Goal: Task Accomplishment & Management: Use online tool/utility

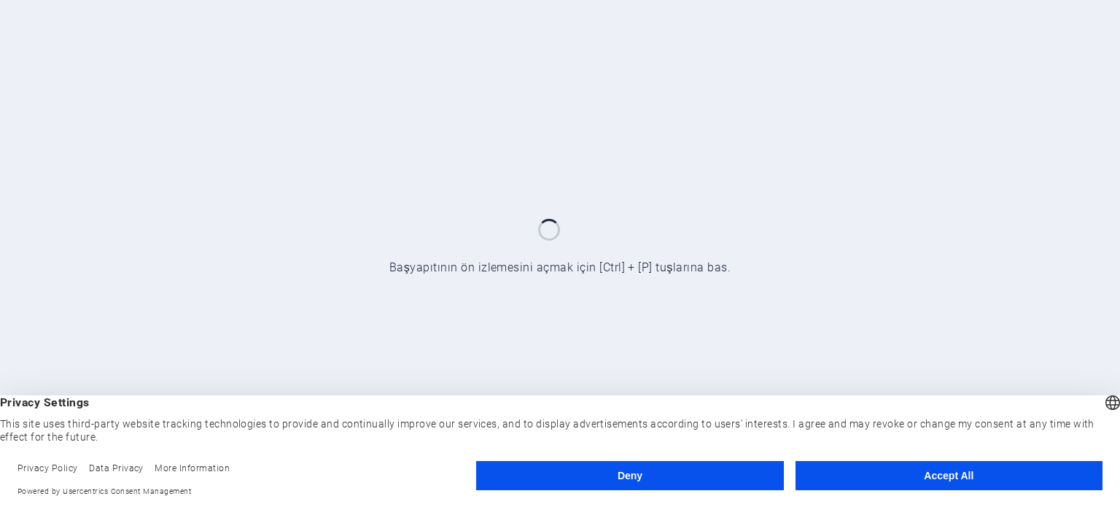
click at [616, 470] on button "Deny" at bounding box center [629, 475] width 307 height 29
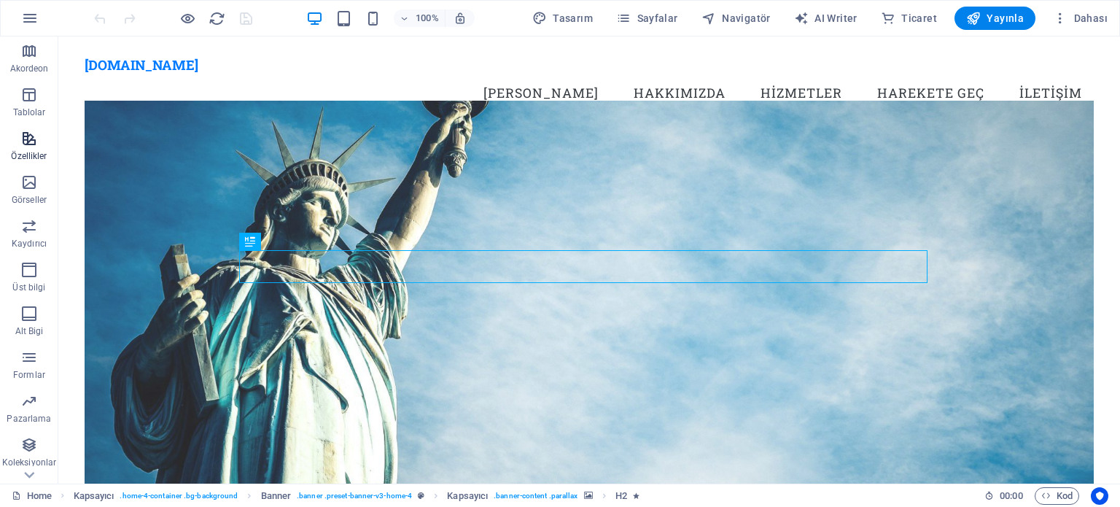
scroll to position [252, 0]
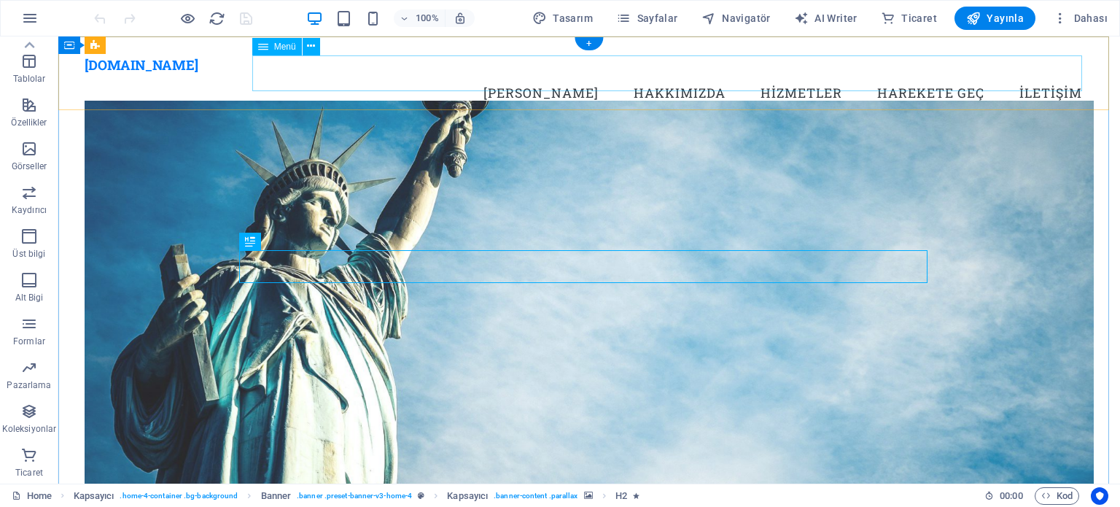
click at [1033, 75] on nav "Ana Sayfa Hakkımızda Hizmetler Harekete Geç İletişim" at bounding box center [589, 93] width 1009 height 36
click at [287, 44] on span "Menü" at bounding box center [285, 46] width 22 height 9
click at [311, 44] on icon at bounding box center [311, 46] width 8 height 15
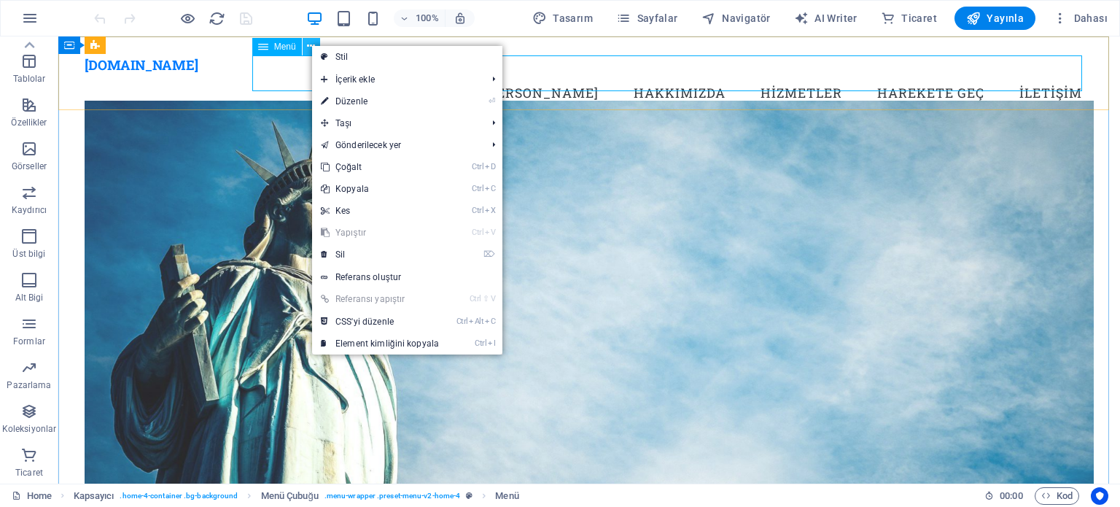
click at [311, 44] on icon at bounding box center [311, 46] width 8 height 15
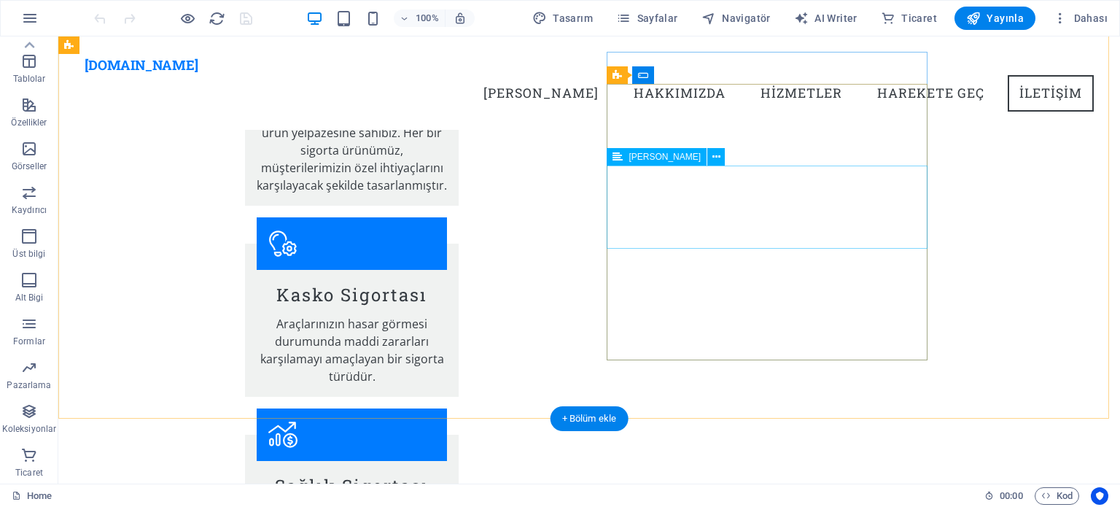
scroll to position [1677, 0]
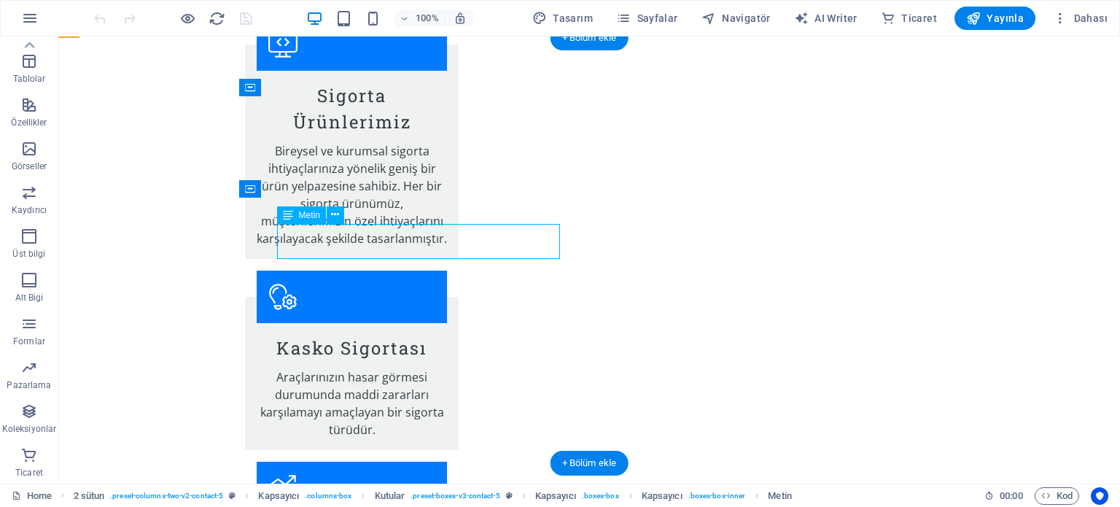
scroll to position [1771, 0]
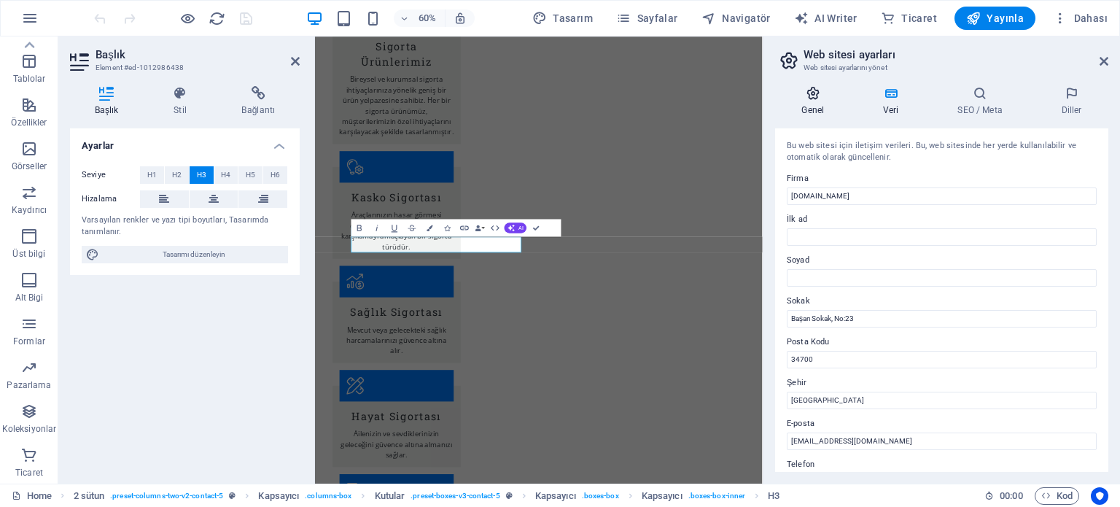
click at [809, 90] on icon at bounding box center [813, 93] width 76 height 15
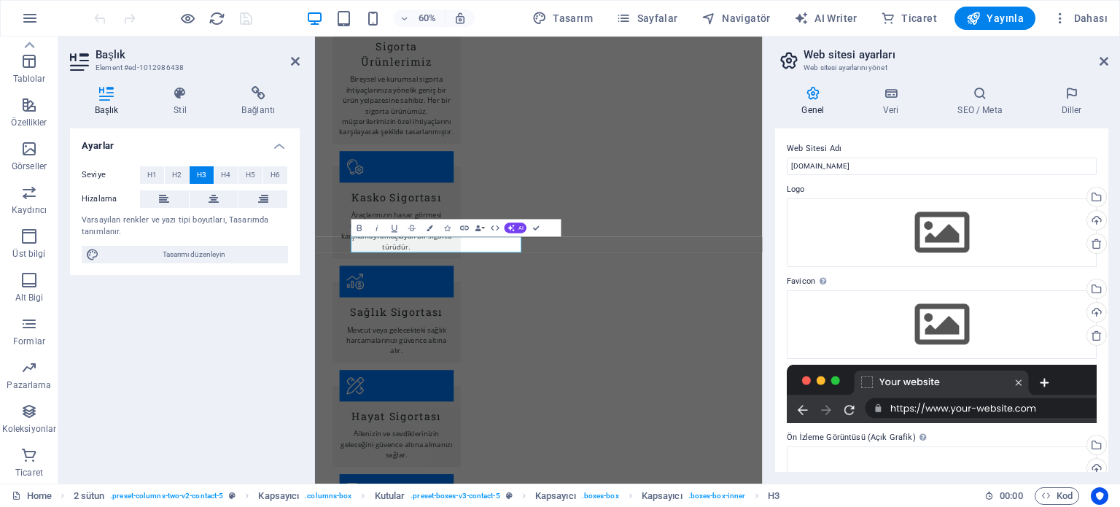
click at [809, 90] on icon at bounding box center [813, 93] width 76 height 15
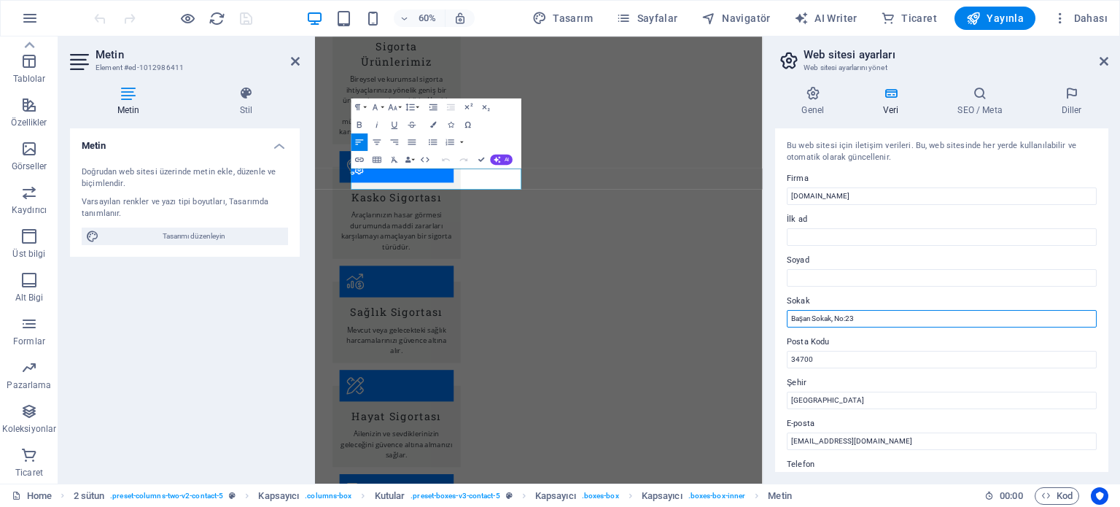
click at [878, 315] on input "Başarı Sokak, No:23" at bounding box center [942, 319] width 310 height 18
type input "B"
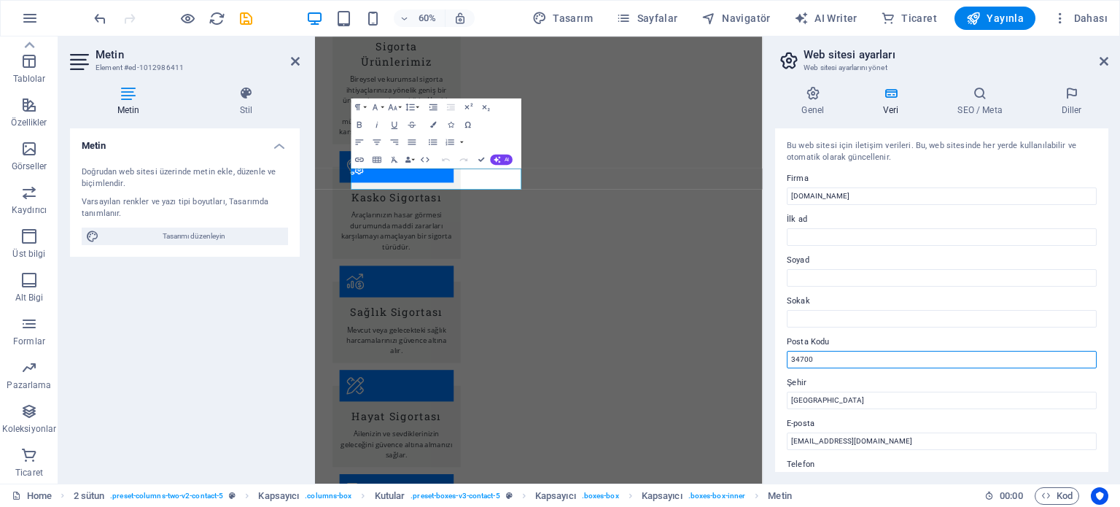
click at [831, 356] on input "34700" at bounding box center [942, 360] width 310 height 18
type input "3"
type input "52000"
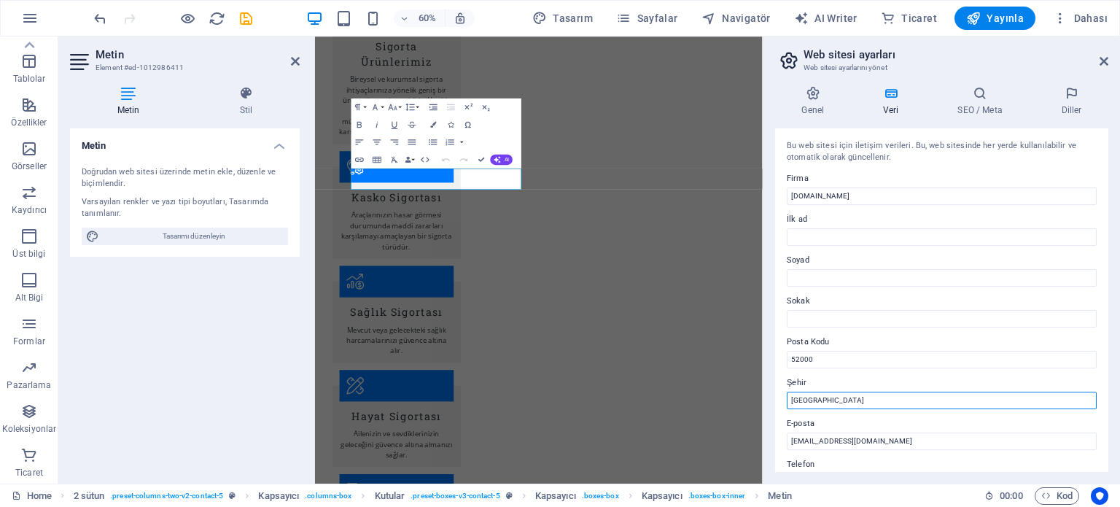
click at [831, 398] on input "İstanbul" at bounding box center [942, 401] width 310 height 18
type input "İ"
type input "o"
type input "Ordu"
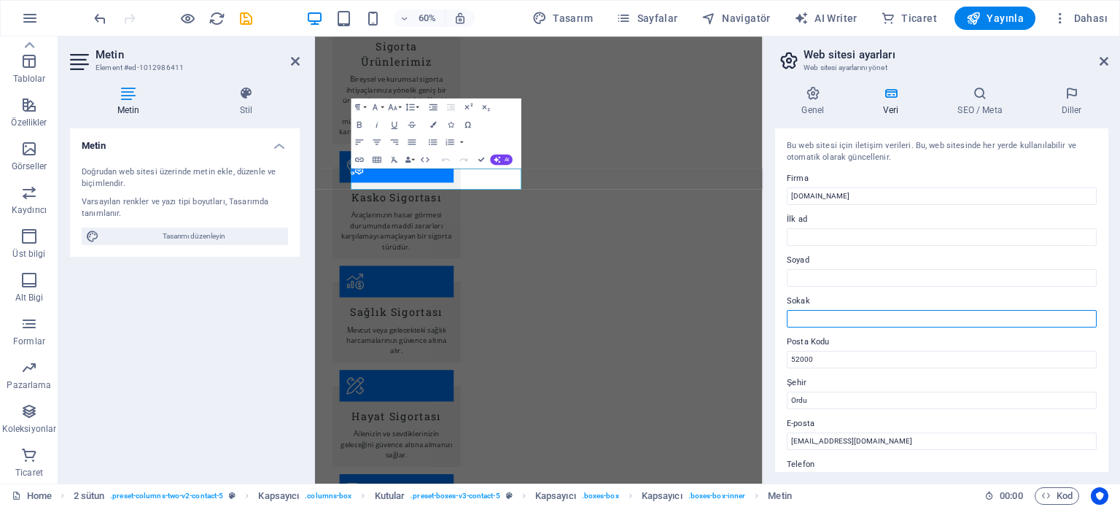
click at [812, 317] on input "Sokak" at bounding box center [942, 319] width 310 height 18
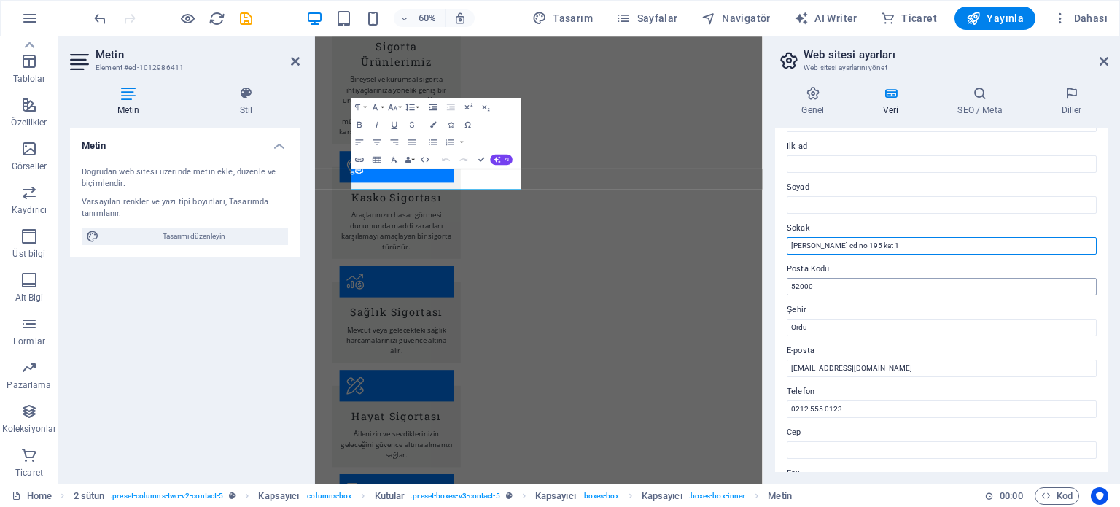
scroll to position [146, 0]
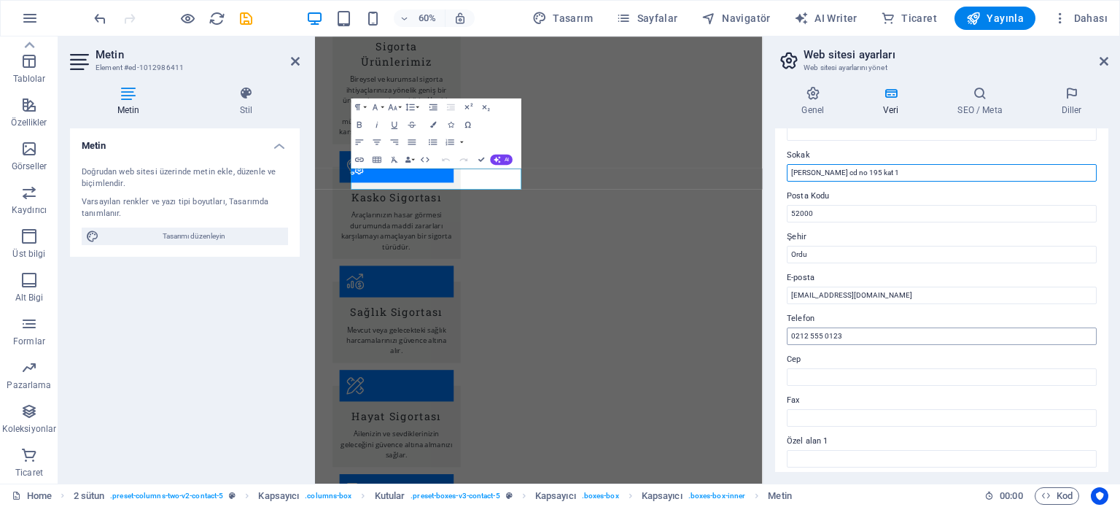
type input "zübeyde hanım cd no 195 kat 1"
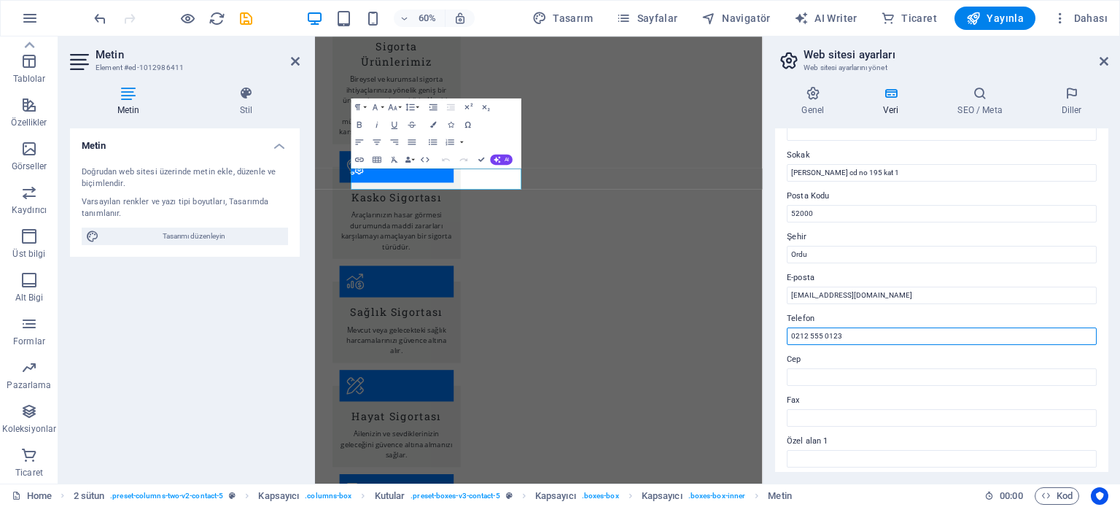
click at [850, 335] on input "0212 555 0123" at bounding box center [942, 336] width 310 height 18
type input "0"
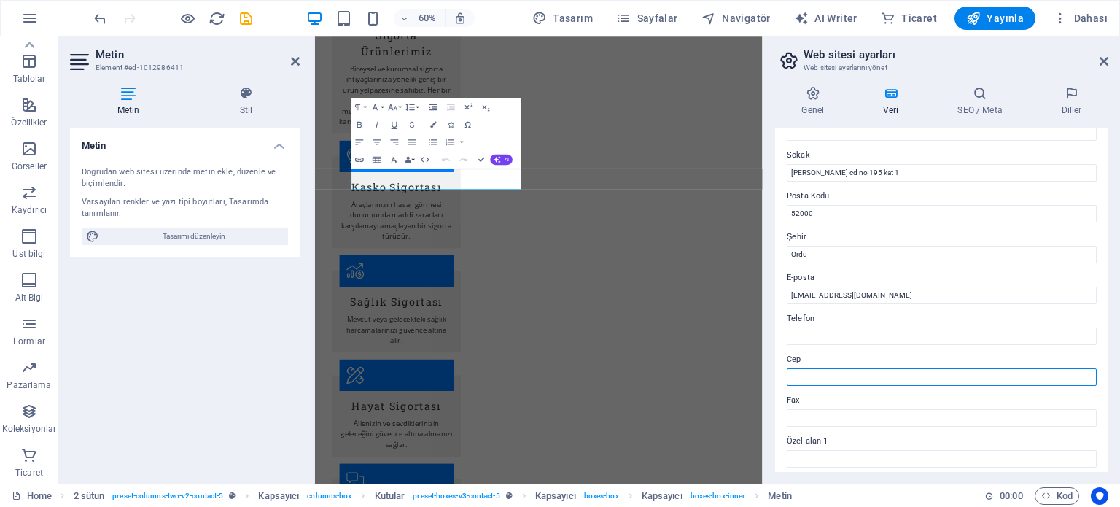
click at [829, 376] on input "Cep" at bounding box center [942, 377] width 310 height 18
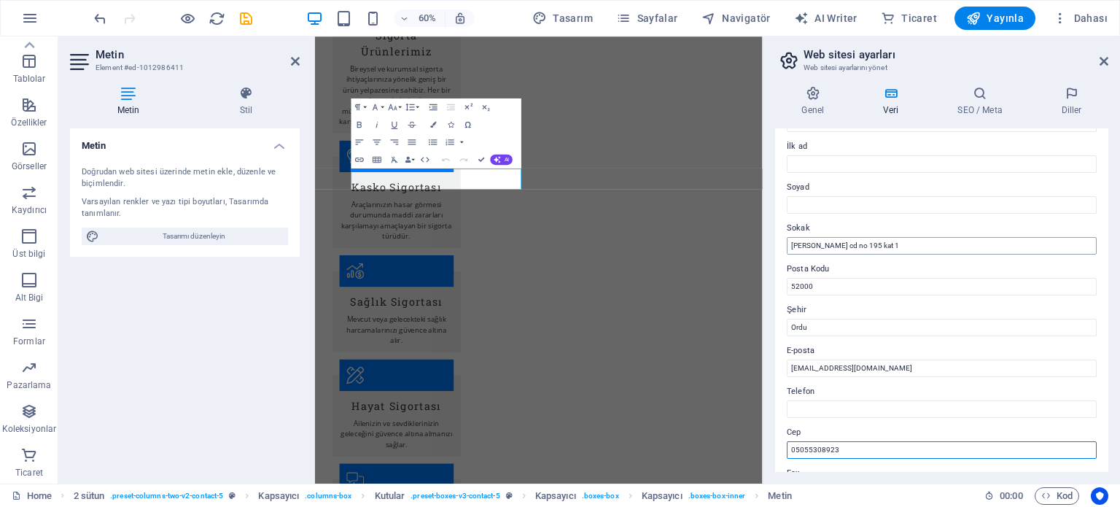
type input "05055308923"
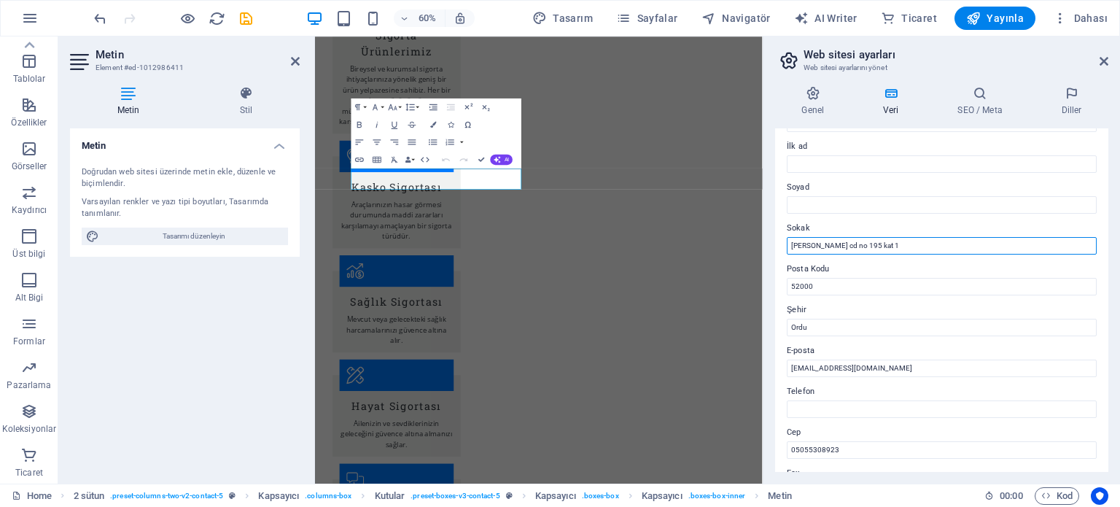
click at [791, 244] on input "zübeyde hanım cd no 195 kat 1" at bounding box center [942, 246] width 310 height 18
click at [791, 244] on input "yeni mahalle zübeyde hanım cd no 195 kat 1" at bounding box center [942, 246] width 310 height 18
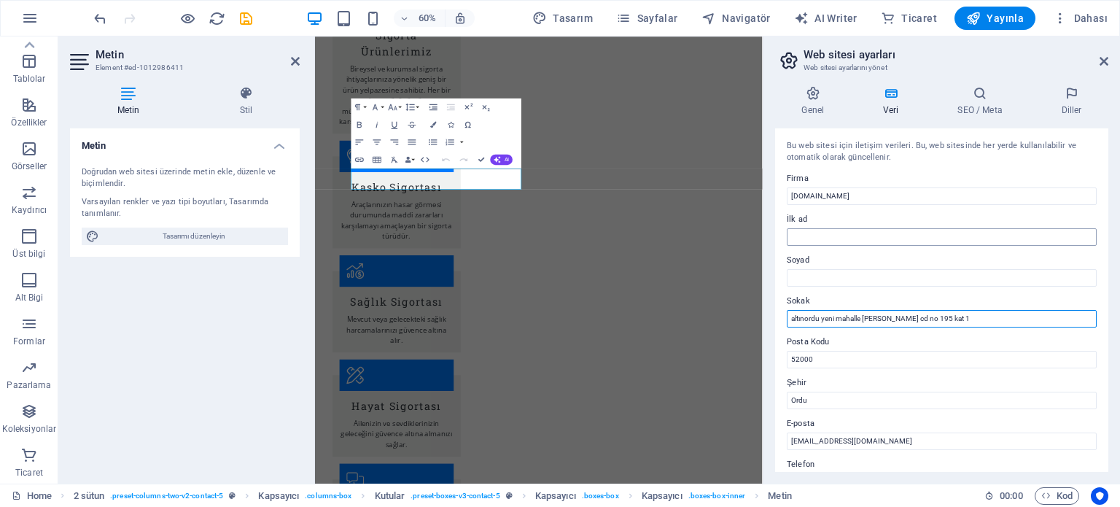
type input "altınordu yeni mahalle [PERSON_NAME] cd no 195 kat 1"
click at [807, 230] on input "İlk ad" at bounding box center [942, 237] width 310 height 18
type input "emin"
type input "futtu"
click at [1103, 56] on icon at bounding box center [1104, 61] width 9 height 12
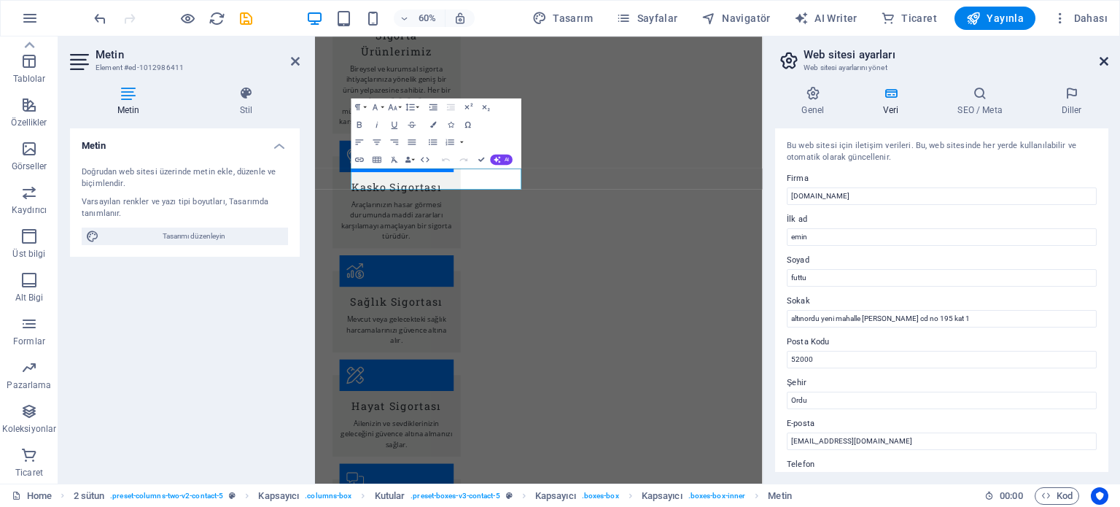
scroll to position [1739, 0]
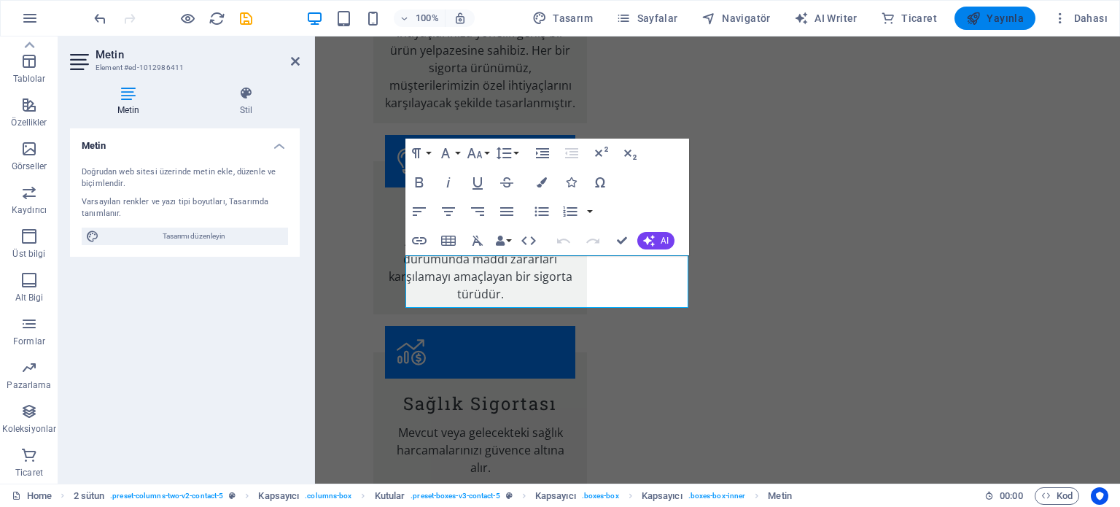
click at [1006, 20] on span "Yayınla" at bounding box center [995, 18] width 58 height 15
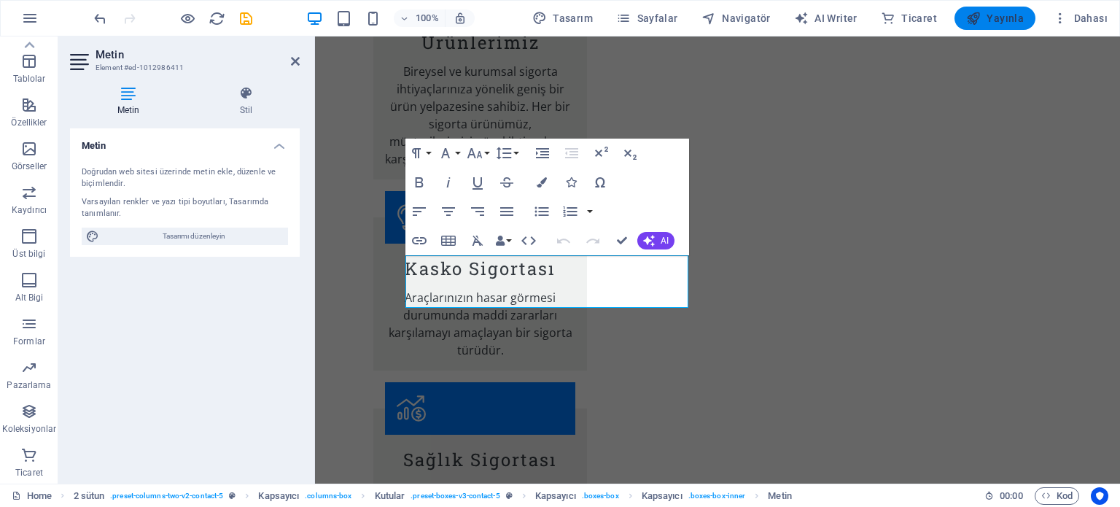
checkbox input "false"
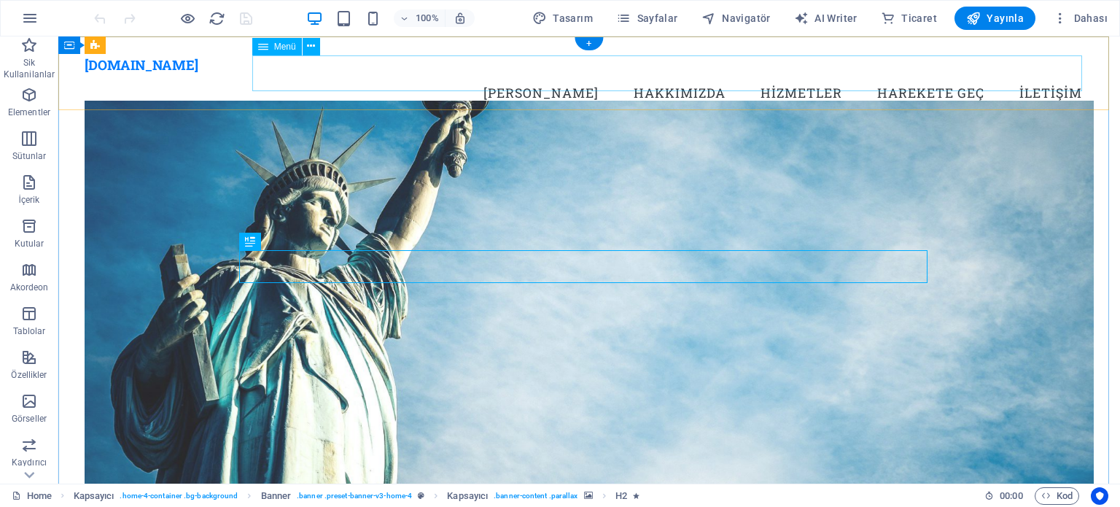
click at [1043, 76] on nav "Ana Sayfa Hakkımızda Hizmetler Harekete Geç İletişim" at bounding box center [589, 93] width 1009 height 36
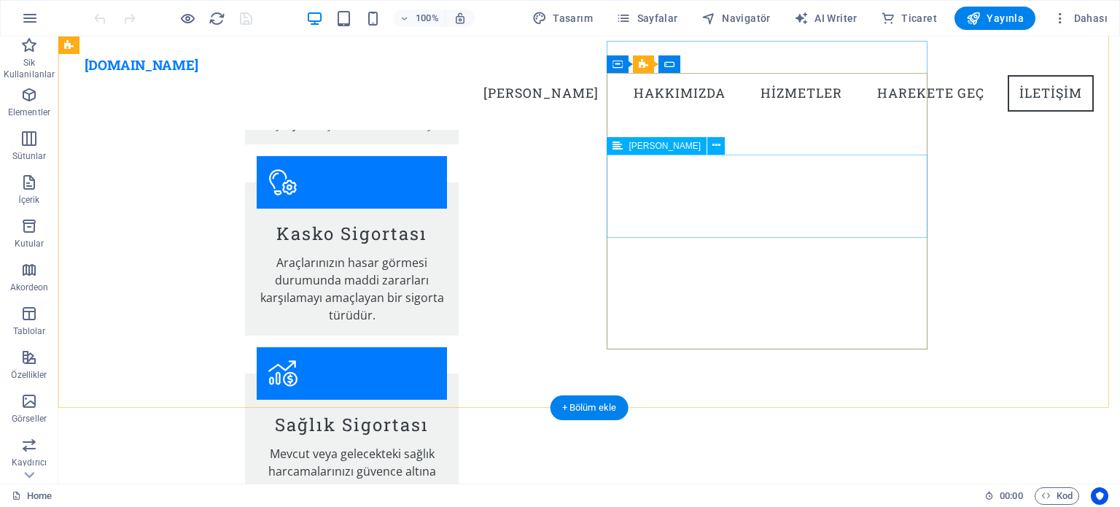
scroll to position [1677, 0]
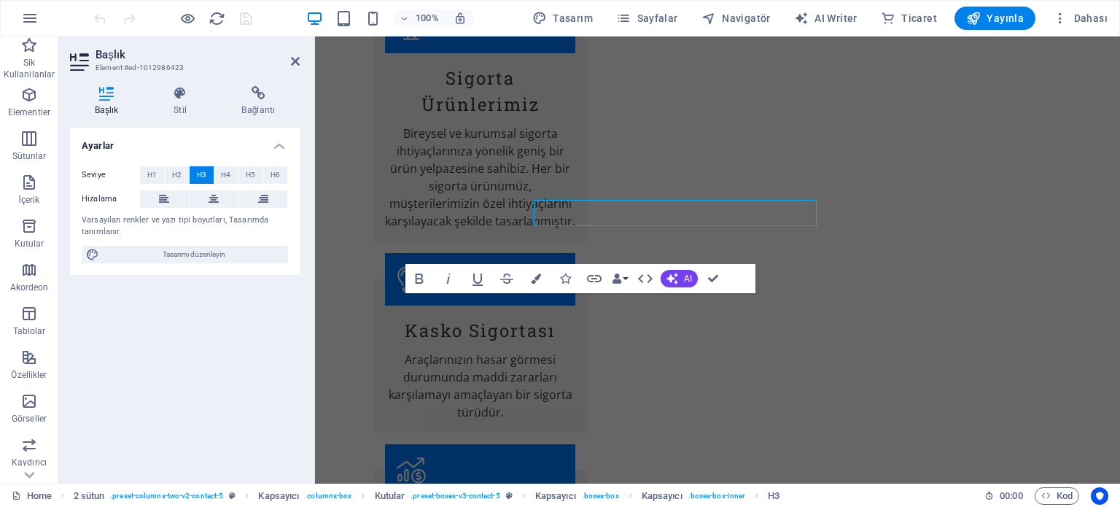
scroll to position [1771, 0]
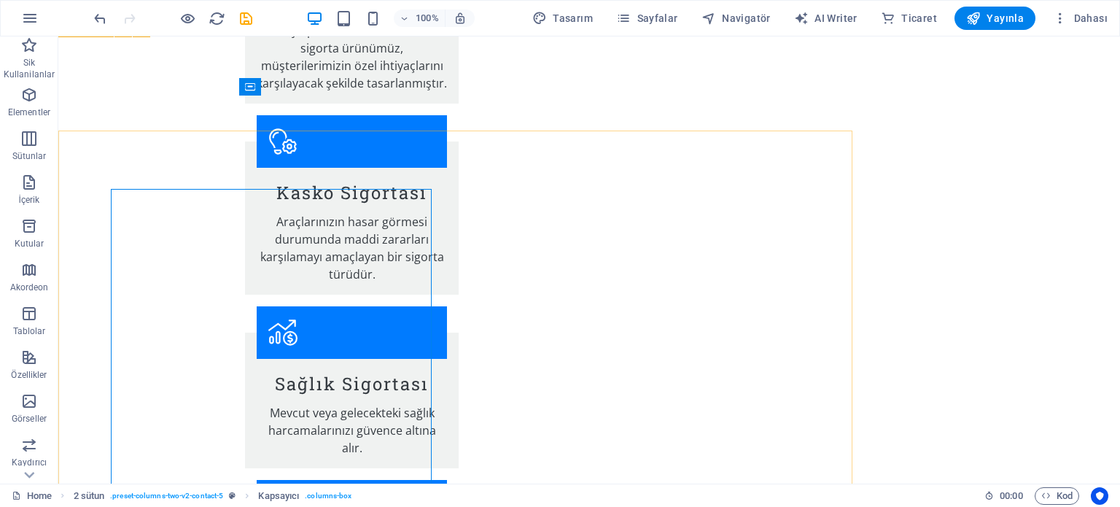
scroll to position [1750, 0]
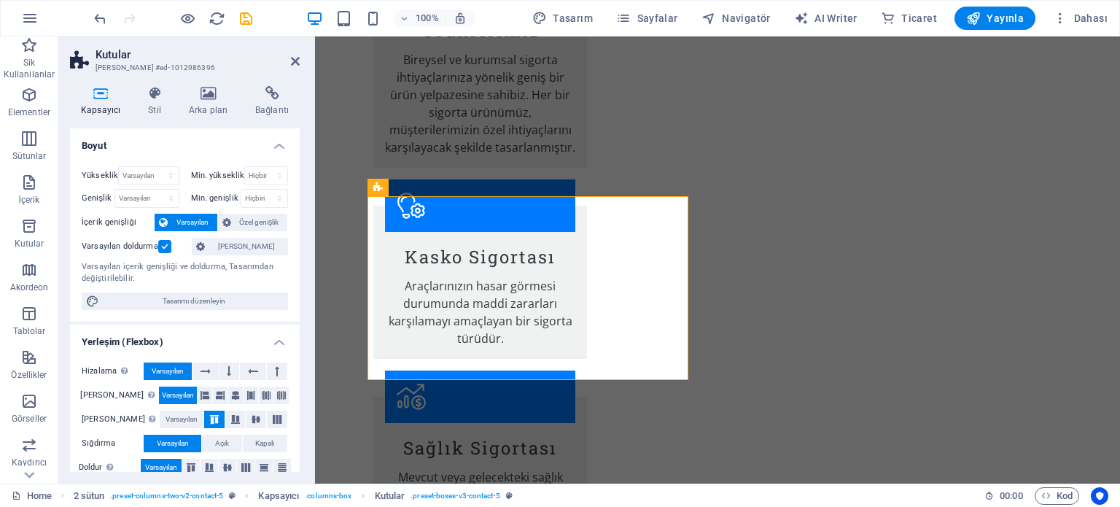
scroll to position [1771, 0]
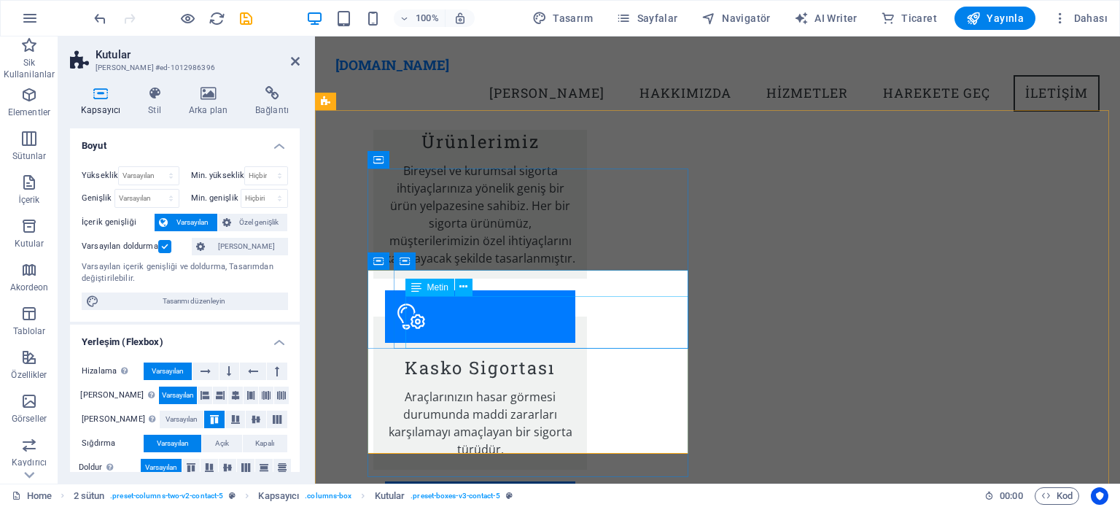
scroll to position [1605, 0]
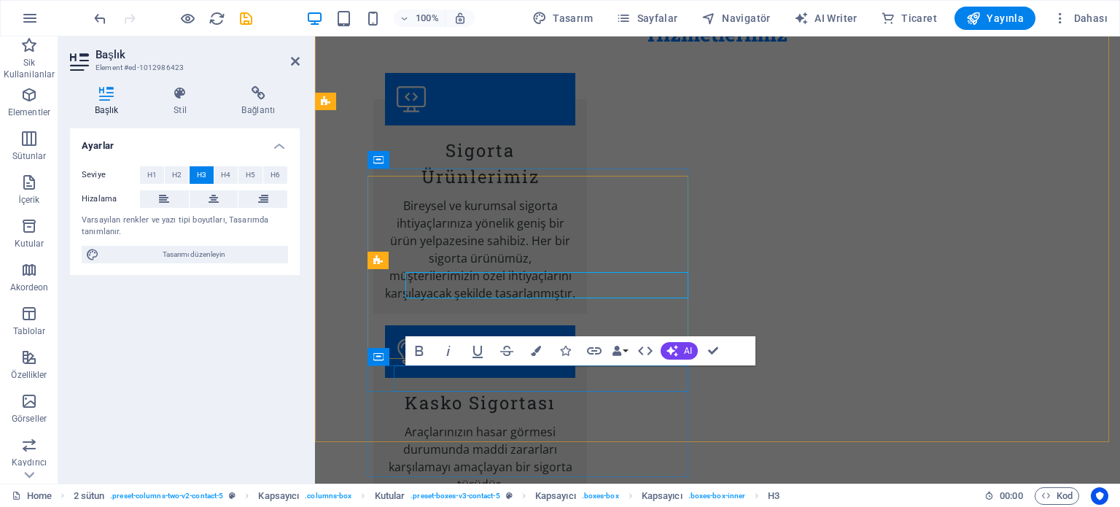
scroll to position [1698, 0]
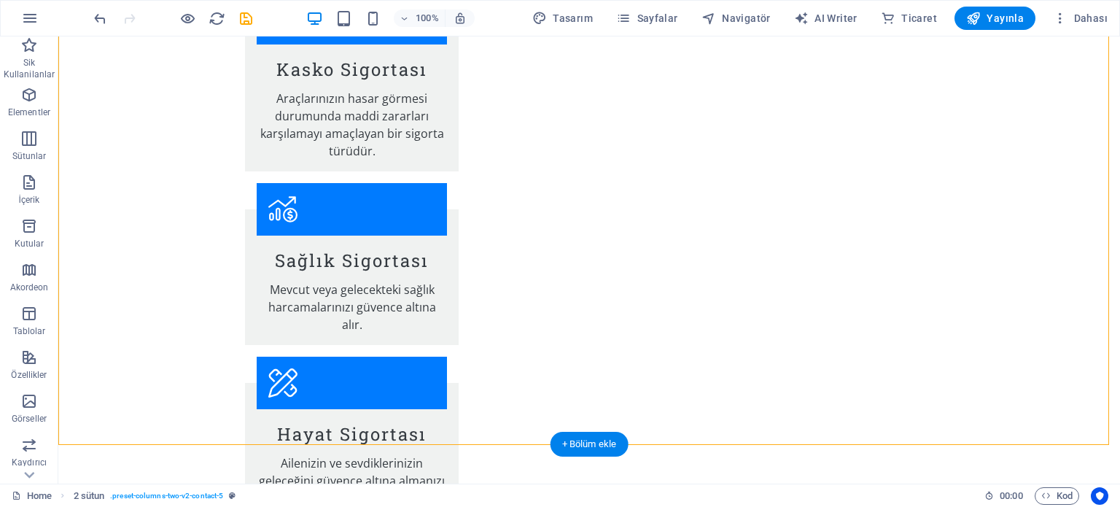
scroll to position [2016, 0]
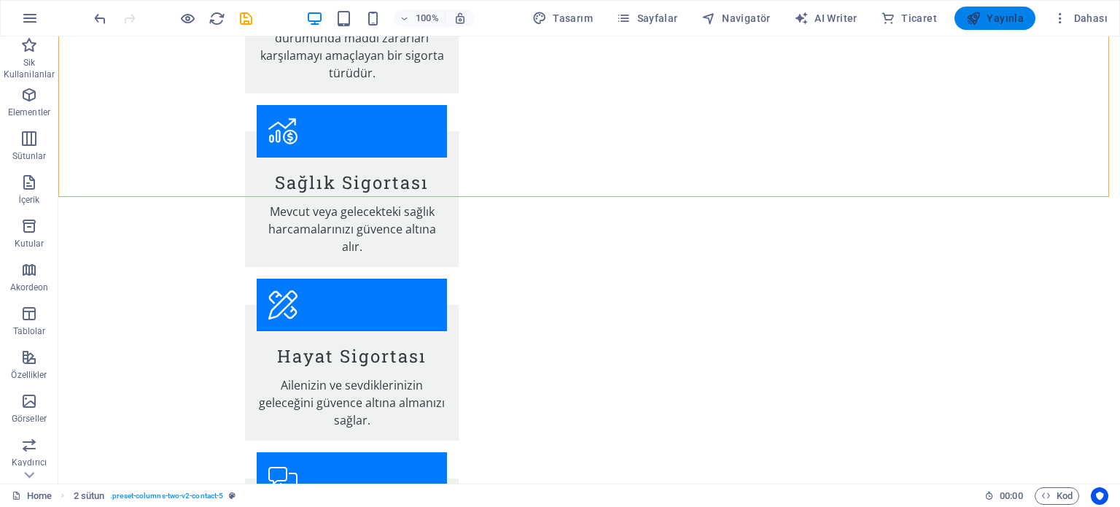
click at [1015, 18] on span "Yayınla" at bounding box center [995, 18] width 58 height 15
checkbox input "false"
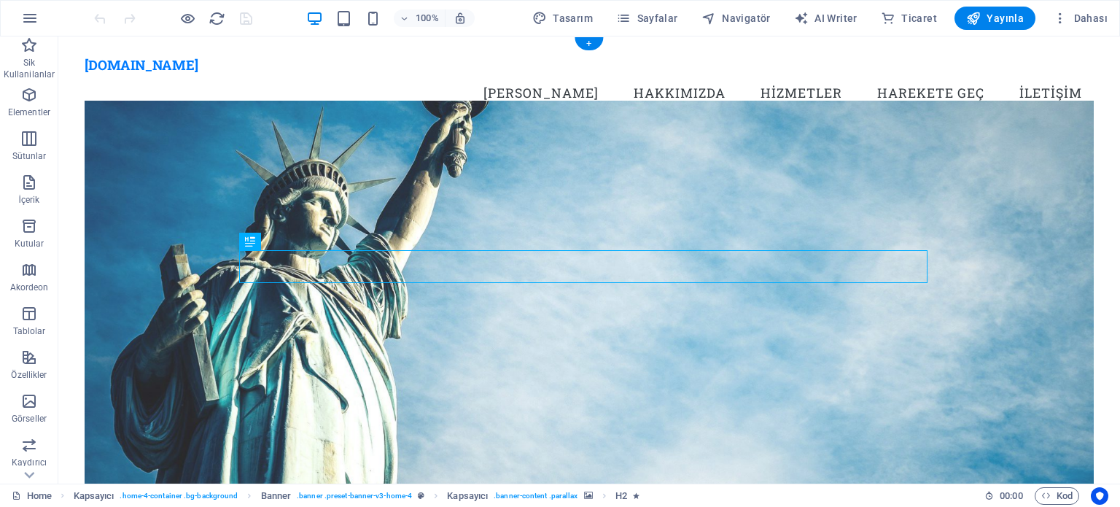
click at [338, 178] on figure at bounding box center [589, 305] width 1009 height 408
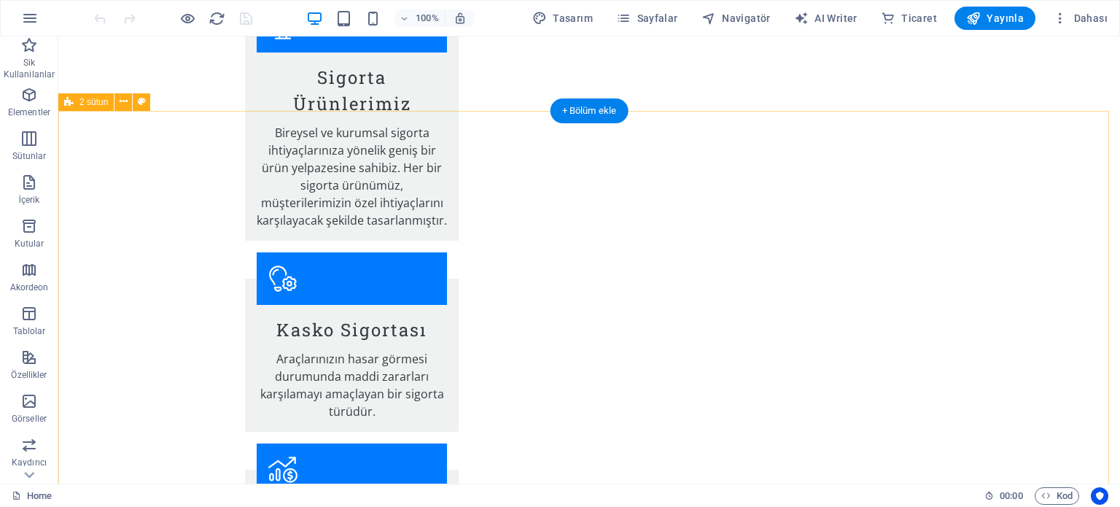
scroll to position [1750, 0]
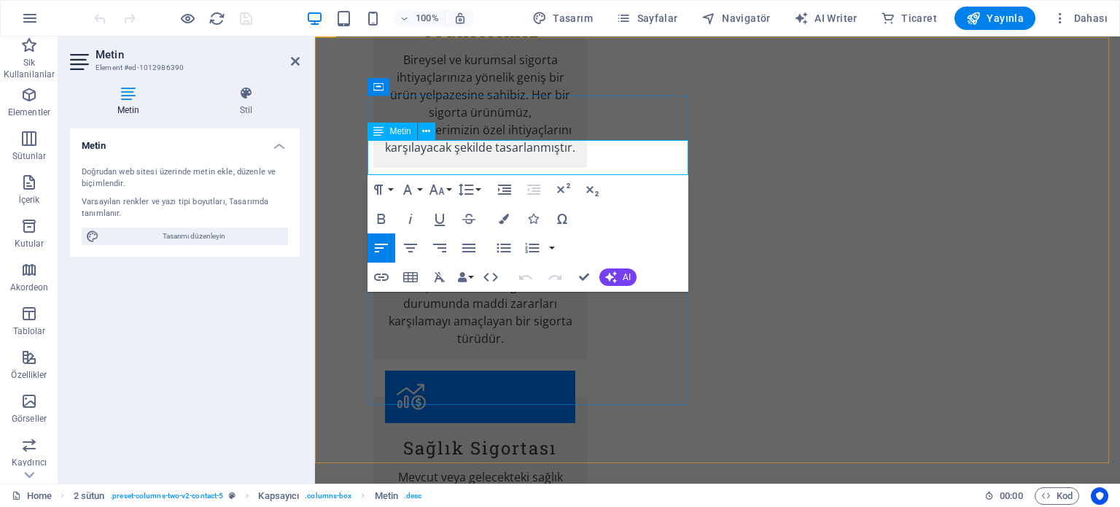
scroll to position [1771, 0]
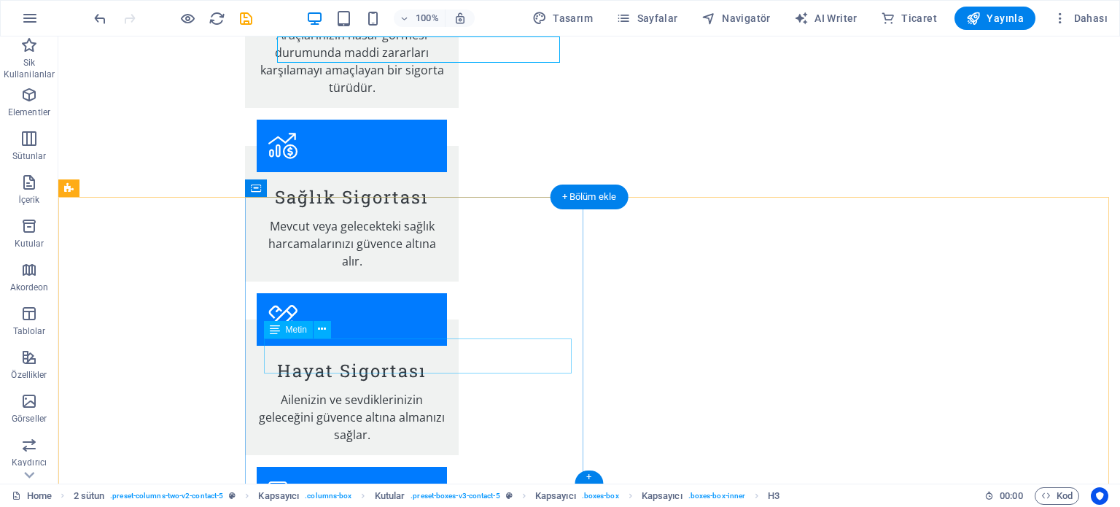
scroll to position [2016, 0]
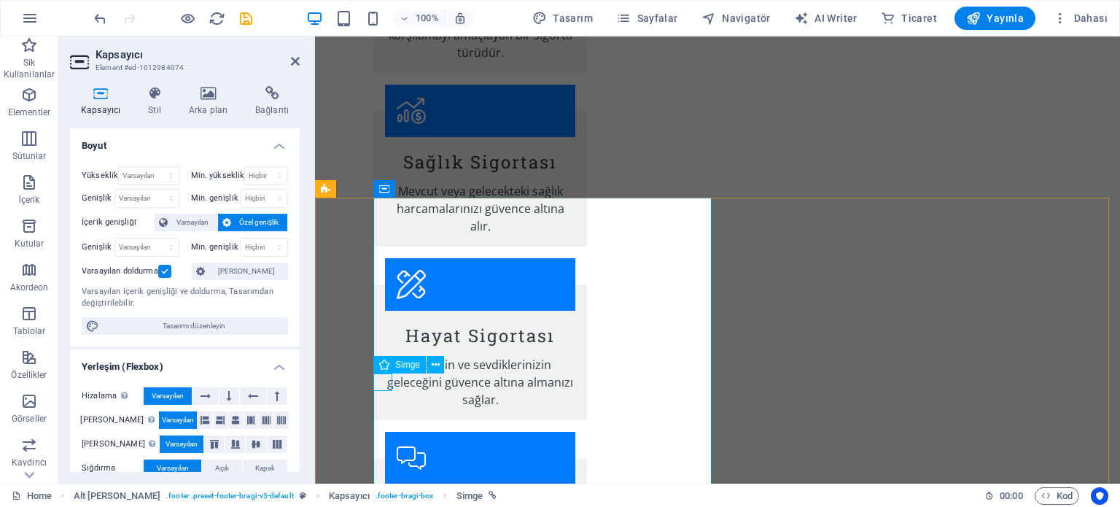
select select "xMidYMid"
select select "px"
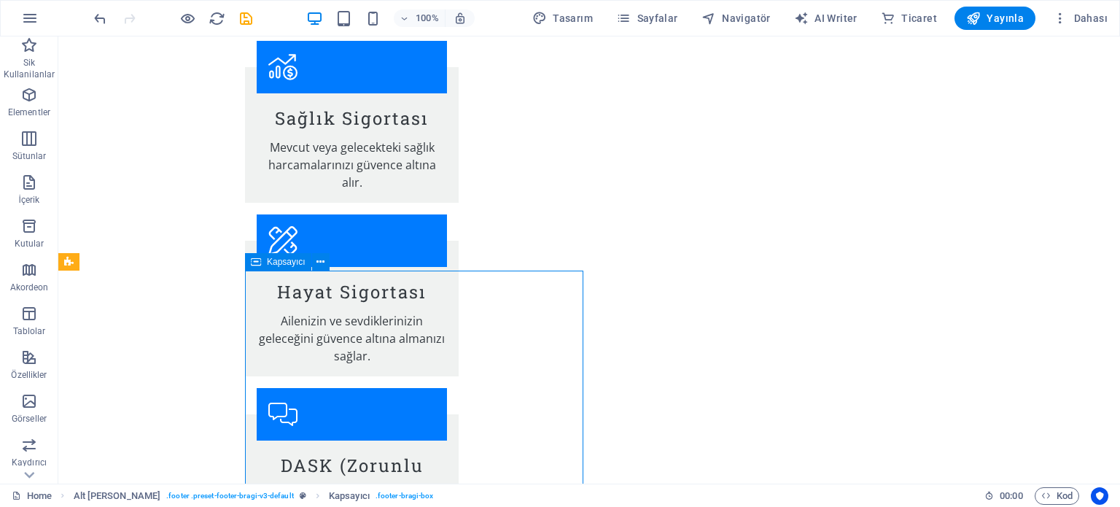
scroll to position [2016, 0]
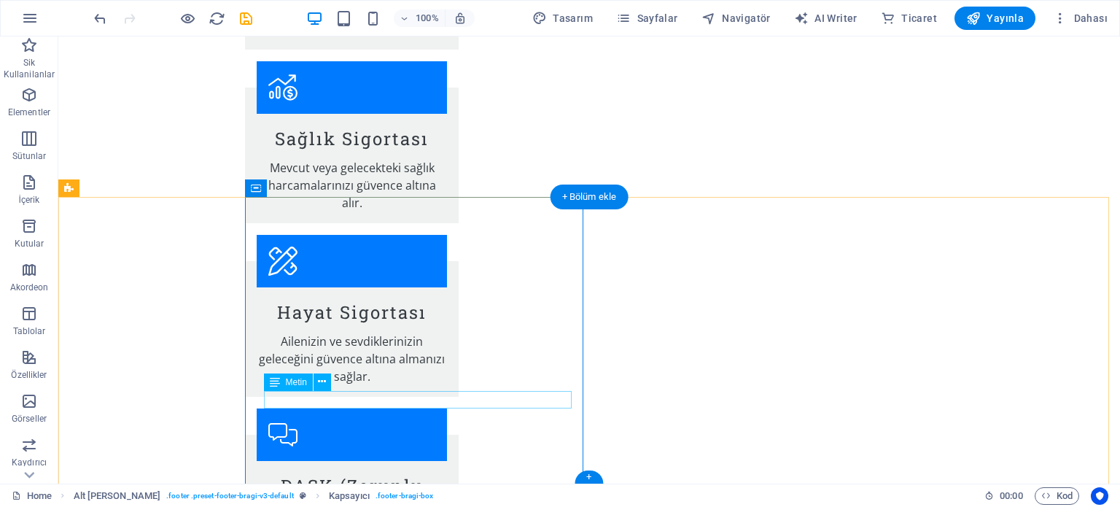
click at [286, 384] on span "Metin" at bounding box center [296, 382] width 21 height 9
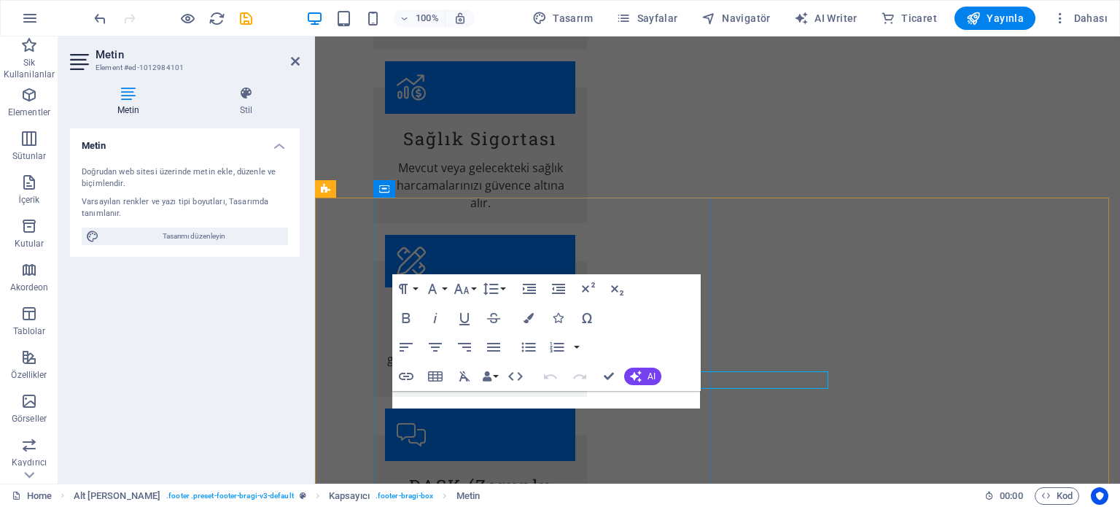
scroll to position [2036, 0]
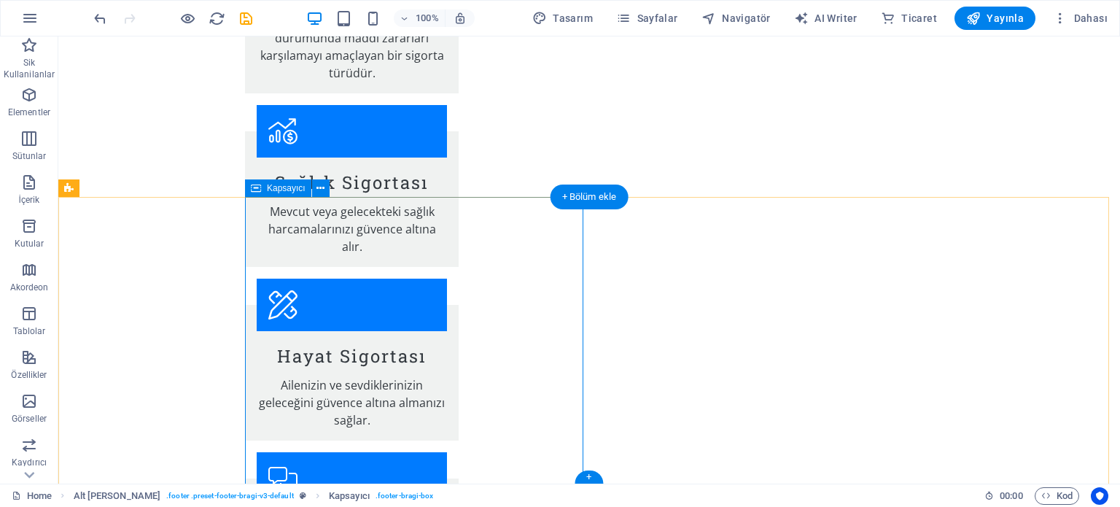
scroll to position [2036, 0]
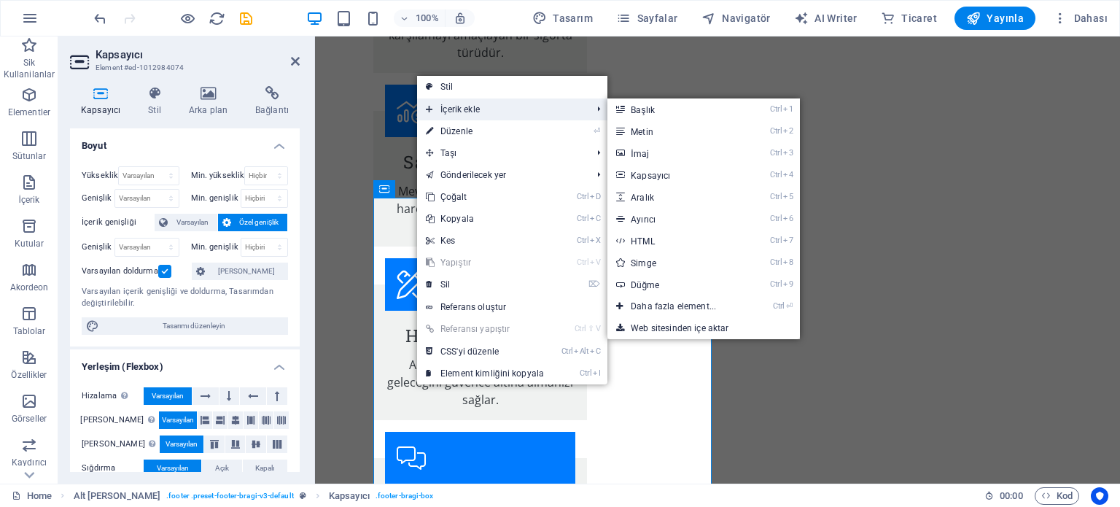
click at [459, 109] on span "İçerik ekle" at bounding box center [501, 109] width 168 height 22
click at [645, 135] on link "Ctrl 2 Metin" at bounding box center [677, 131] width 138 height 22
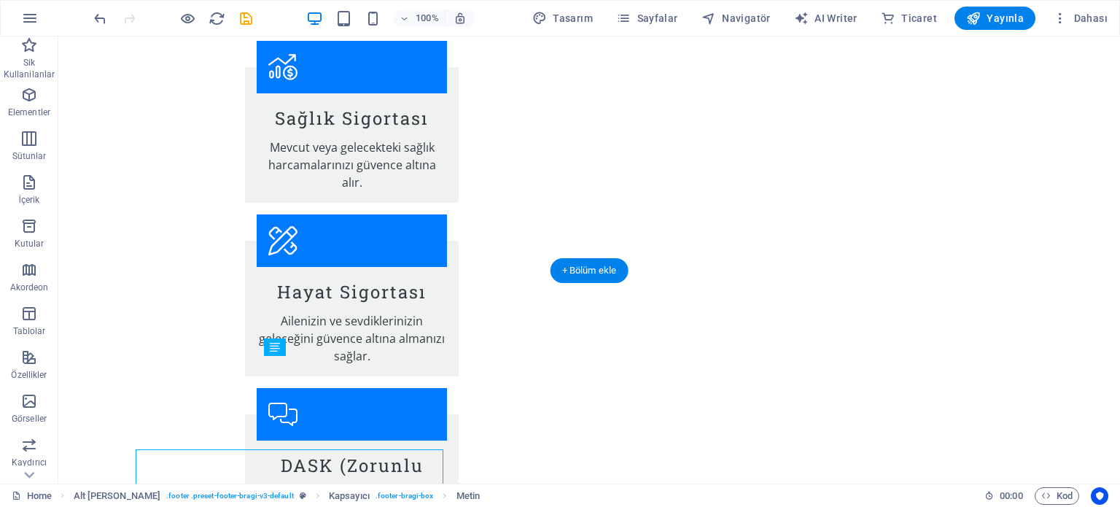
scroll to position [2016, 0]
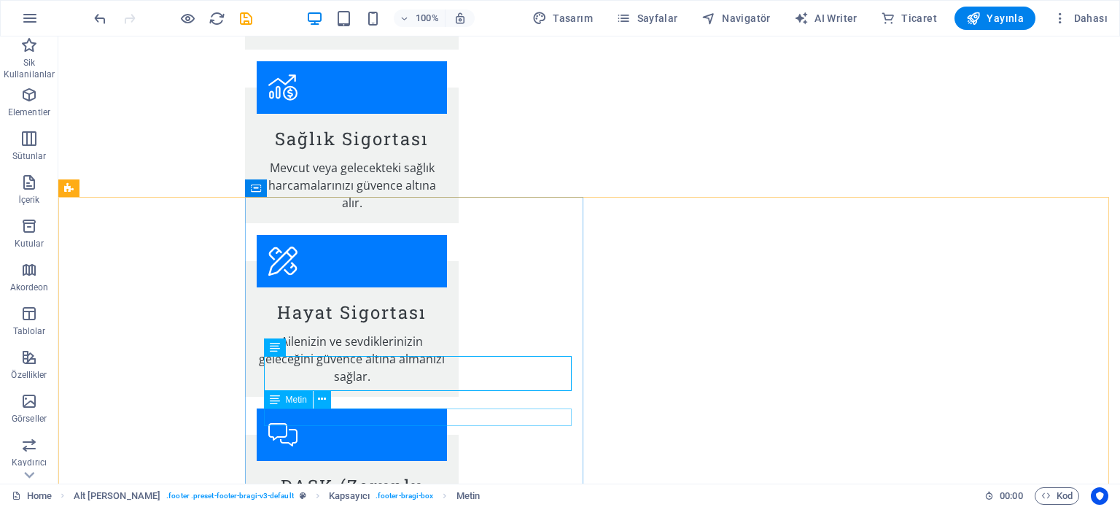
click at [295, 401] on span "Metin" at bounding box center [296, 399] width 21 height 9
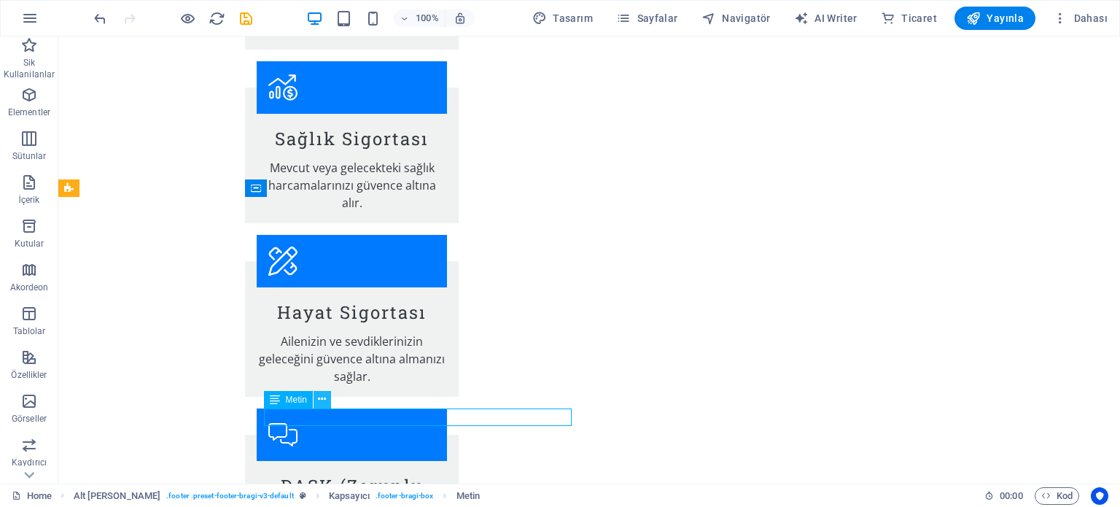
click at [322, 398] on icon at bounding box center [322, 399] width 8 height 15
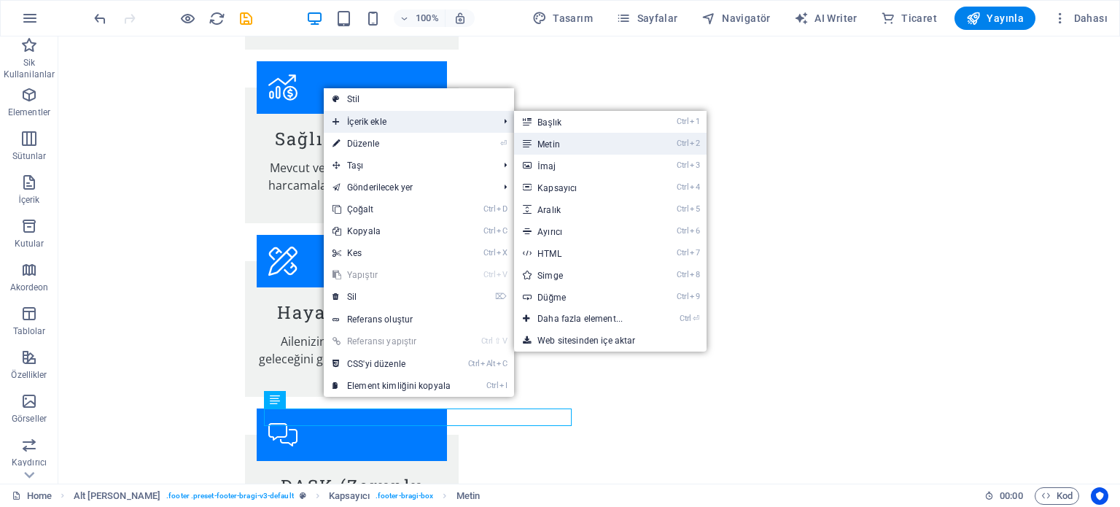
click at [558, 141] on link "Ctrl 2 Metin" at bounding box center [583, 144] width 138 height 22
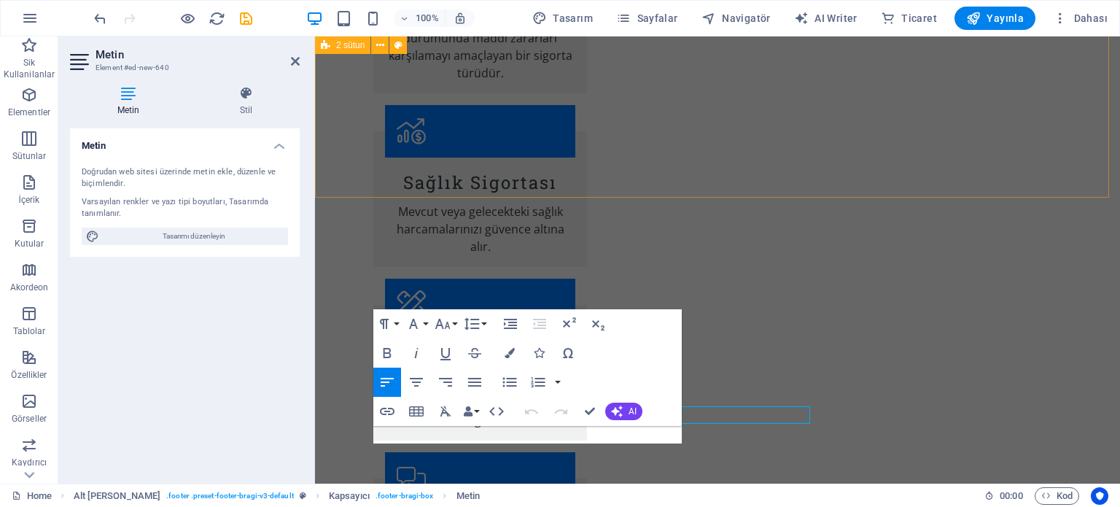
scroll to position [2036, 0]
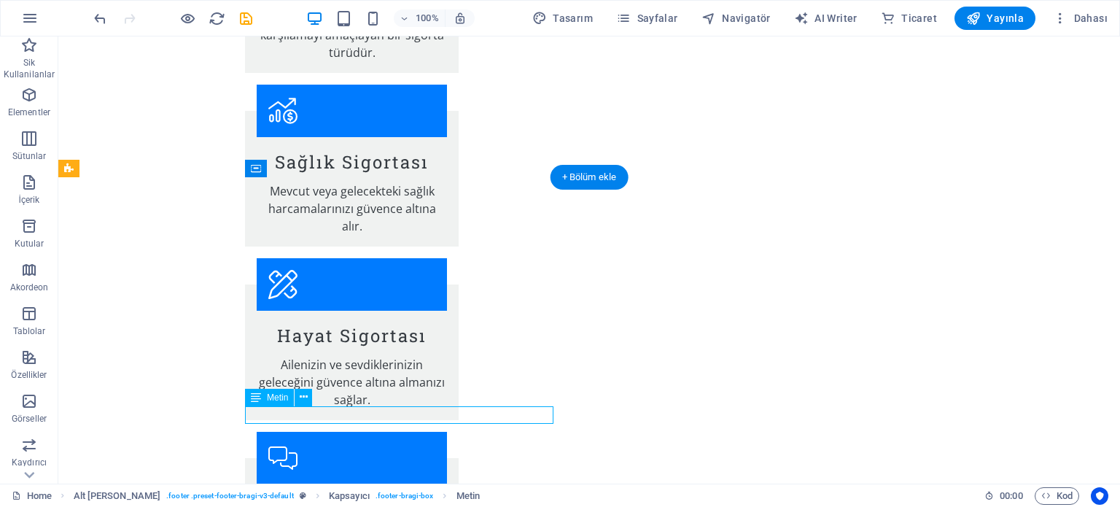
drag, startPoint x: 323, startPoint y: 413, endPoint x: 310, endPoint y: 412, distance: 13.1
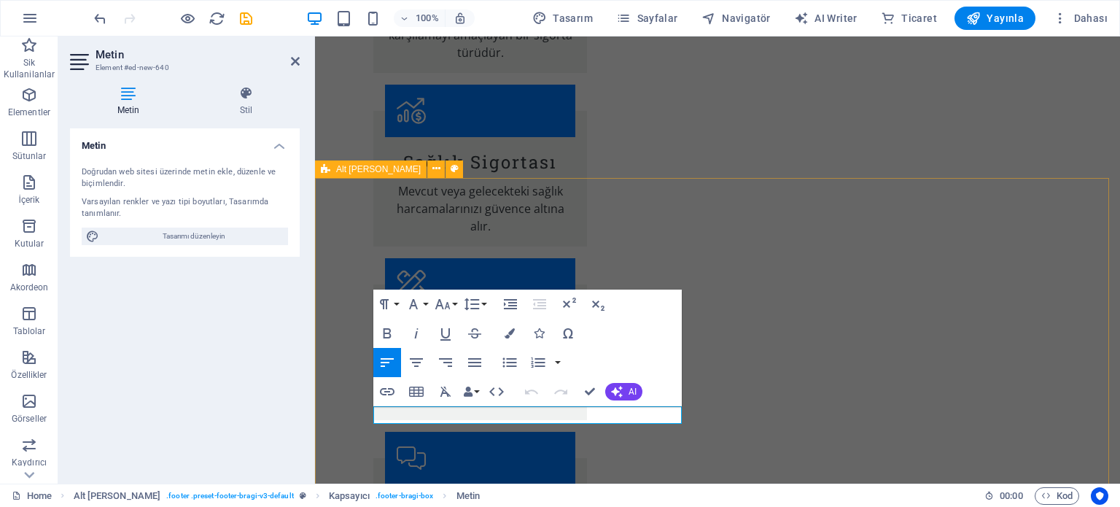
scroll to position [2056, 0]
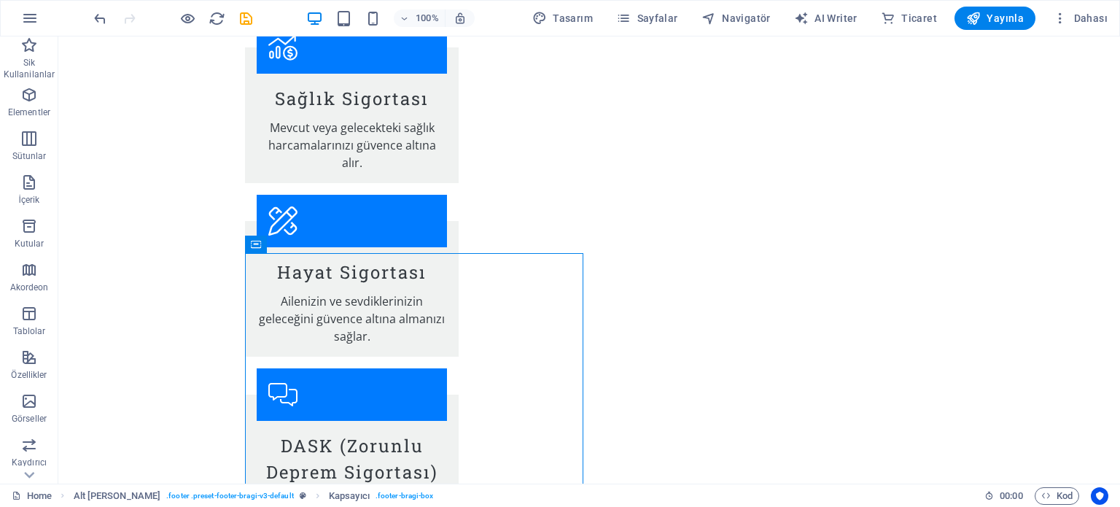
scroll to position [2033, 0]
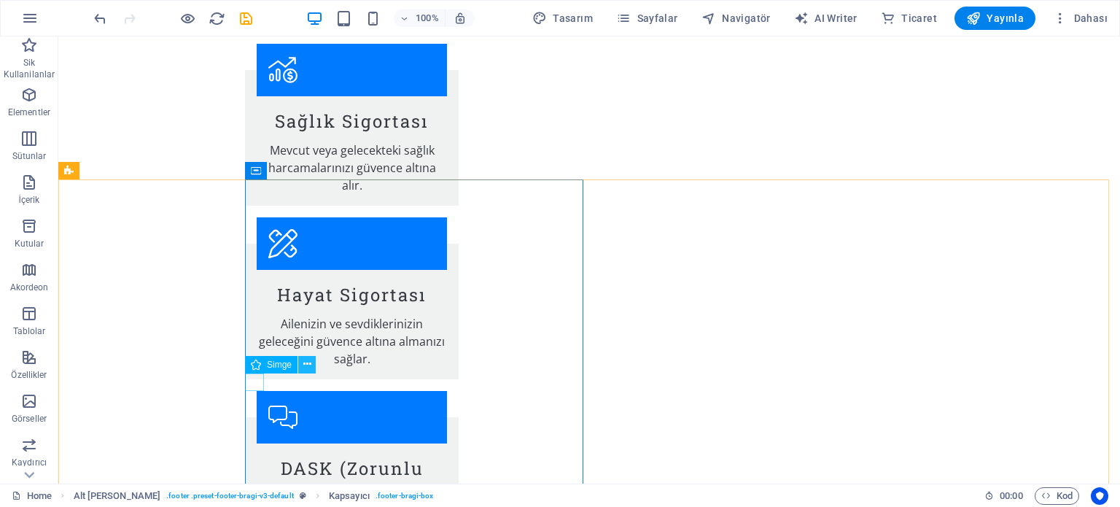
click at [307, 366] on icon at bounding box center [307, 364] width 8 height 15
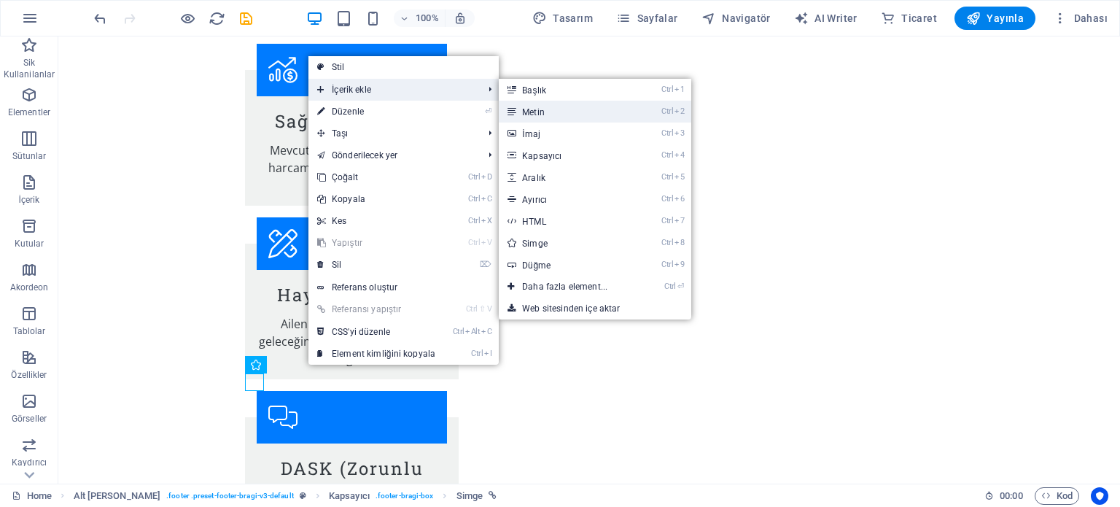
click at [533, 113] on link "Ctrl 2 Metin" at bounding box center [568, 112] width 138 height 22
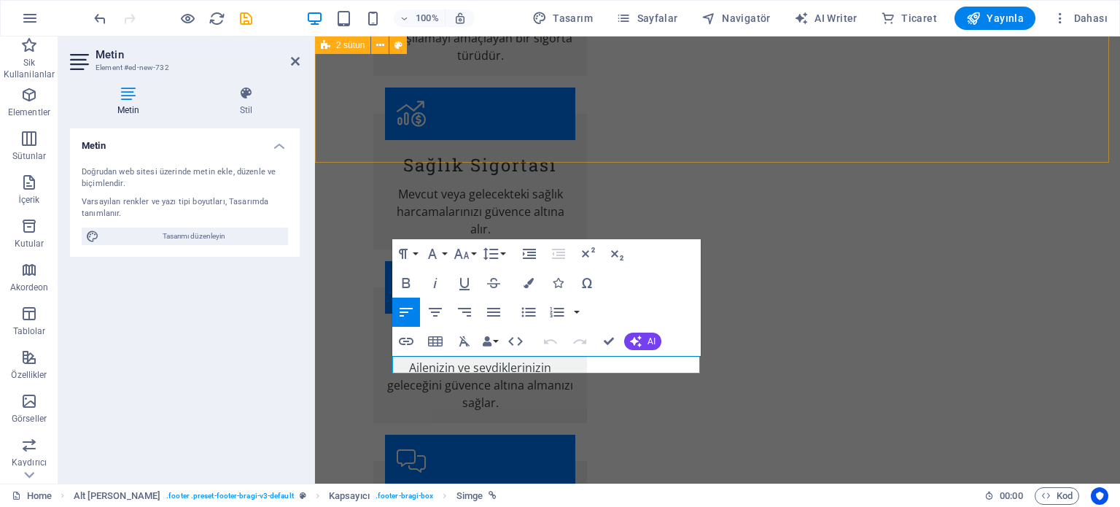
scroll to position [2071, 0]
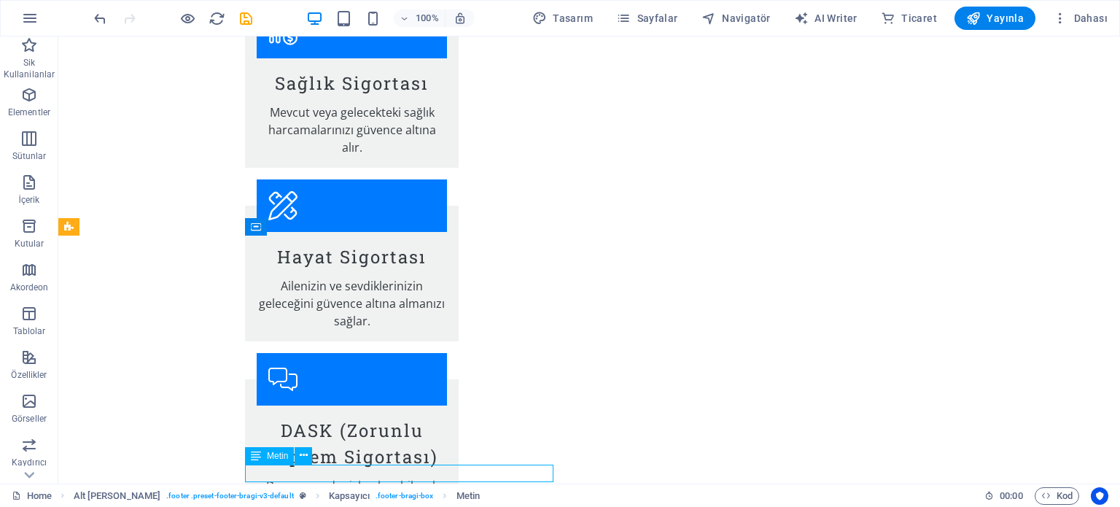
scroll to position [2051, 0]
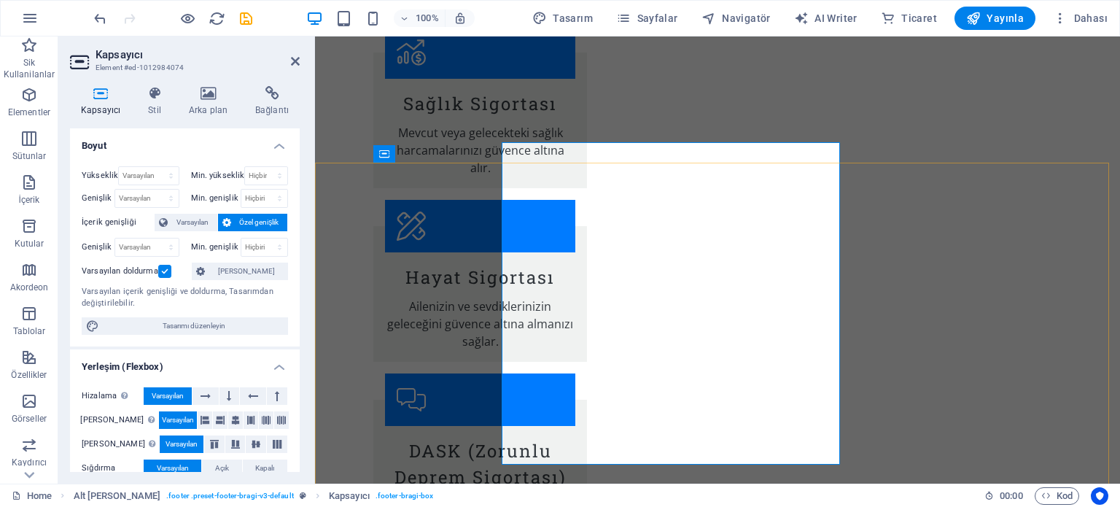
scroll to position [2071, 0]
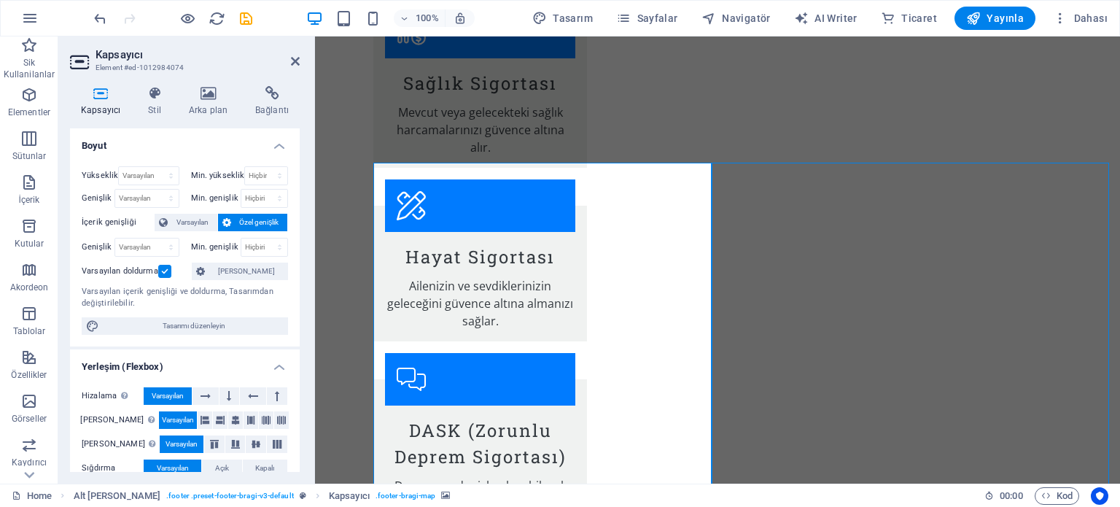
scroll to position [2051, 0]
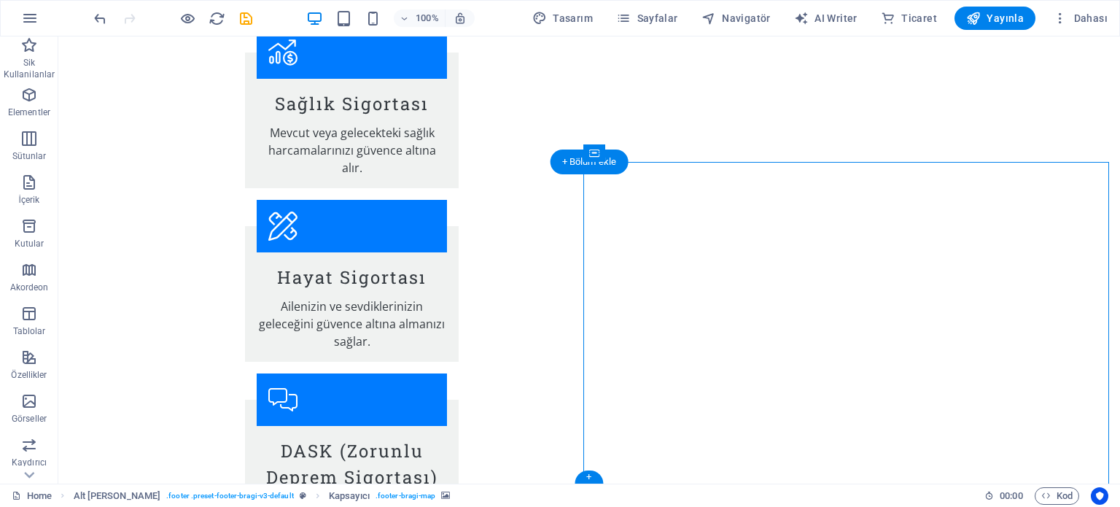
select select "px"
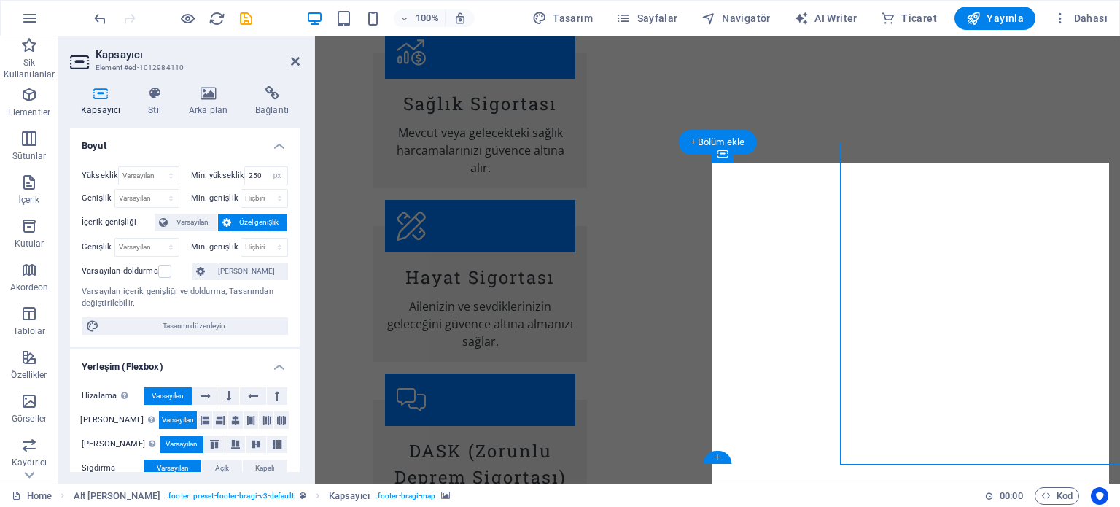
scroll to position [2071, 0]
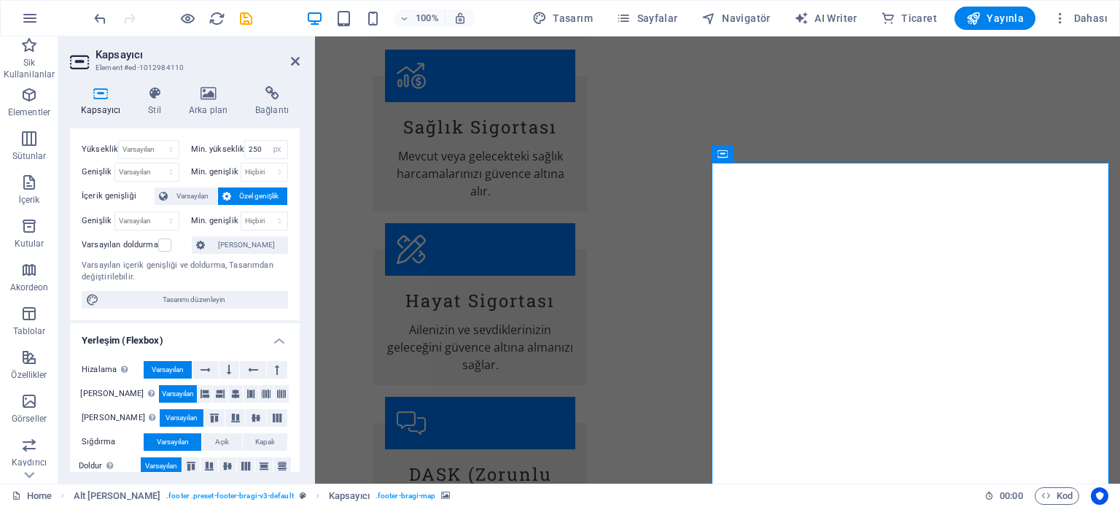
scroll to position [0, 0]
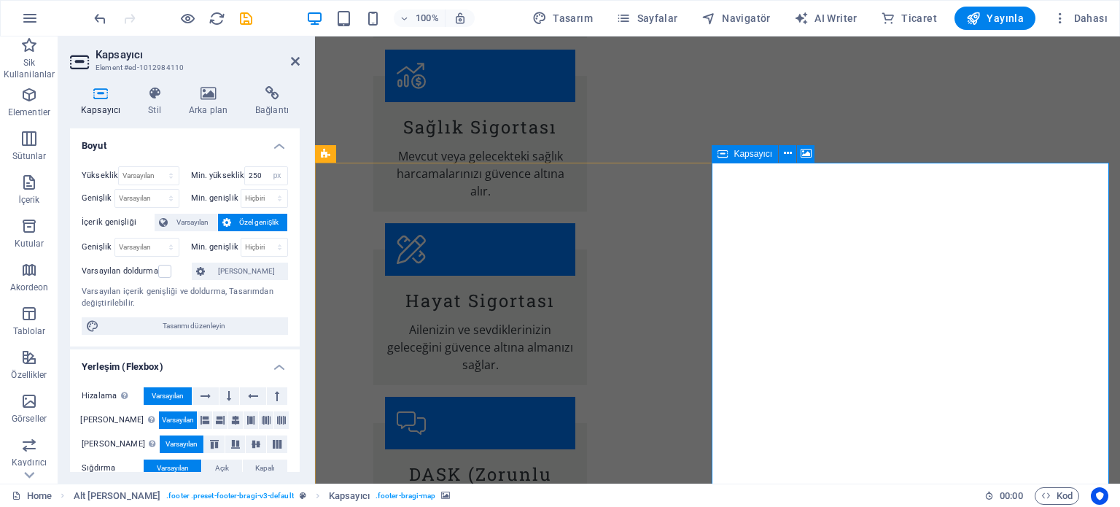
click at [791, 151] on icon at bounding box center [788, 153] width 8 height 15
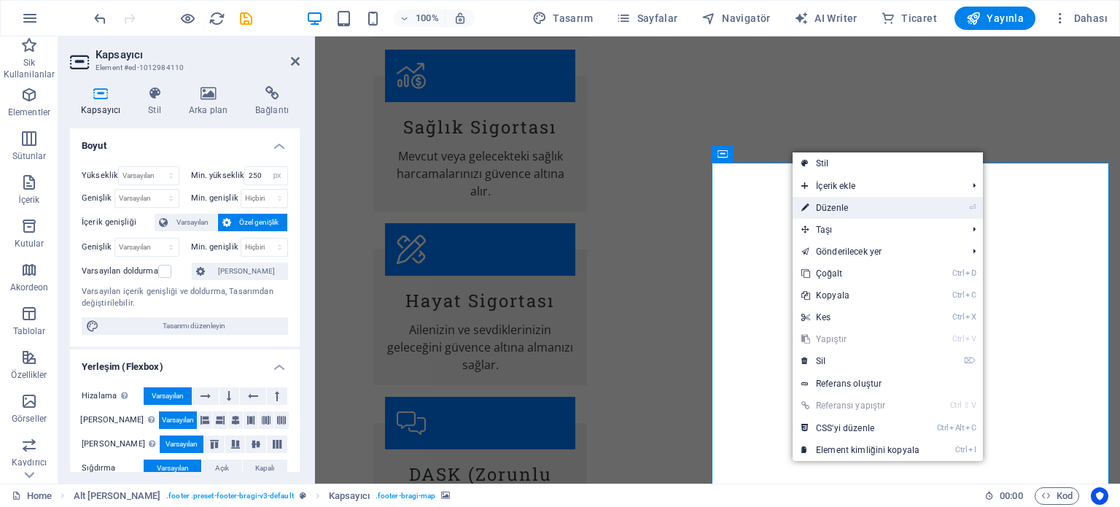
click at [834, 205] on link "⏎ Düzenle" at bounding box center [861, 208] width 136 height 22
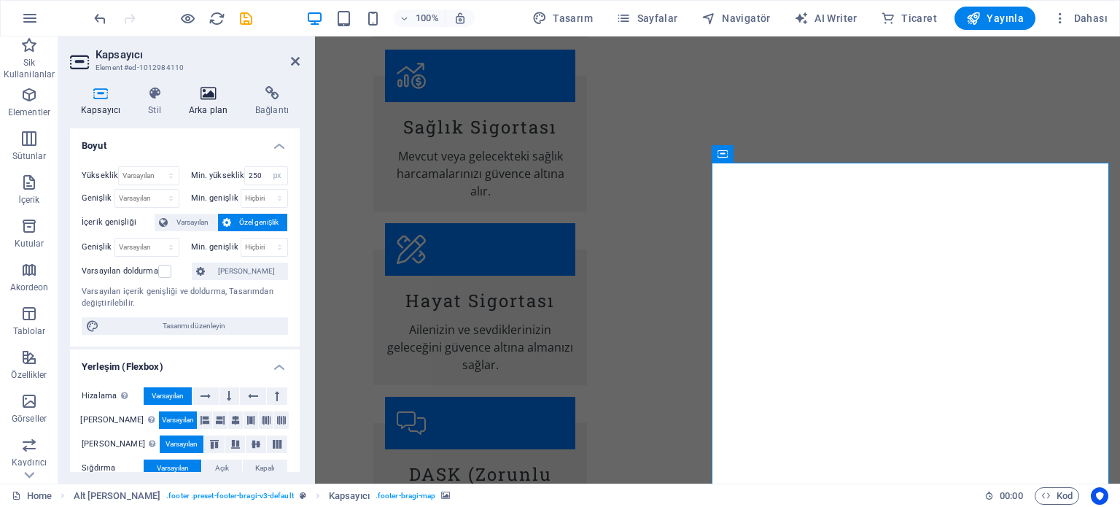
click at [205, 96] on icon at bounding box center [208, 93] width 61 height 15
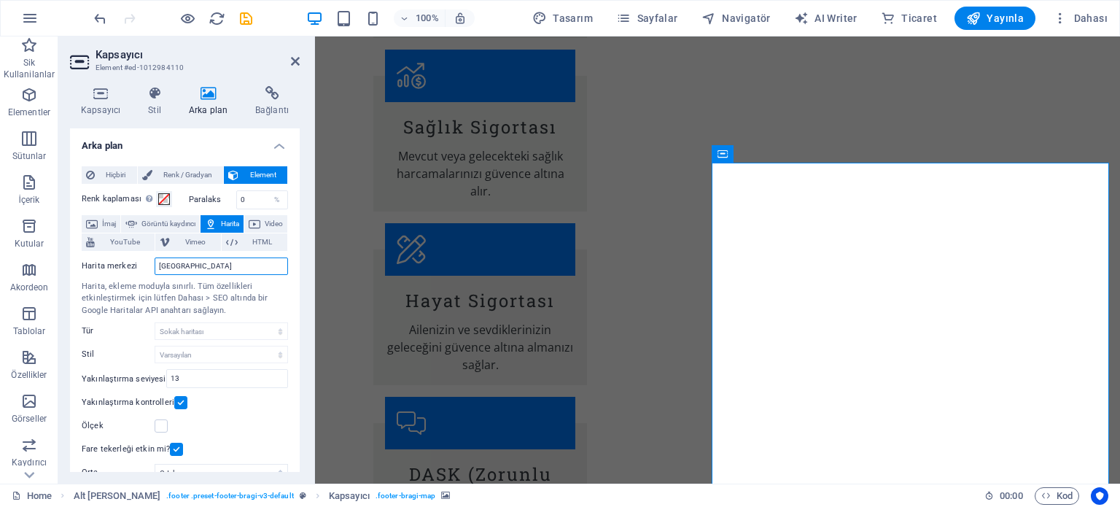
click at [189, 263] on input "[GEOGRAPHIC_DATA]" at bounding box center [221, 266] width 133 height 18
type input "B"
type input "o"
type input "a"
type input "ordu"
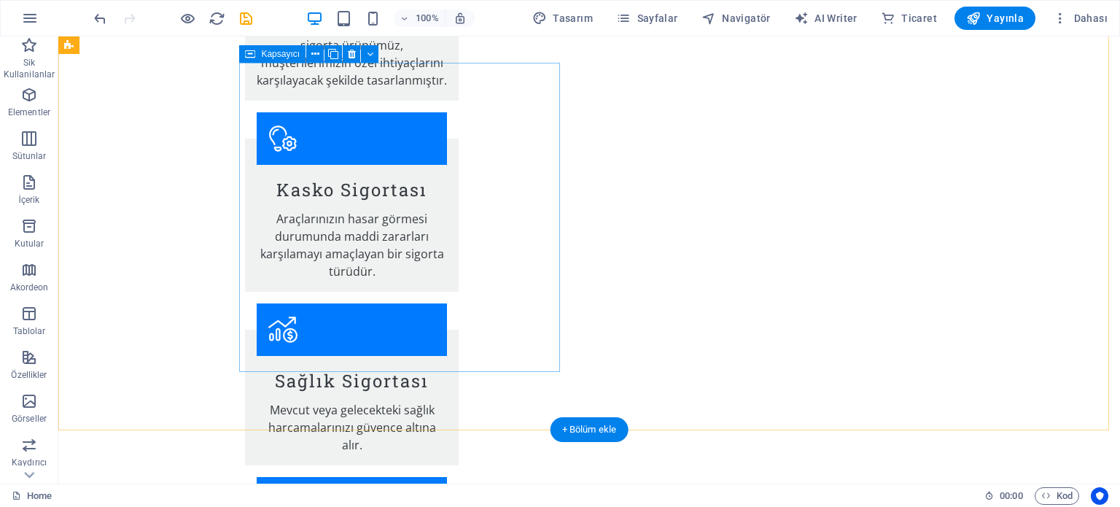
scroll to position [1823, 0]
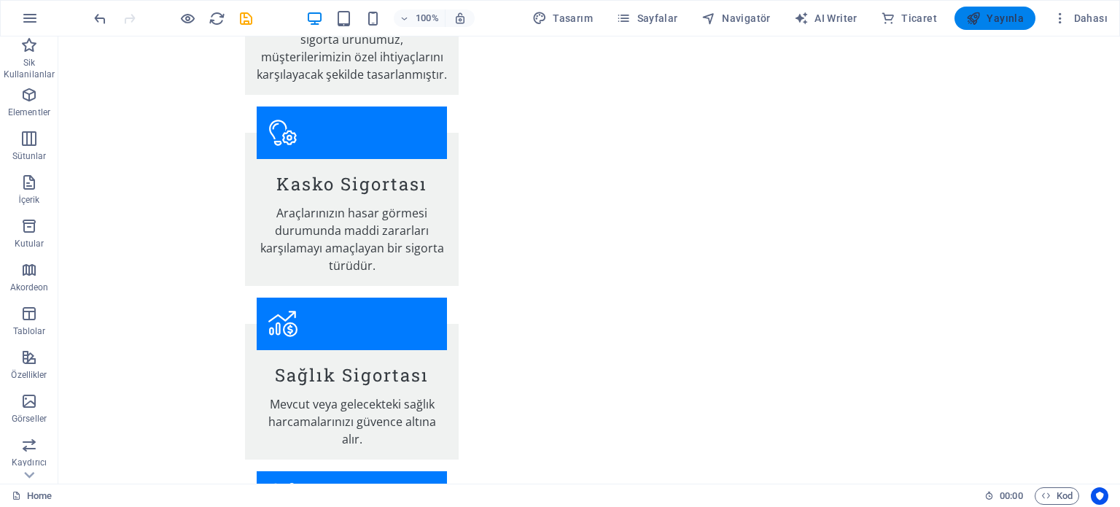
click at [1006, 18] on span "Yayınla" at bounding box center [995, 18] width 58 height 15
checkbox input "false"
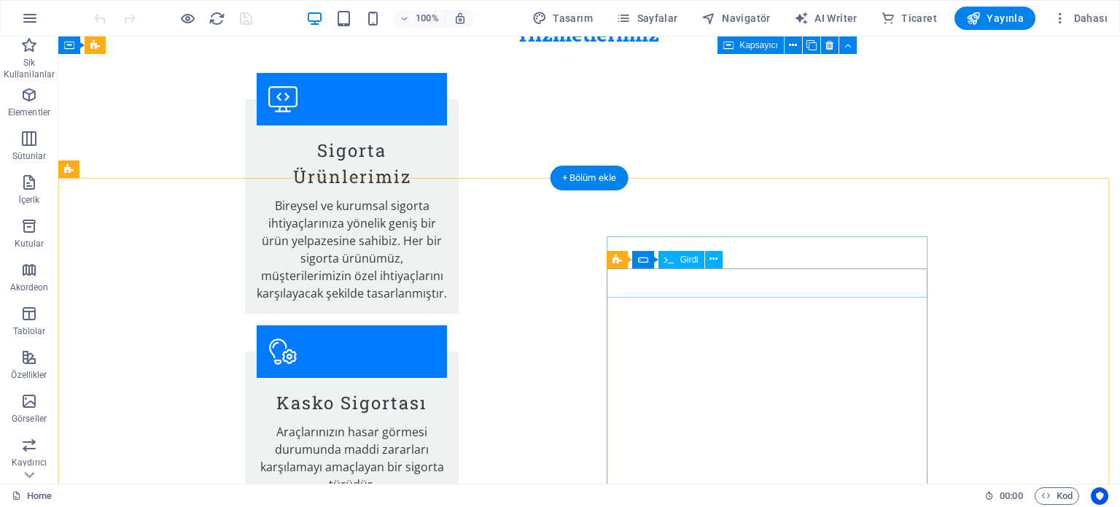
scroll to position [2051, 0]
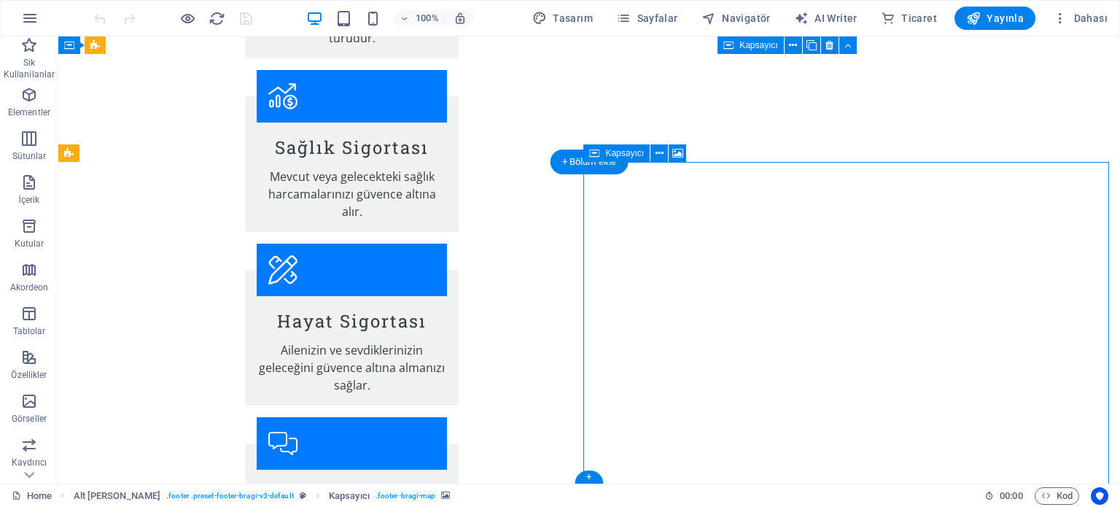
select select "px"
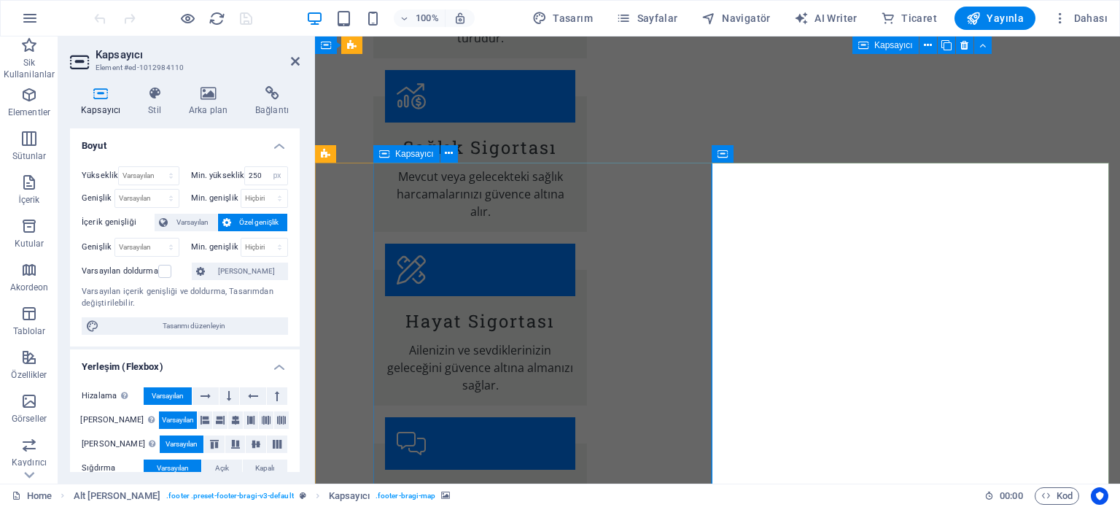
scroll to position [2071, 0]
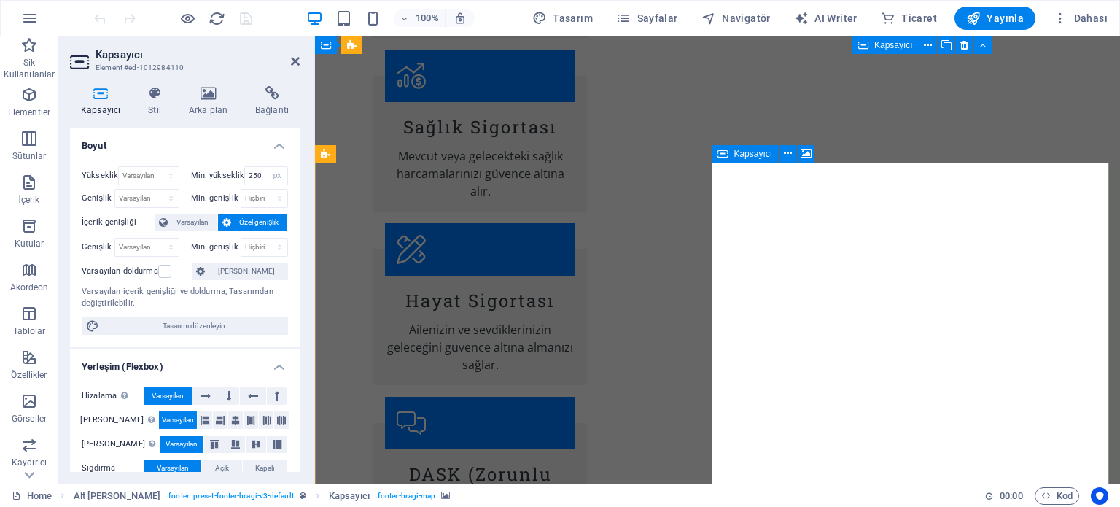
click at [188, 325] on span "Tasarımı düzenleyin" at bounding box center [194, 326] width 180 height 18
select select "px"
select select "200"
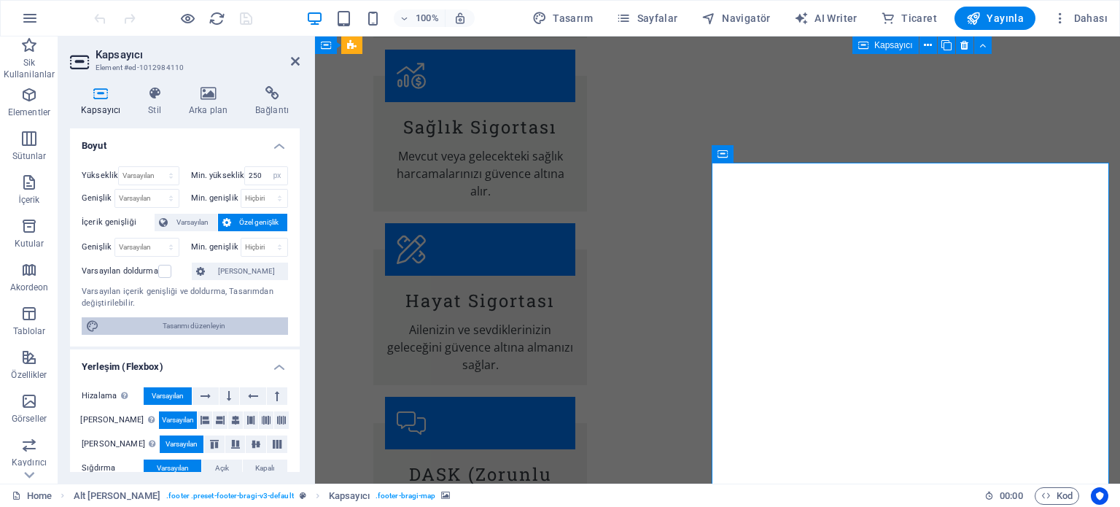
select select "px"
select select "rem"
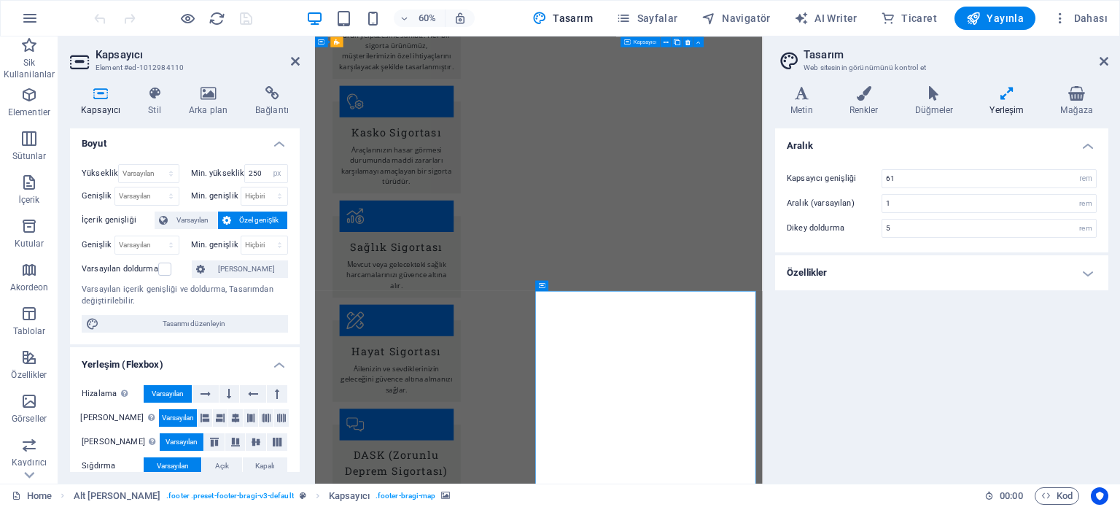
scroll to position [0, 0]
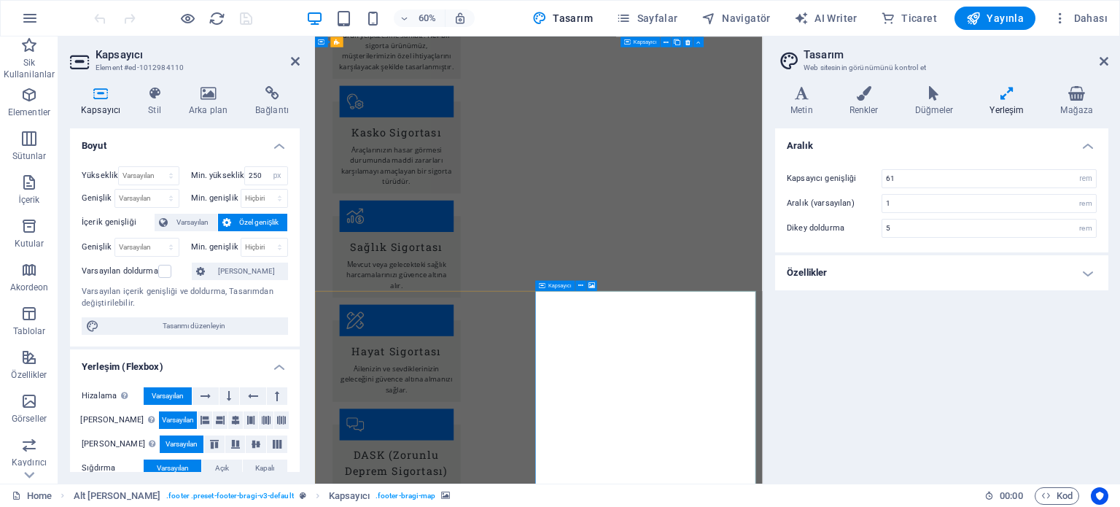
click at [1106, 60] on icon at bounding box center [1104, 61] width 9 height 12
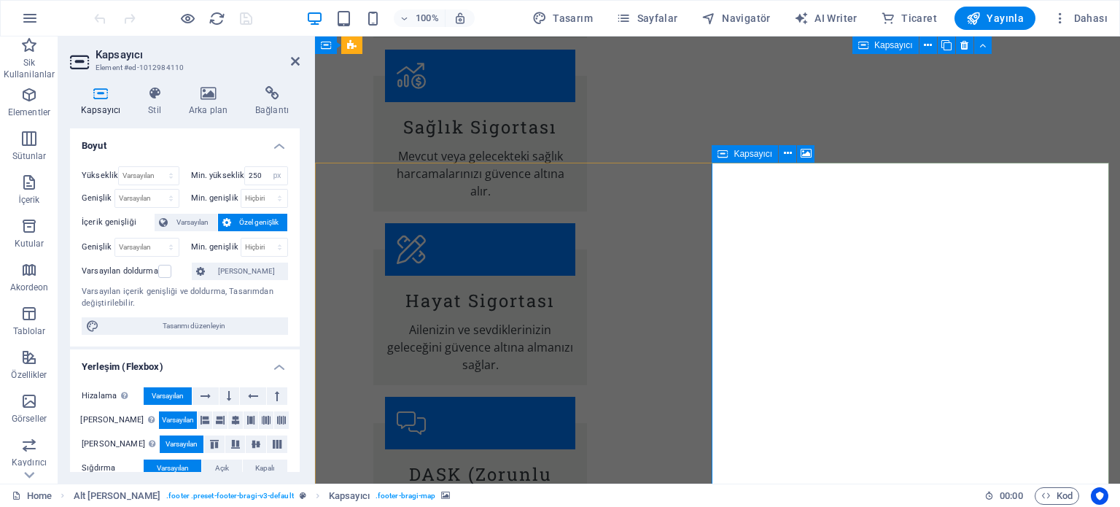
click at [727, 154] on icon at bounding box center [723, 154] width 10 height 18
click at [790, 157] on icon at bounding box center [788, 153] width 8 height 15
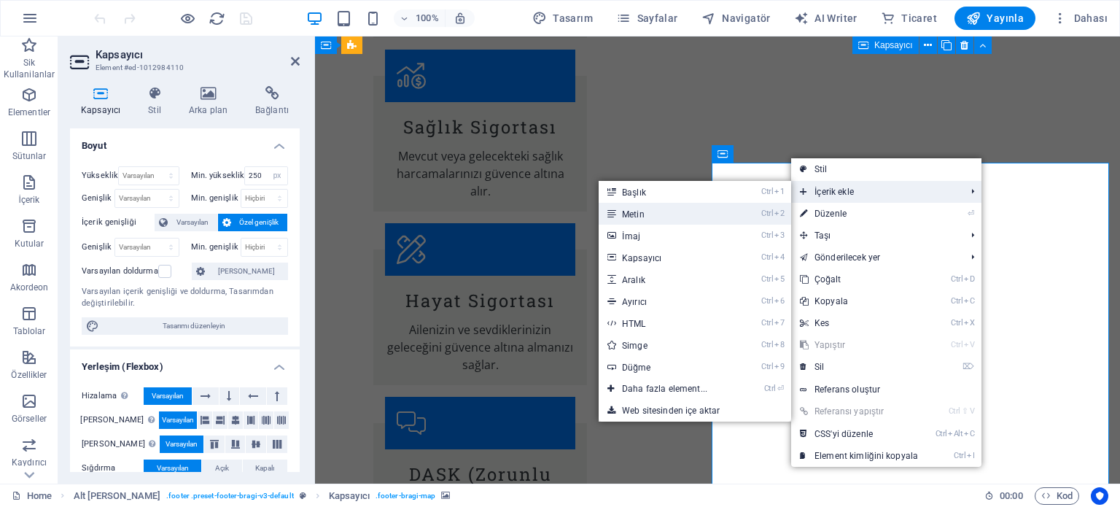
click at [707, 212] on link "Ctrl 2 Metin" at bounding box center [668, 214] width 138 height 22
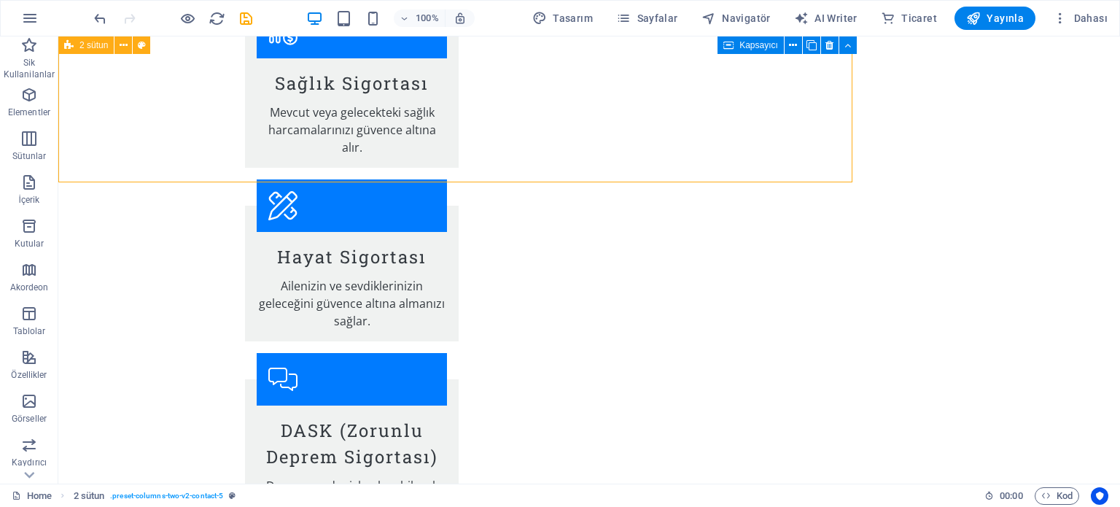
scroll to position [2051, 0]
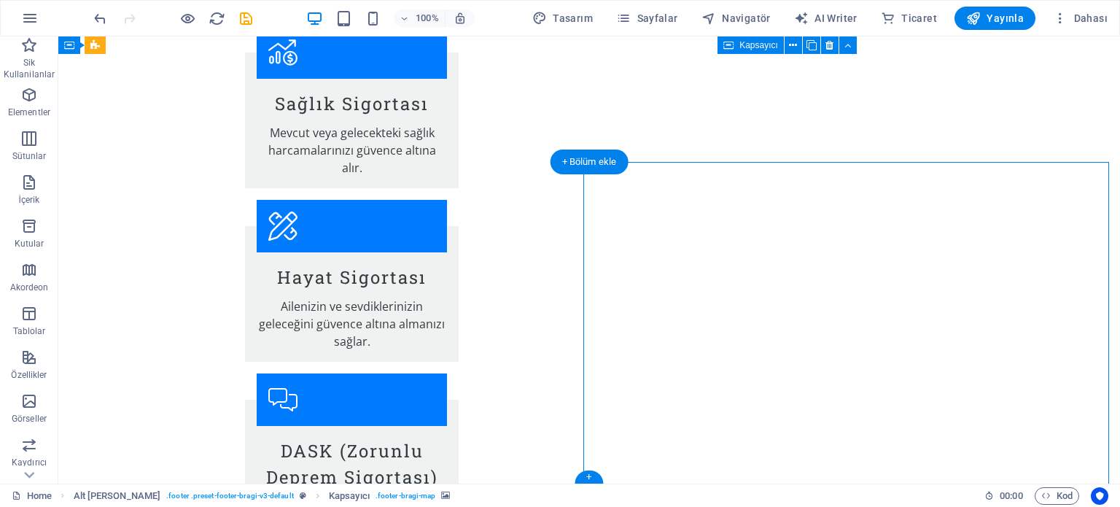
select select "px"
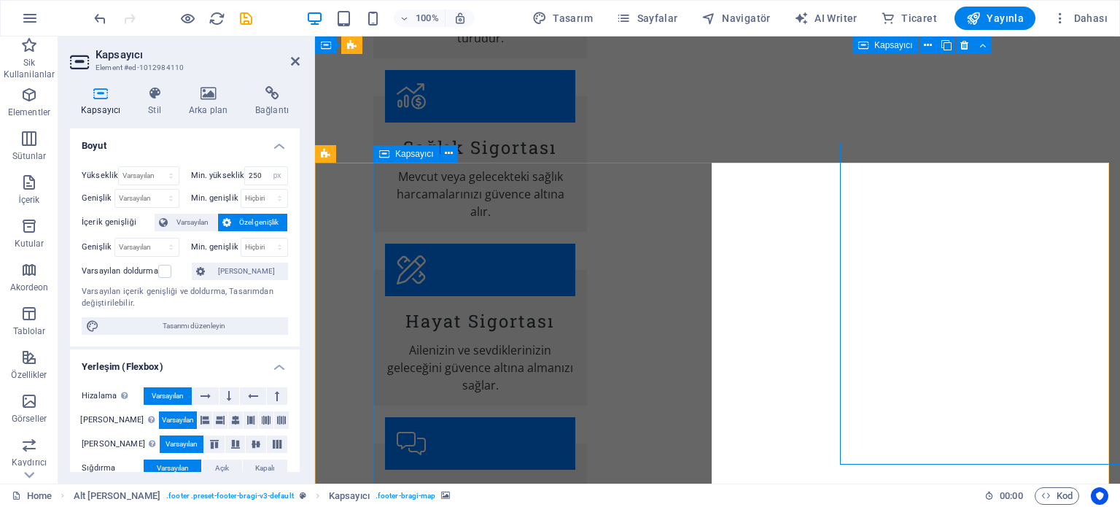
scroll to position [2071, 0]
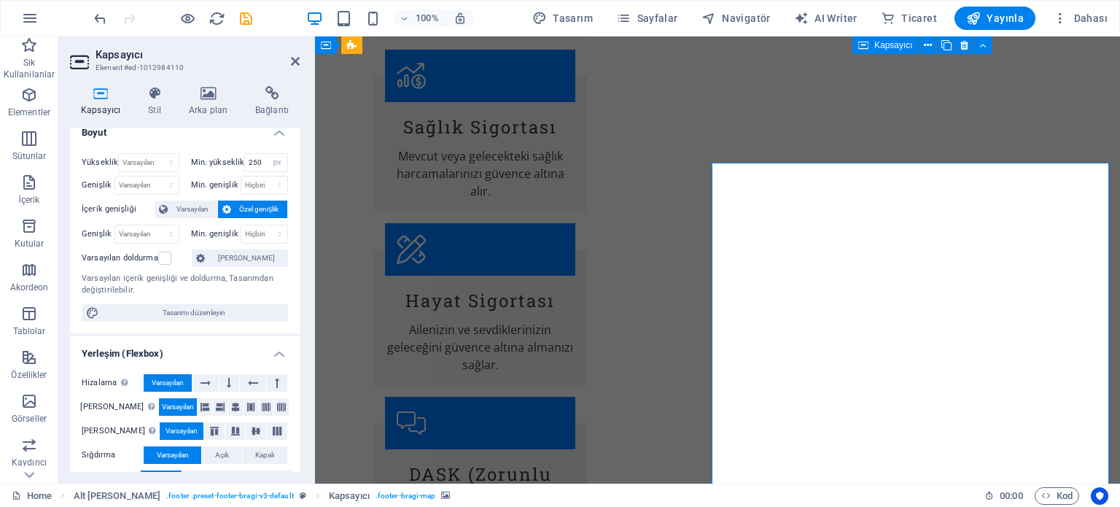
scroll to position [0, 0]
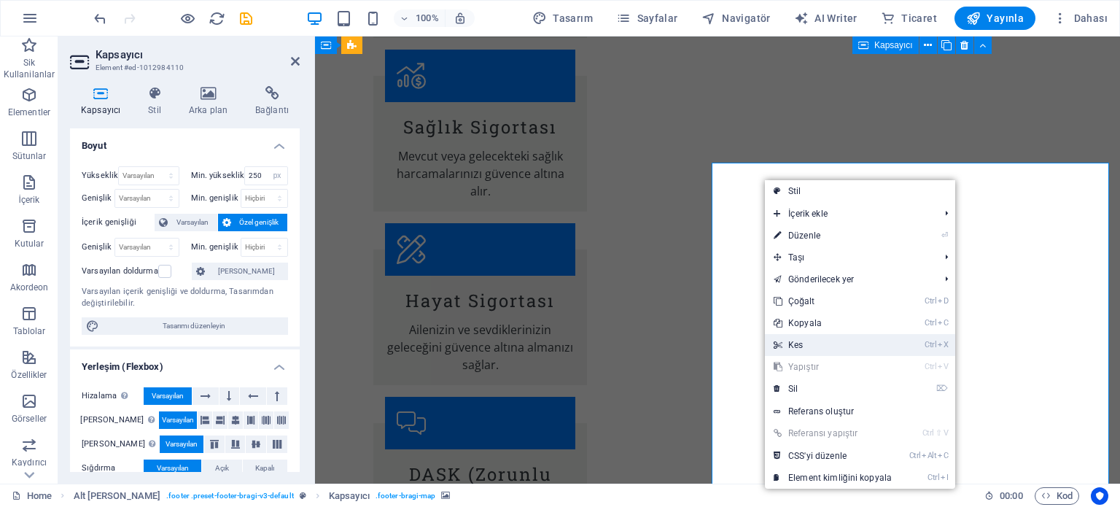
click at [796, 341] on link "Ctrl X Kes" at bounding box center [833, 345] width 136 height 22
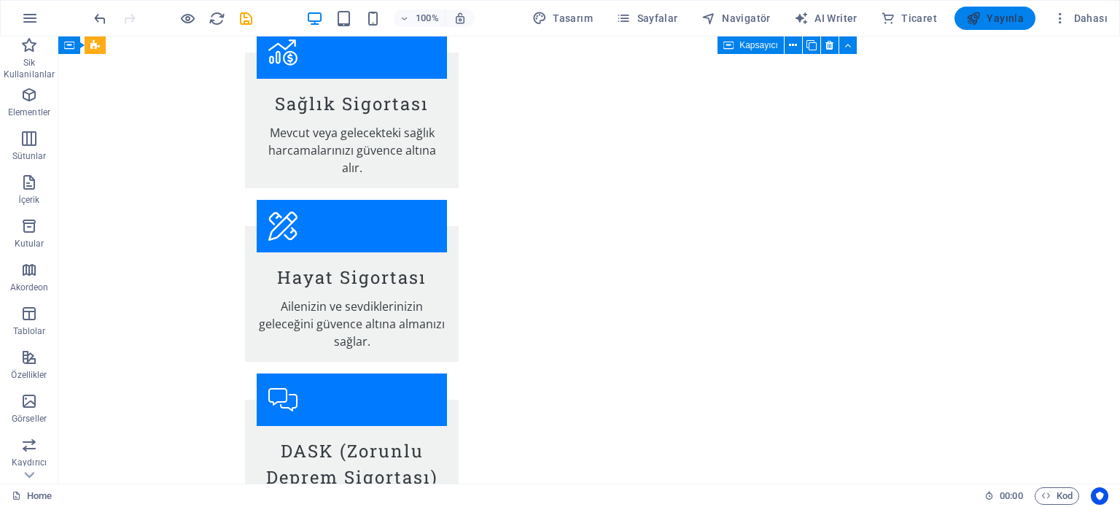
click at [1001, 18] on span "Yayınla" at bounding box center [995, 18] width 58 height 15
checkbox input "false"
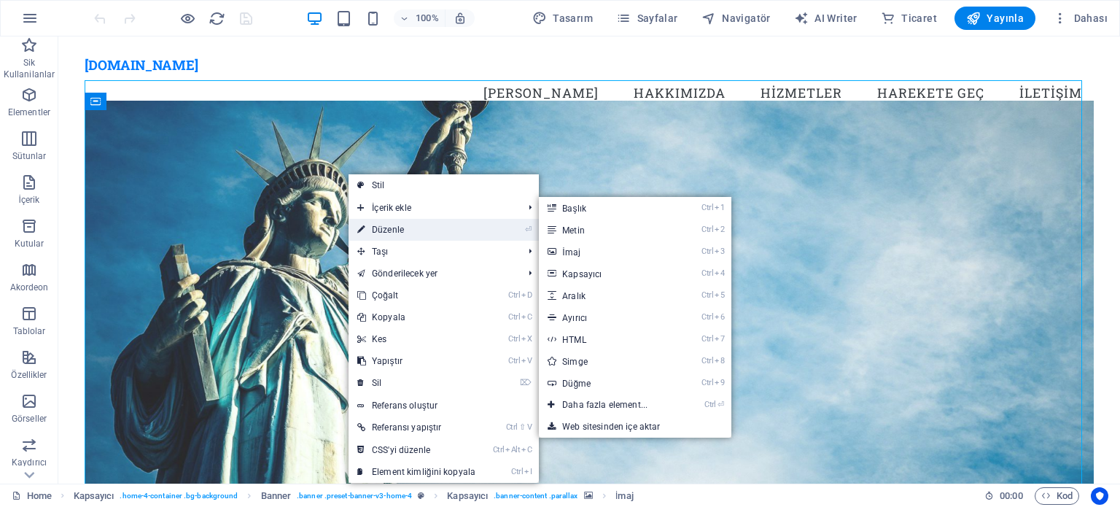
click at [385, 225] on link "⏎ Düzenle" at bounding box center [417, 230] width 136 height 22
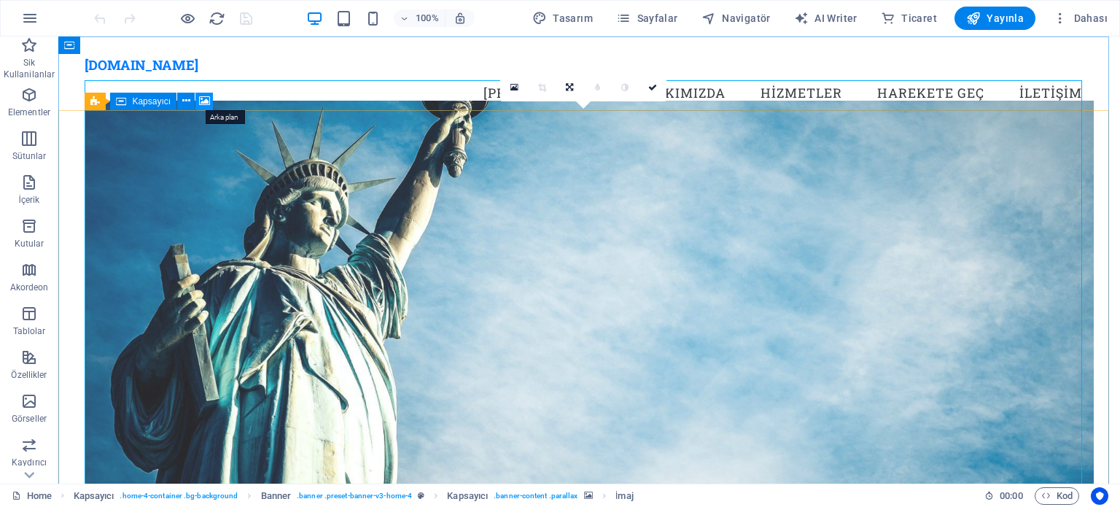
click at [205, 101] on icon at bounding box center [204, 100] width 11 height 15
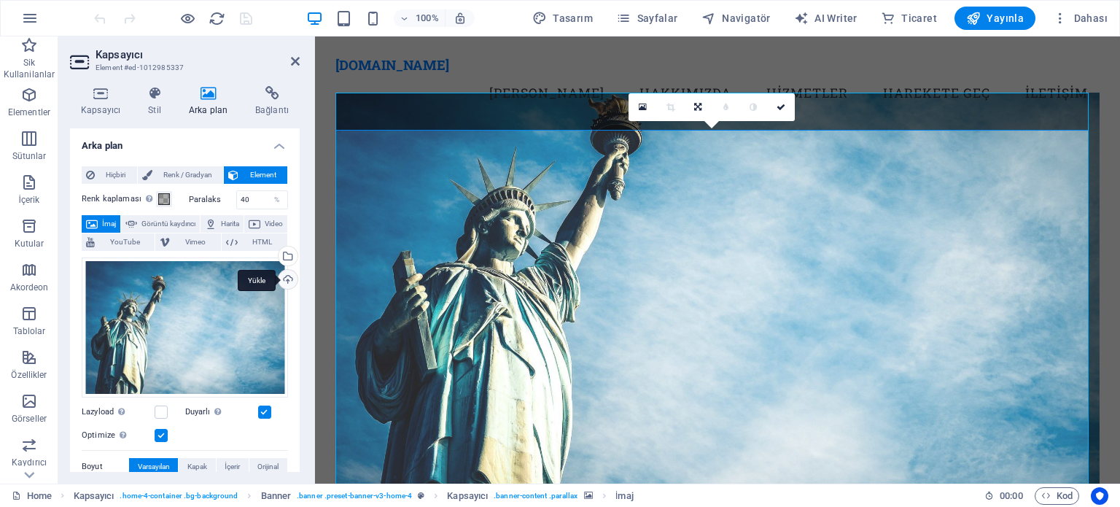
click at [285, 277] on div "Yükle" at bounding box center [287, 281] width 22 height 22
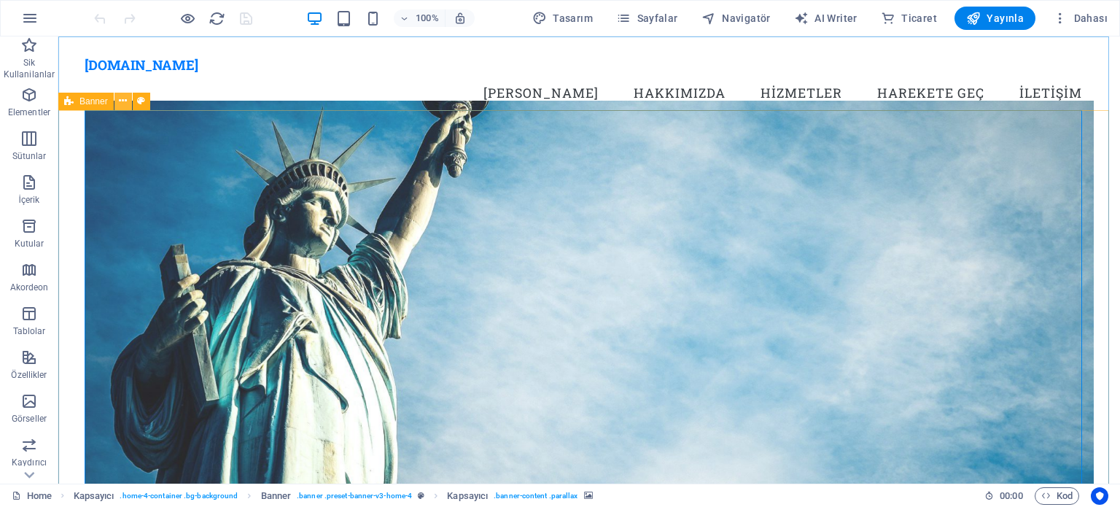
click at [124, 100] on icon at bounding box center [123, 100] width 8 height 15
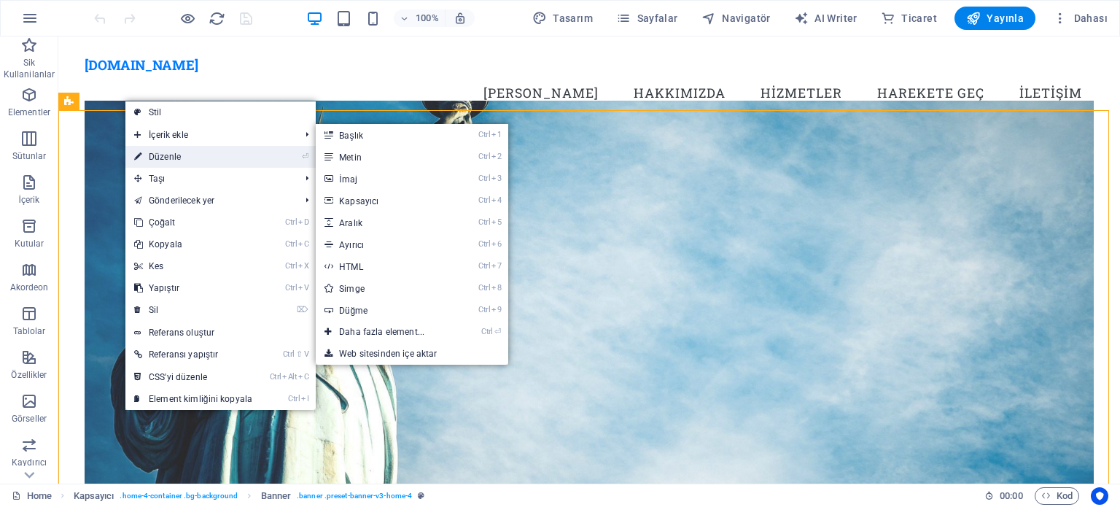
click at [166, 155] on link "⏎ Düzenle" at bounding box center [193, 157] width 136 height 22
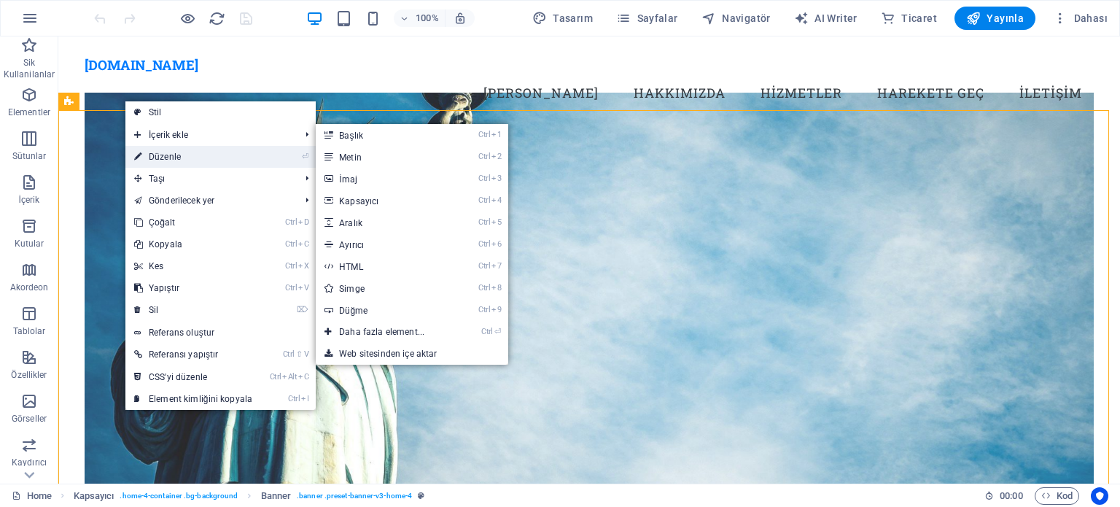
select select "vh"
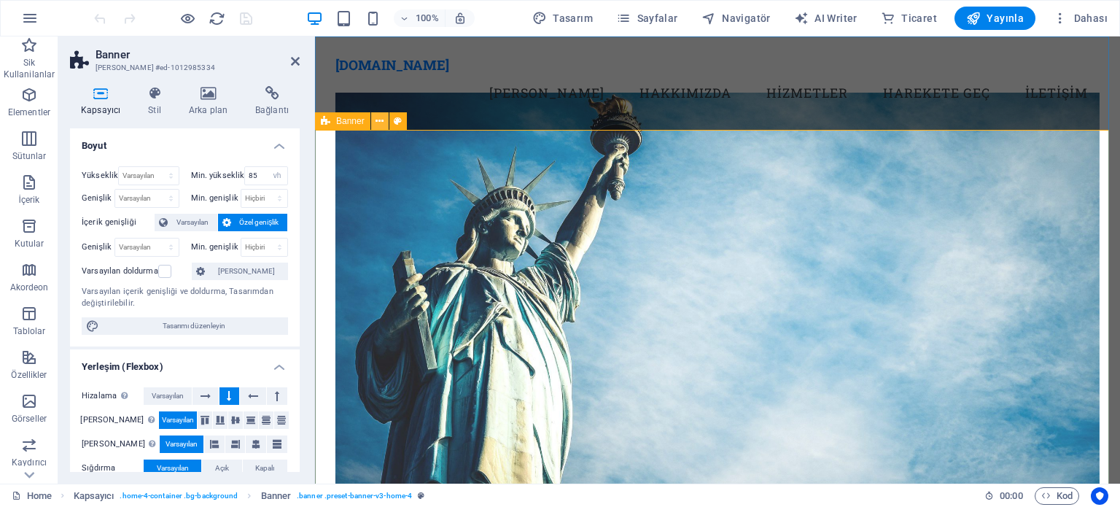
click at [379, 123] on icon at bounding box center [380, 121] width 8 height 15
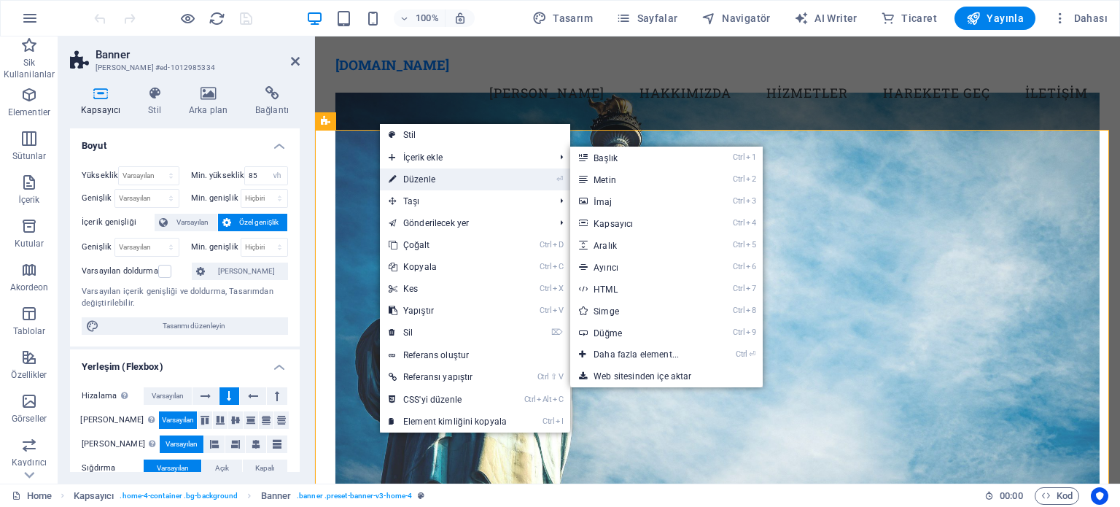
click at [418, 176] on link "⏎ Düzenle" at bounding box center [448, 179] width 136 height 22
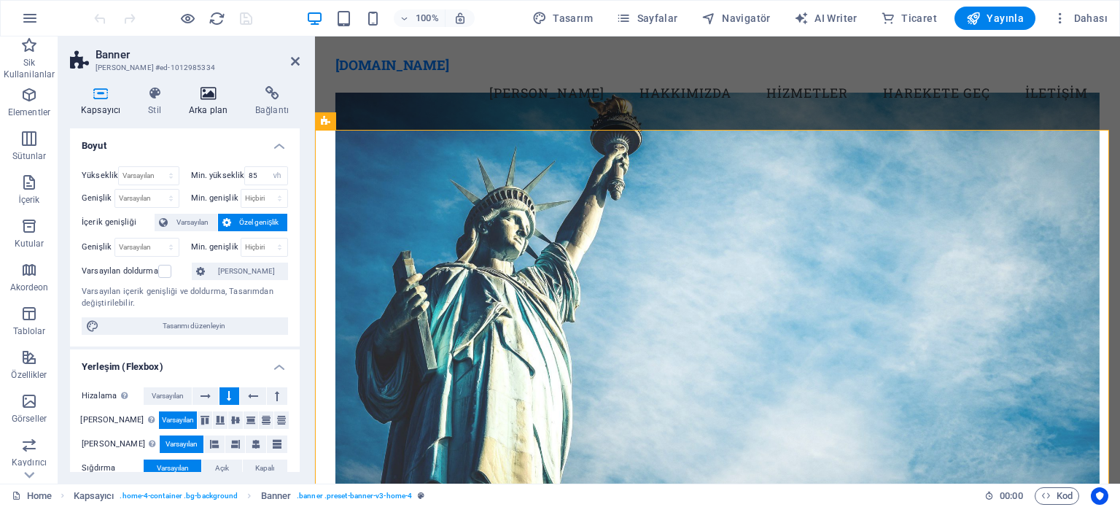
click at [206, 96] on icon at bounding box center [208, 93] width 61 height 15
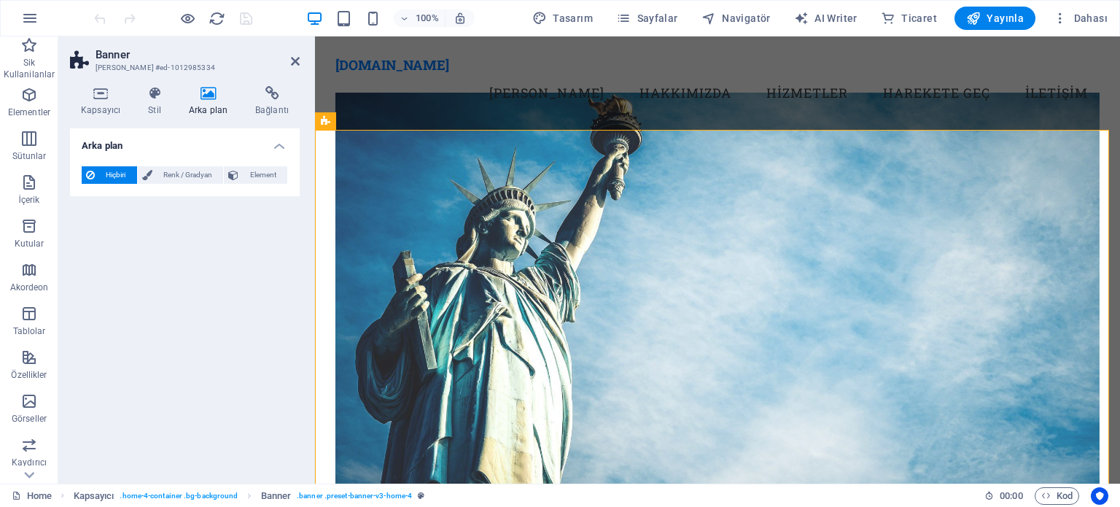
click at [114, 175] on span "Hiçbiri" at bounding box center [116, 175] width 34 height 18
click at [294, 58] on icon at bounding box center [295, 61] width 9 height 12
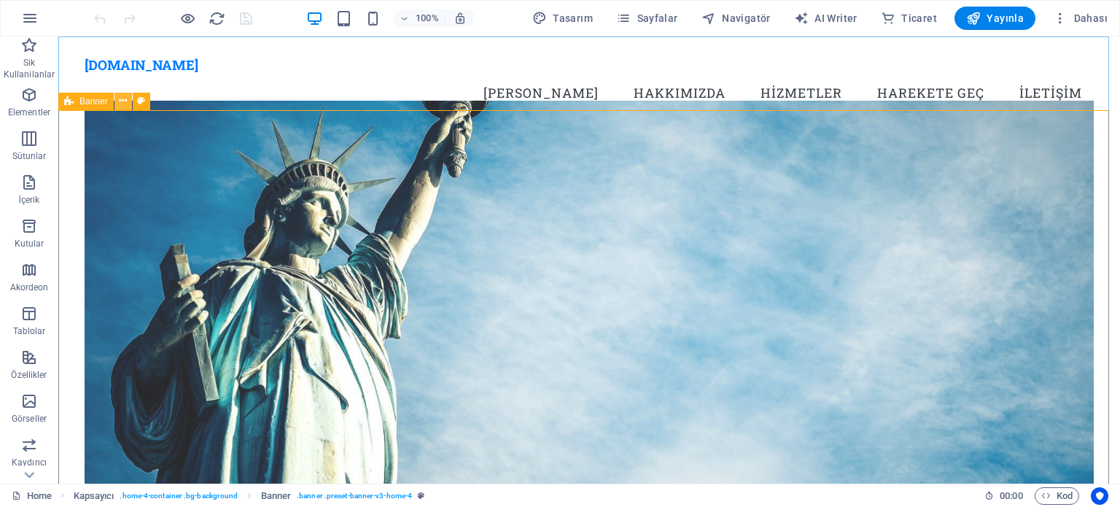
click at [126, 98] on icon at bounding box center [123, 100] width 8 height 15
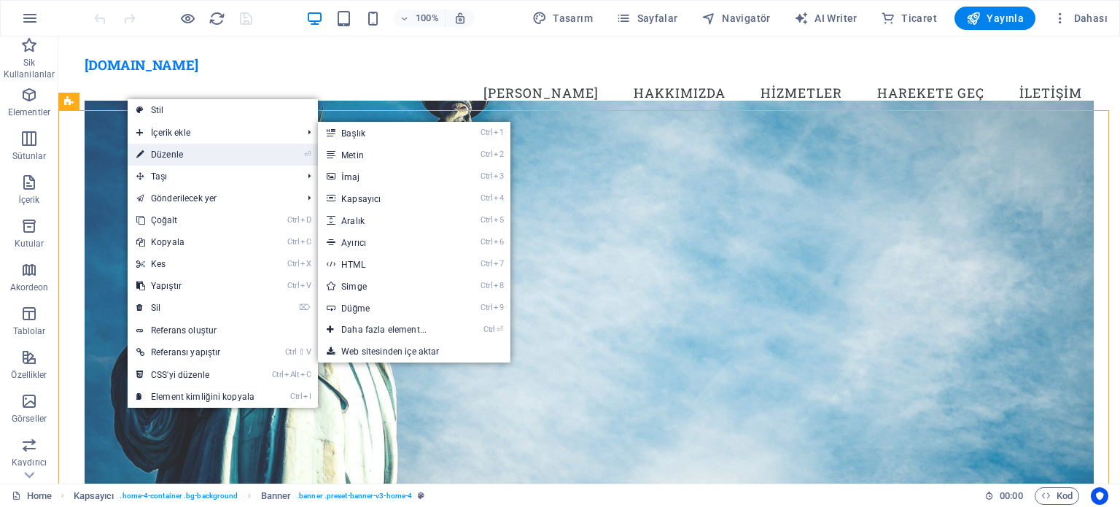
click at [166, 149] on link "⏎ Düzenle" at bounding box center [196, 155] width 136 height 22
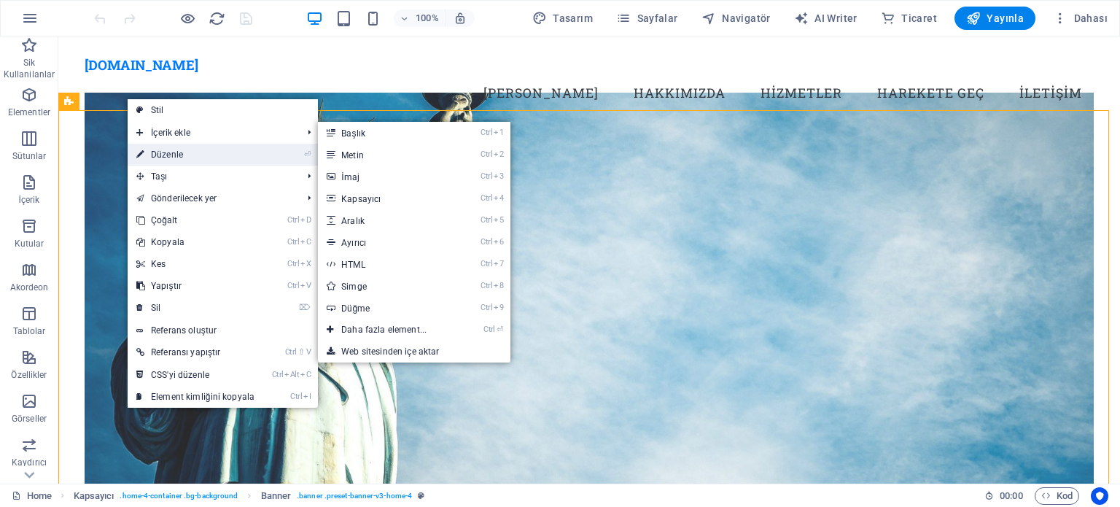
select select "vh"
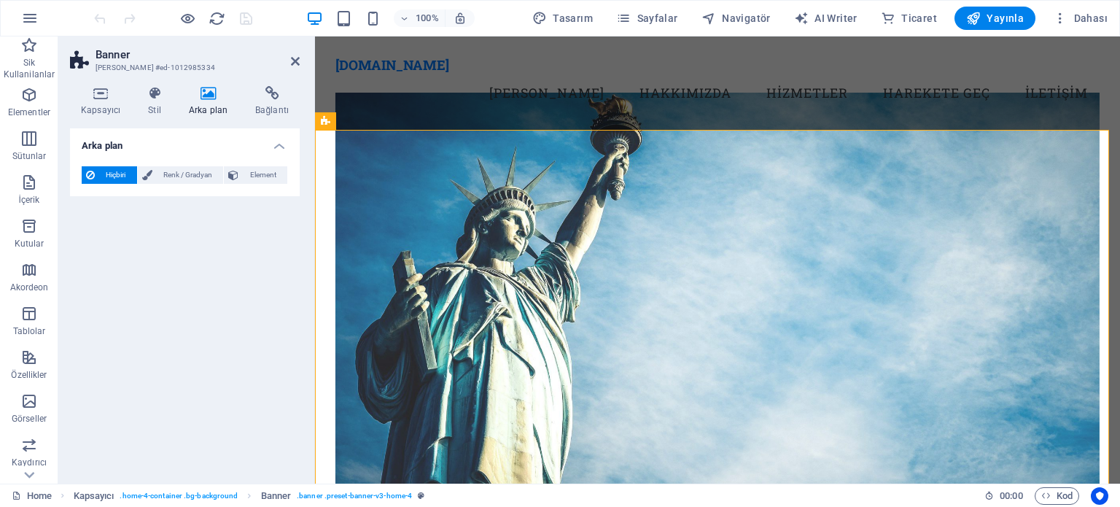
click at [213, 93] on icon at bounding box center [208, 93] width 61 height 15
click at [106, 92] on icon at bounding box center [100, 93] width 61 height 15
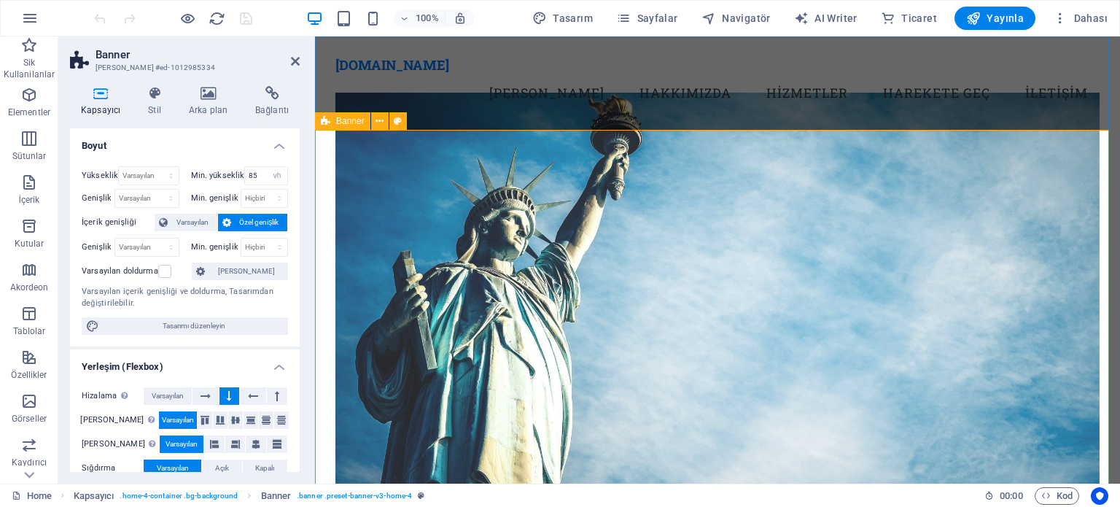
click at [333, 122] on div "Banner" at bounding box center [342, 121] width 55 height 18
click at [182, 323] on span "Tasarımı düzenleyin" at bounding box center [194, 326] width 180 height 18
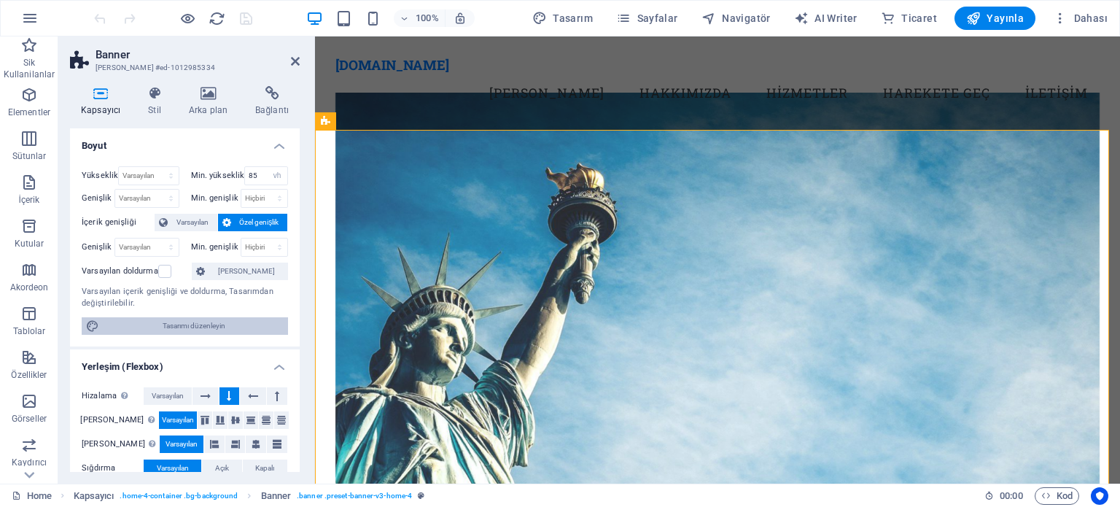
select select "px"
select select "200"
select select "px"
select select "rem"
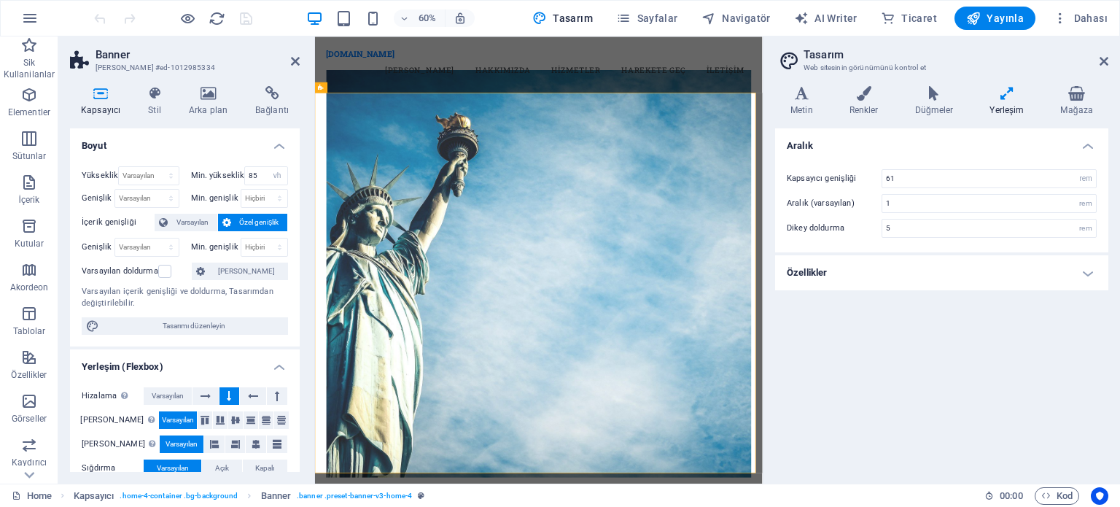
click at [279, 142] on h4 "Boyut" at bounding box center [185, 141] width 230 height 26
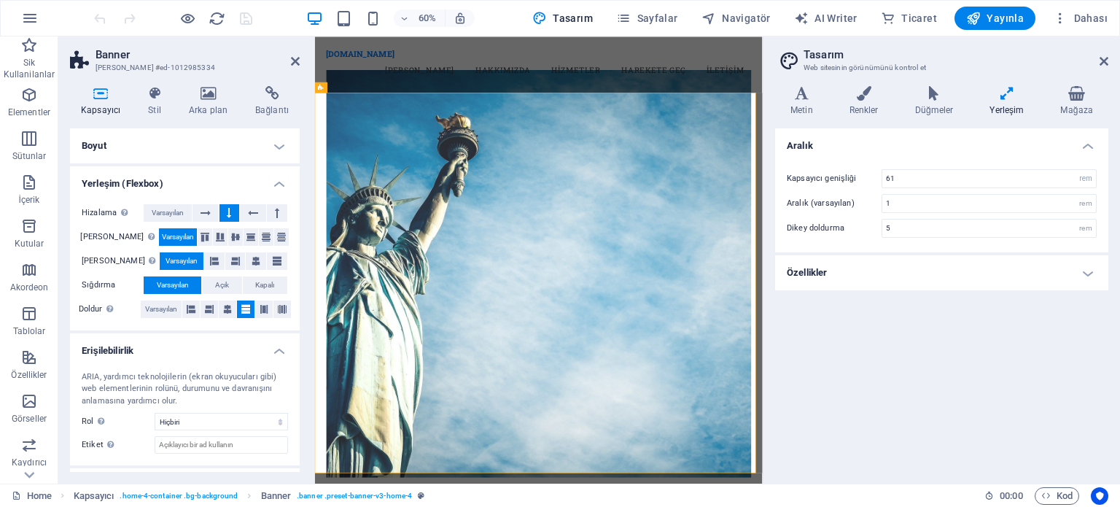
click at [276, 180] on h4 "Yerleşim (Flexbox)" at bounding box center [185, 179] width 230 height 26
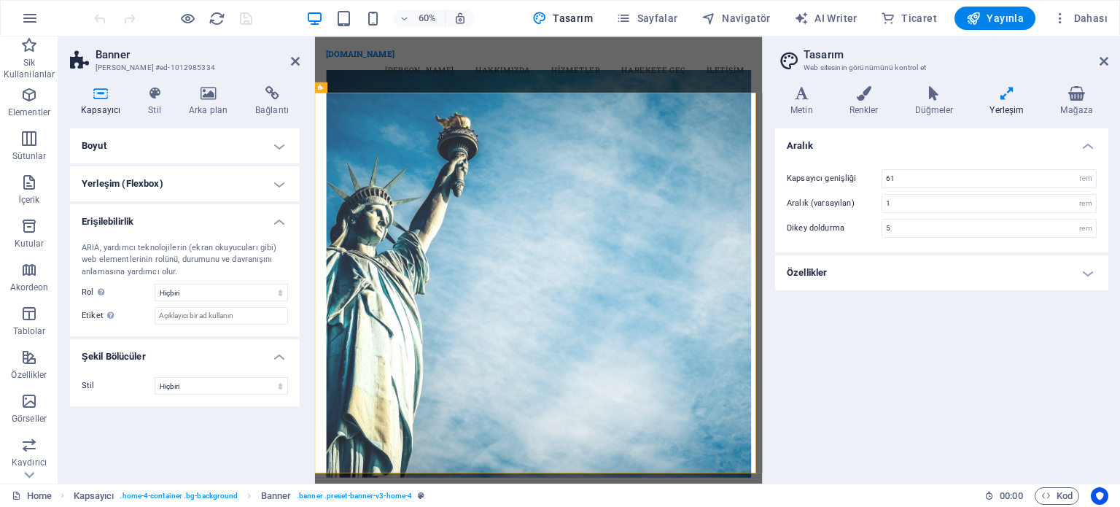
click at [276, 358] on h4 "Şekil Bölücüler" at bounding box center [185, 352] width 230 height 26
click at [277, 225] on h4 "Erişilebilirlik" at bounding box center [185, 217] width 230 height 26
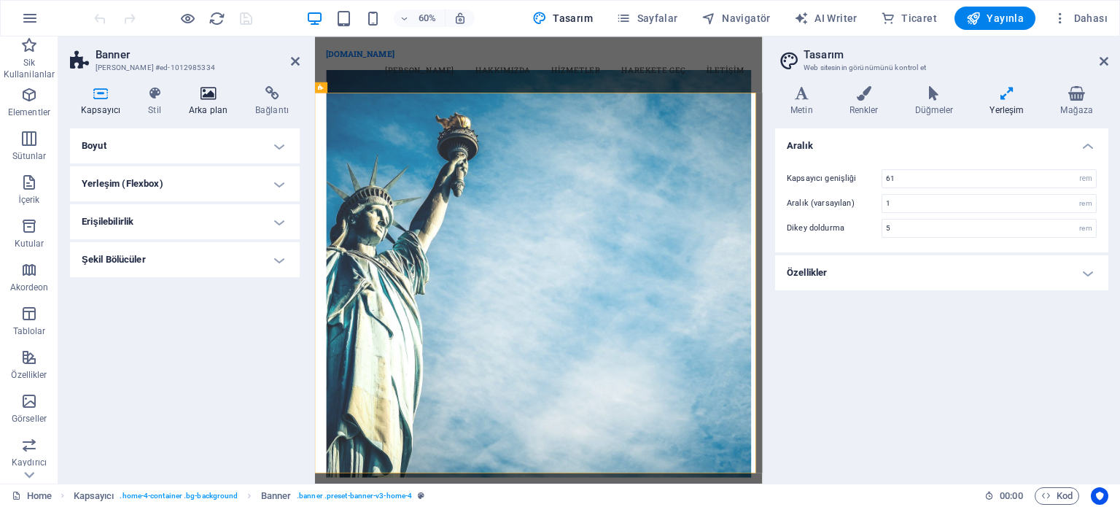
click at [205, 96] on icon at bounding box center [208, 93] width 61 height 15
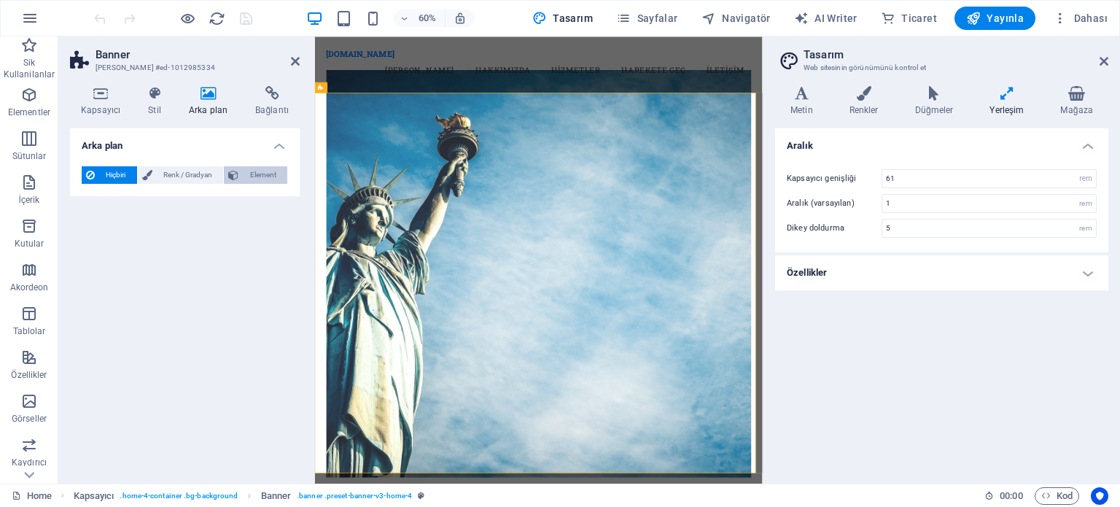
click at [255, 174] on span "Element" at bounding box center [263, 175] width 40 height 18
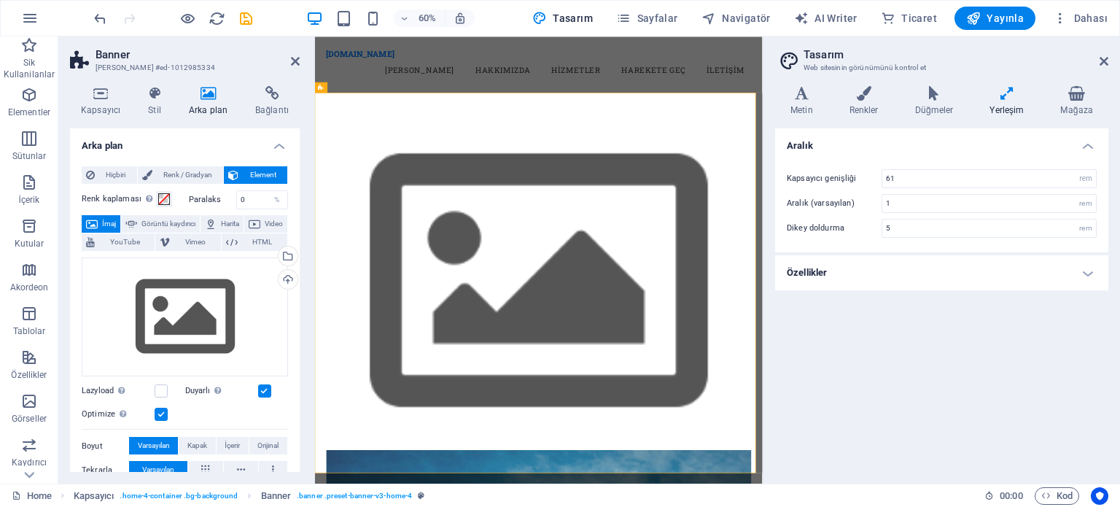
click at [112, 224] on span "İmaj" at bounding box center [109, 224] width 14 height 18
click at [283, 281] on div "Yükle" at bounding box center [287, 281] width 22 height 22
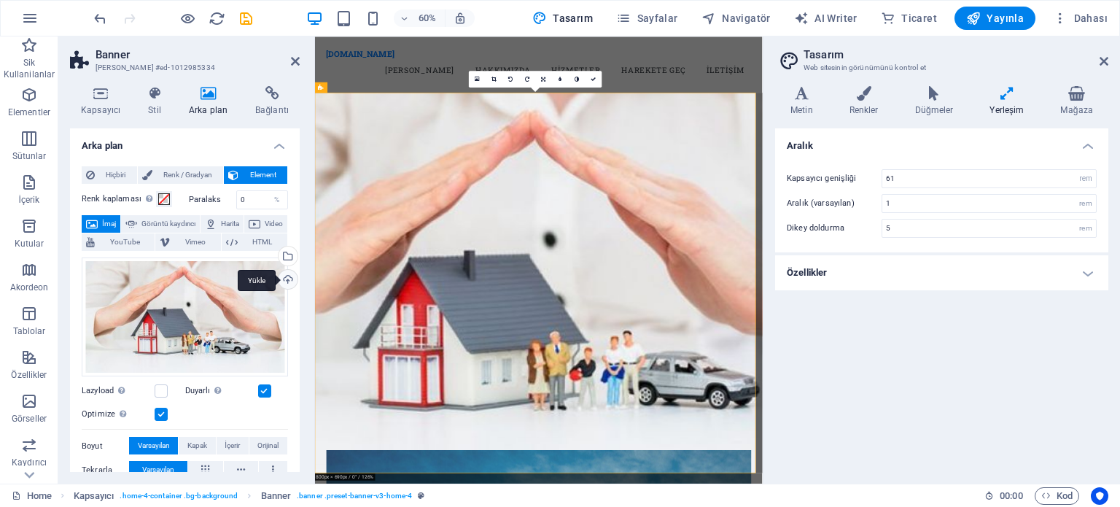
click at [284, 277] on div "Yükle" at bounding box center [287, 281] width 22 height 22
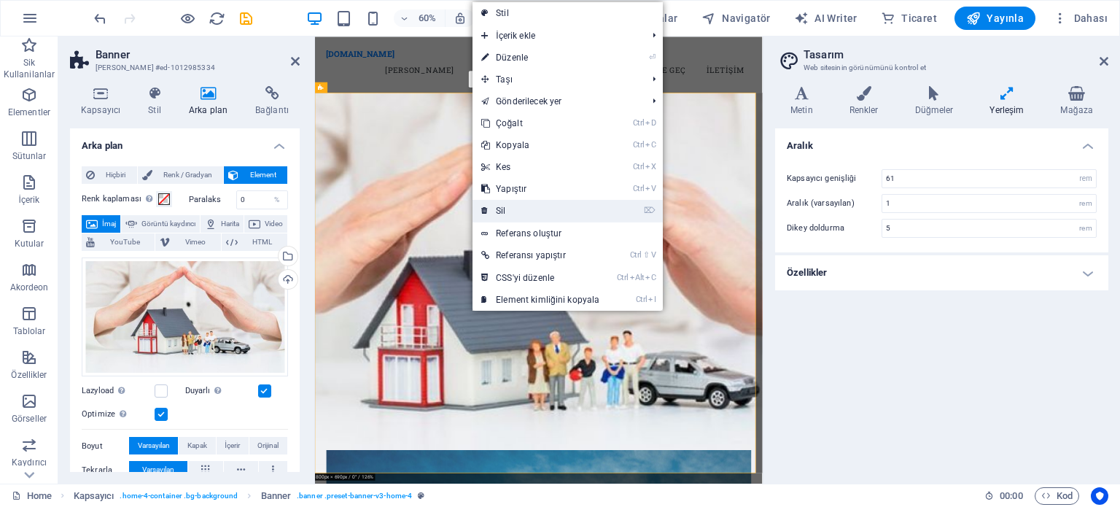
click at [501, 203] on link "⌦ Sil" at bounding box center [541, 211] width 136 height 22
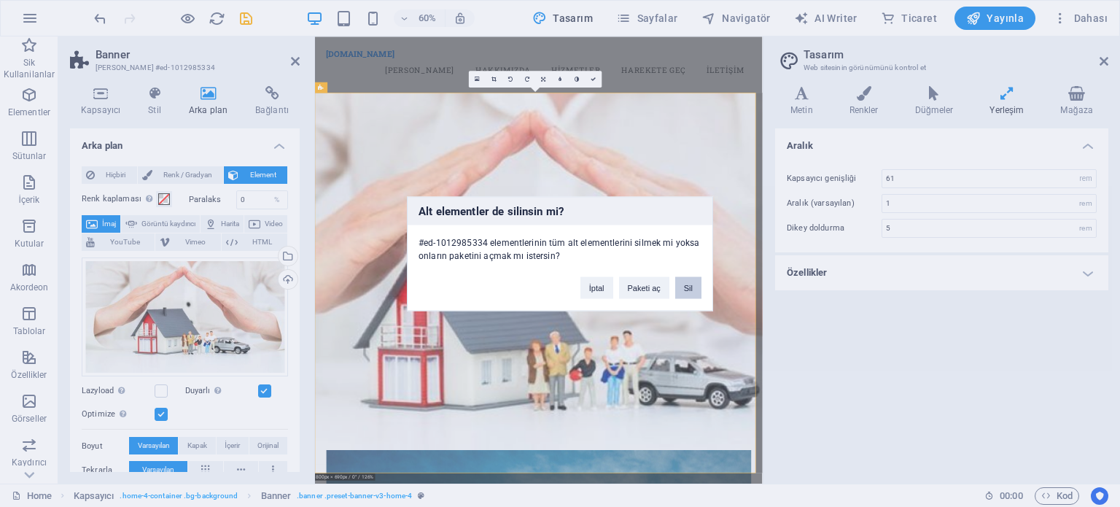
click at [686, 286] on button "Sil" at bounding box center [688, 287] width 26 height 22
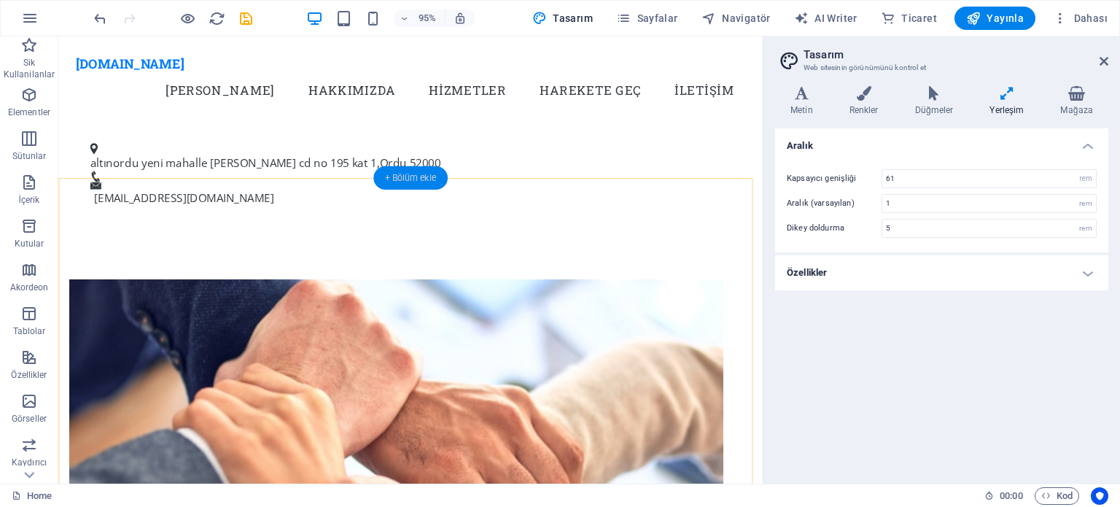
click at [407, 175] on div "+ Bölüm ekle" at bounding box center [410, 177] width 74 height 23
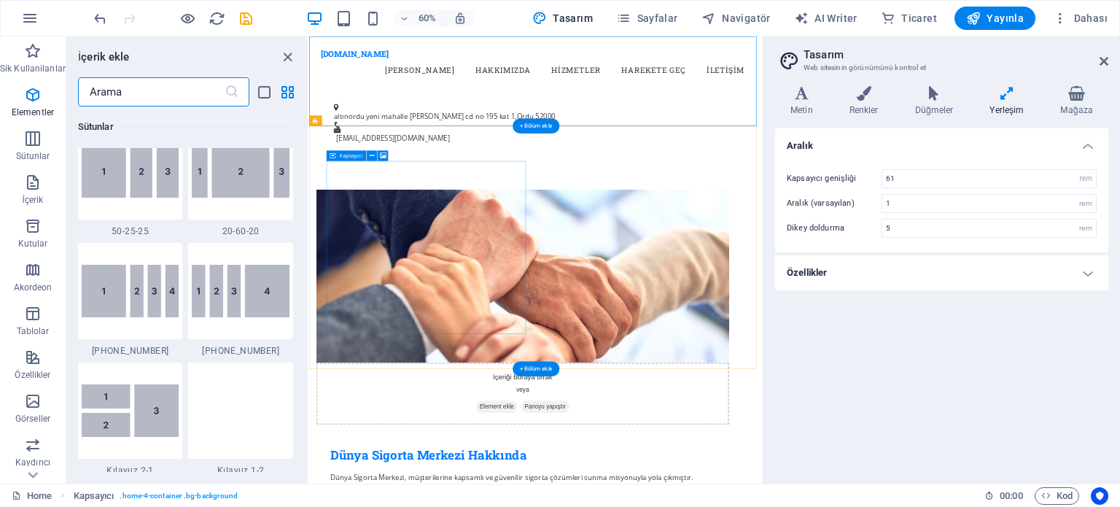
scroll to position [2552, 0]
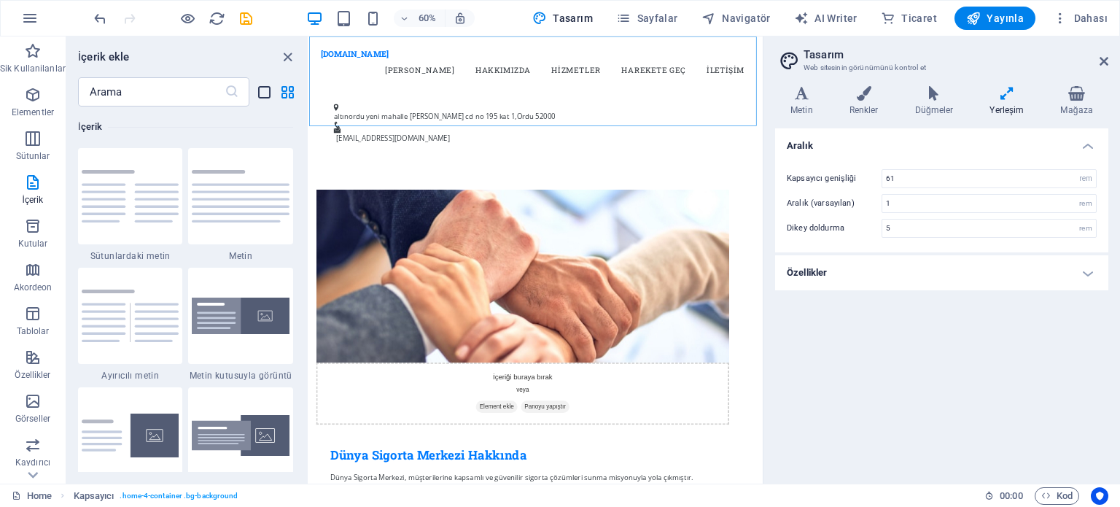
click at [263, 91] on icon "list-view" at bounding box center [264, 92] width 17 height 17
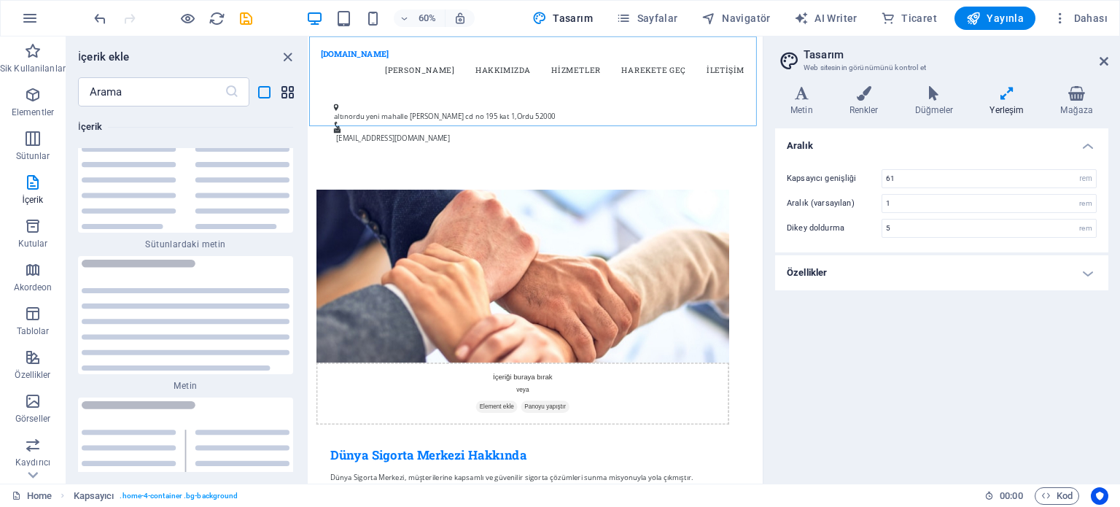
click at [283, 90] on icon "grid-view" at bounding box center [287, 92] width 17 height 17
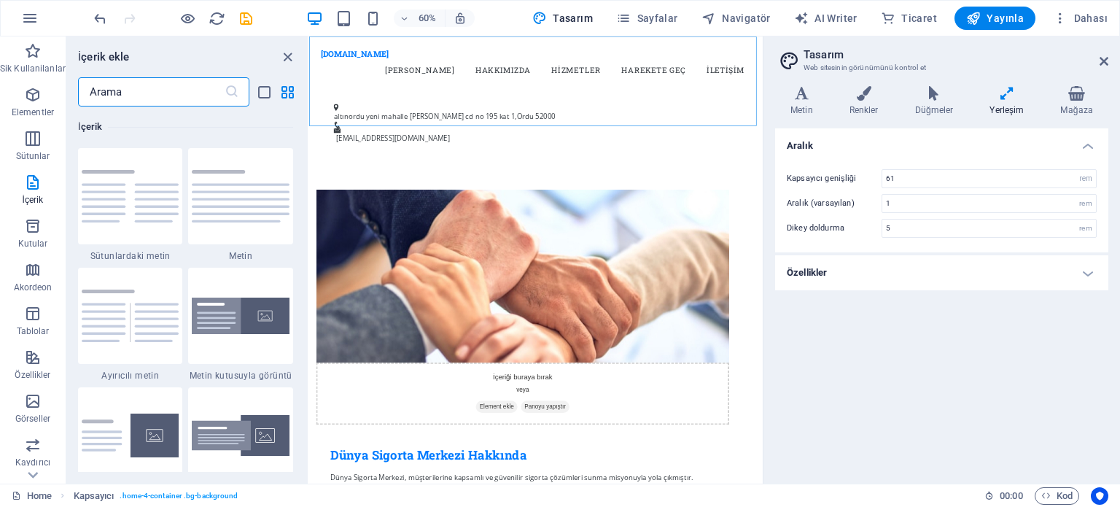
click at [109, 93] on input "text" at bounding box center [151, 91] width 147 height 29
click at [122, 93] on input "text" at bounding box center [151, 91] width 147 height 29
click at [292, 55] on icon "close panel" at bounding box center [287, 57] width 17 height 17
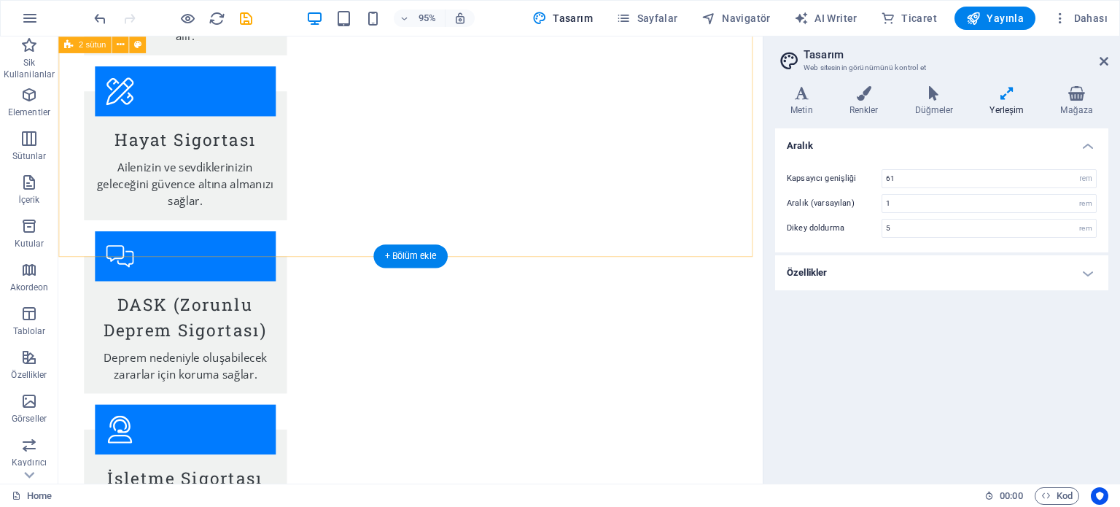
scroll to position [1668, 0]
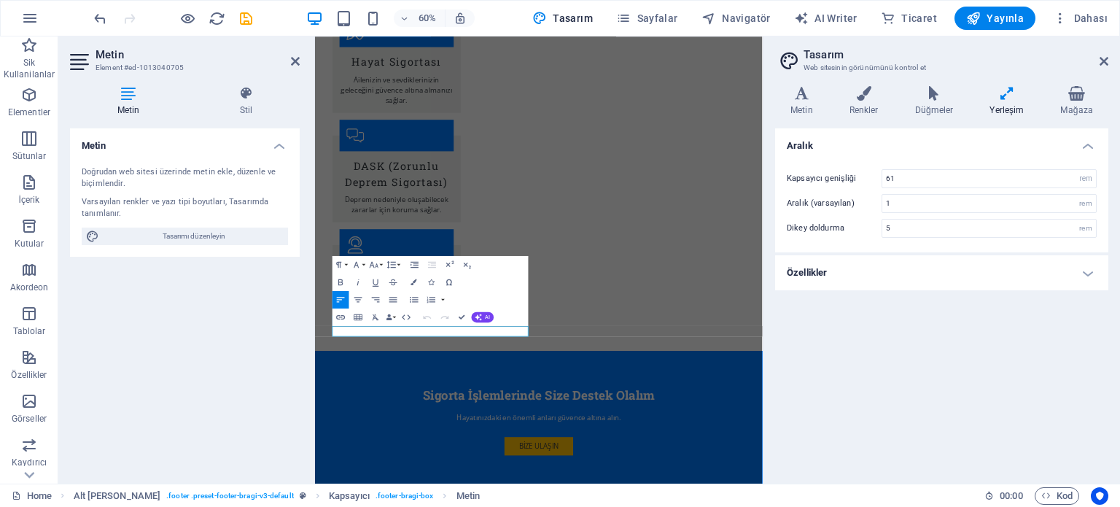
scroll to position [1393, 0]
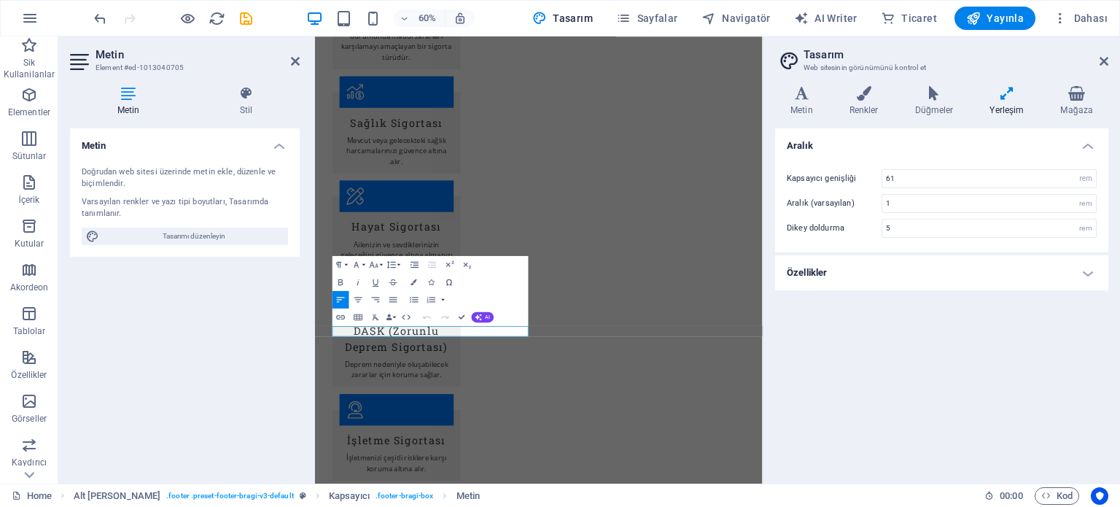
click at [198, 241] on span "Tasarımı düzenleyin" at bounding box center [194, 237] width 180 height 18
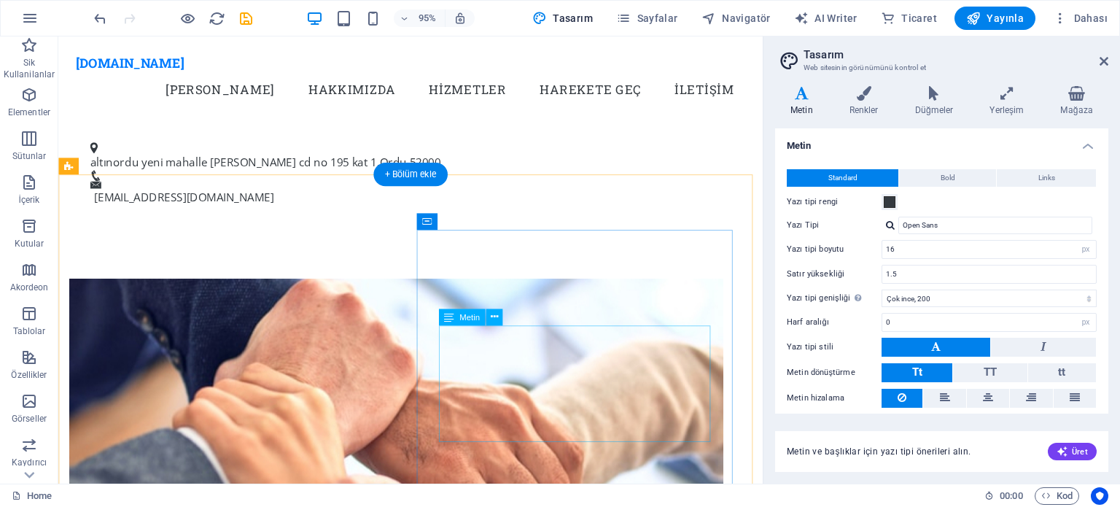
scroll to position [0, 0]
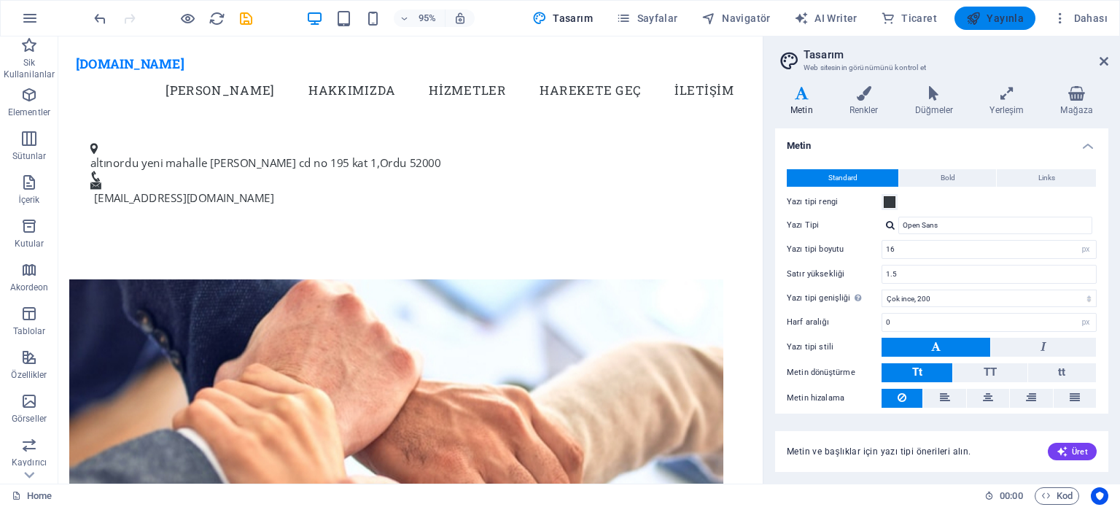
click at [993, 20] on span "Yayınla" at bounding box center [995, 18] width 58 height 15
checkbox input "false"
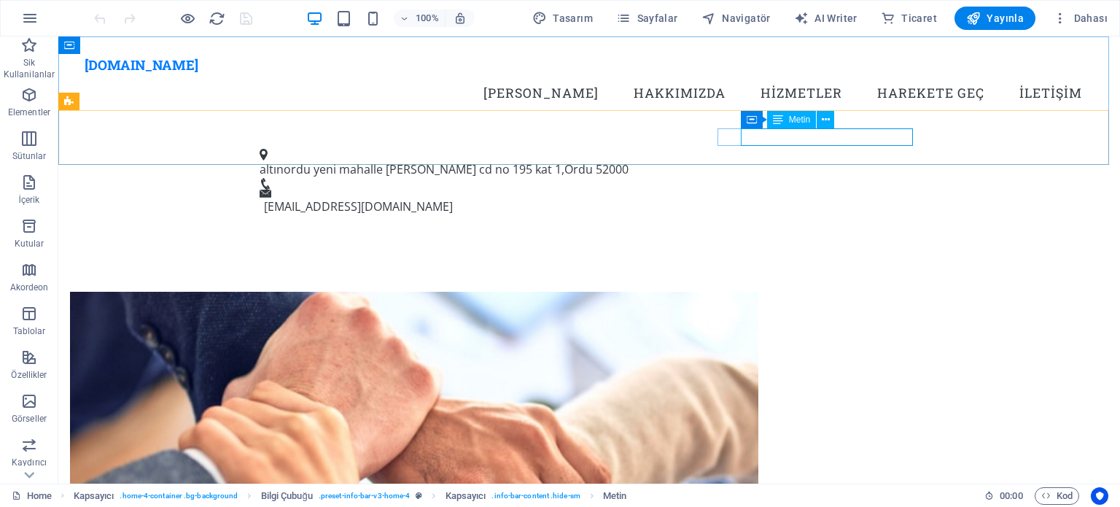
click at [798, 119] on span "Metin" at bounding box center [799, 119] width 21 height 9
click at [453, 198] on link "[EMAIL_ADDRESS][DOMAIN_NAME]" at bounding box center [358, 206] width 189 height 16
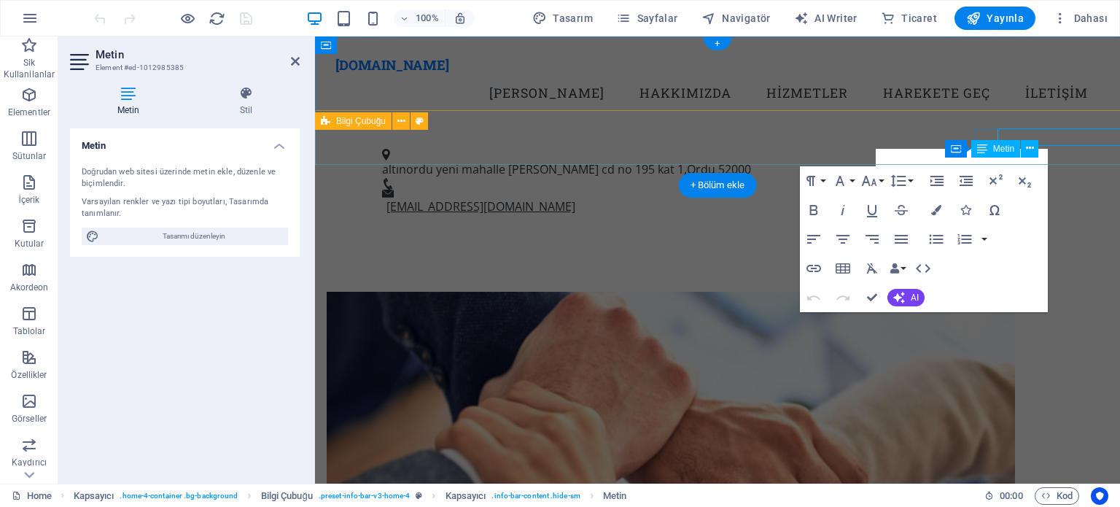
click at [804, 136] on div "altınordu yeni mahalle zübeyde [STREET_ADDRESS] [EMAIL_ADDRESS][DOMAIN_NAME]" at bounding box center [717, 182] width 805 height 104
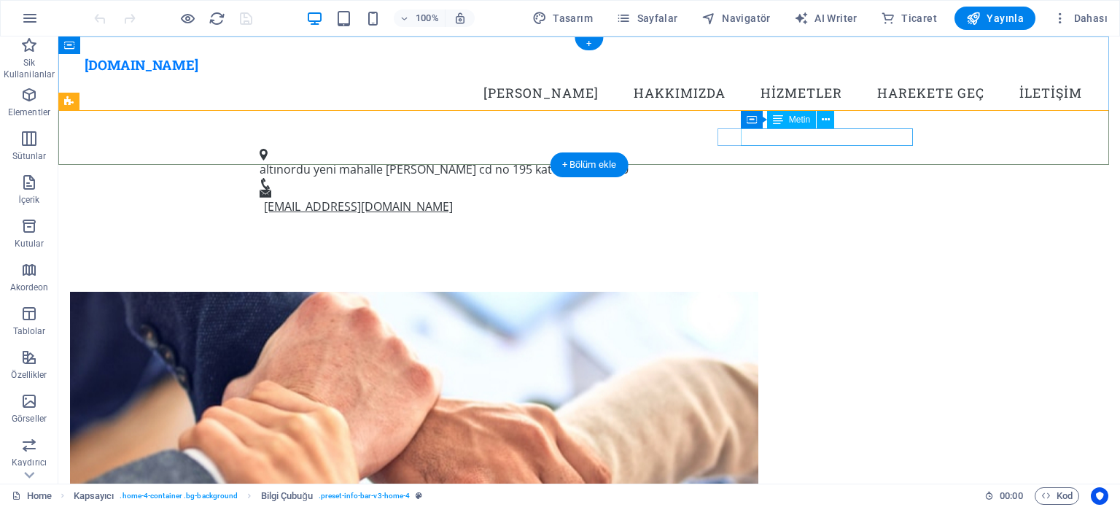
click at [453, 198] on link "[EMAIL_ADDRESS][DOMAIN_NAME]" at bounding box center [358, 206] width 189 height 16
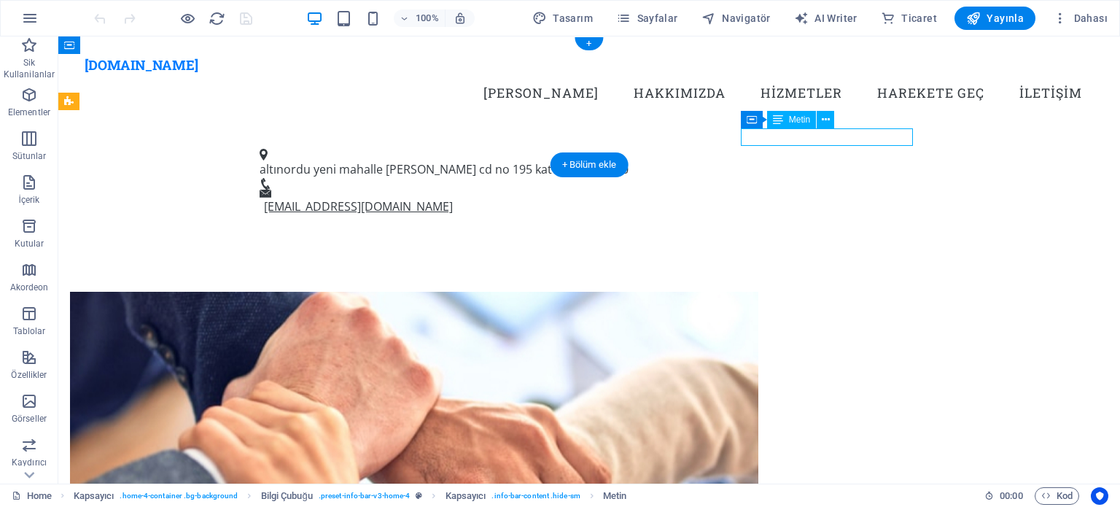
click at [453, 198] on link "[EMAIL_ADDRESS][DOMAIN_NAME]" at bounding box center [358, 206] width 189 height 16
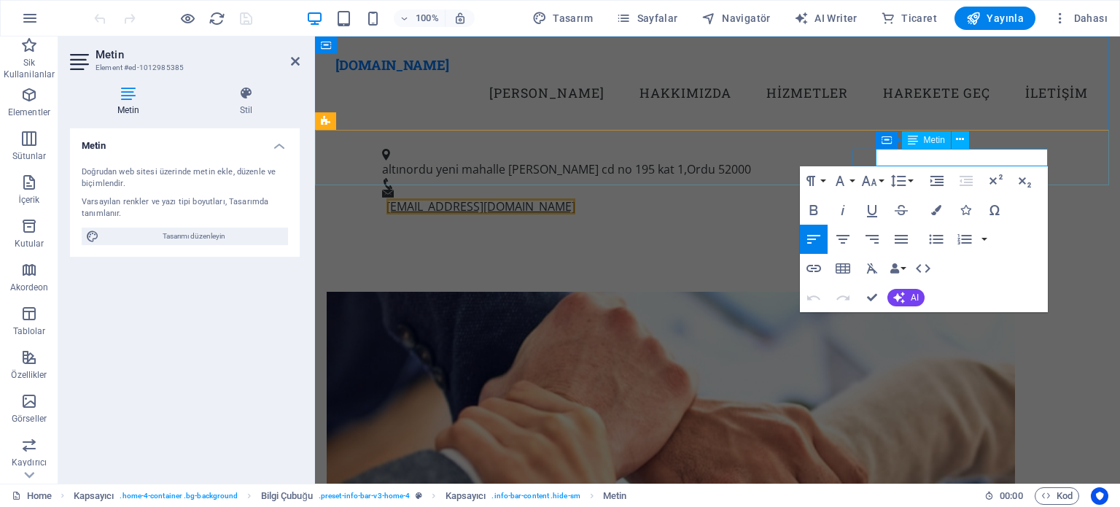
click at [575, 198] on link "[EMAIL_ADDRESS][DOMAIN_NAME]" at bounding box center [481, 206] width 189 height 16
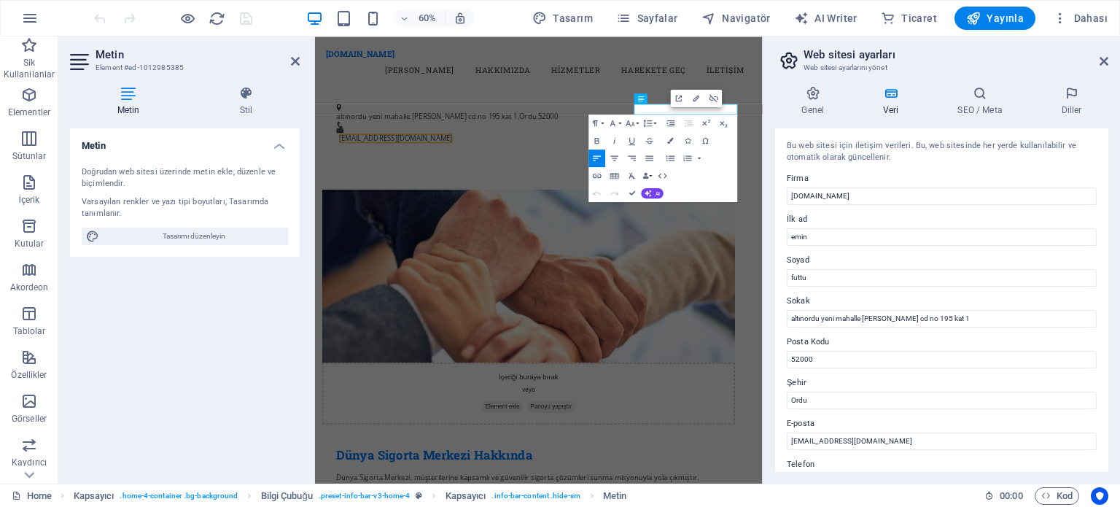
click at [544, 198] on link "[EMAIL_ADDRESS][DOMAIN_NAME]" at bounding box center [449, 206] width 189 height 16
click at [716, 106] on div "Open Link Edit Link Unlink" at bounding box center [697, 98] width 52 height 18
click at [1108, 61] on icon at bounding box center [1104, 61] width 9 height 12
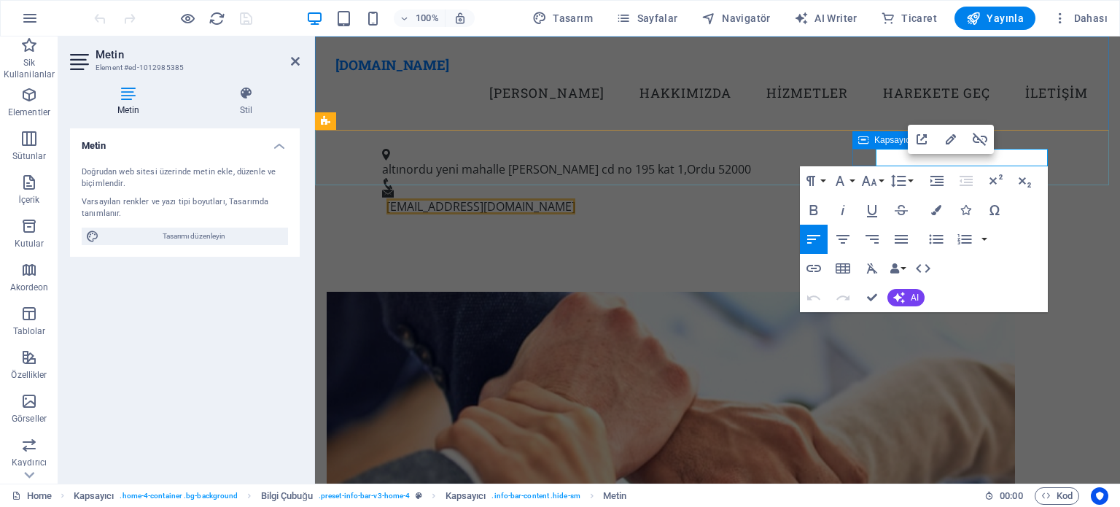
click at [889, 143] on span "Kapsayıcı" at bounding box center [893, 140] width 39 height 9
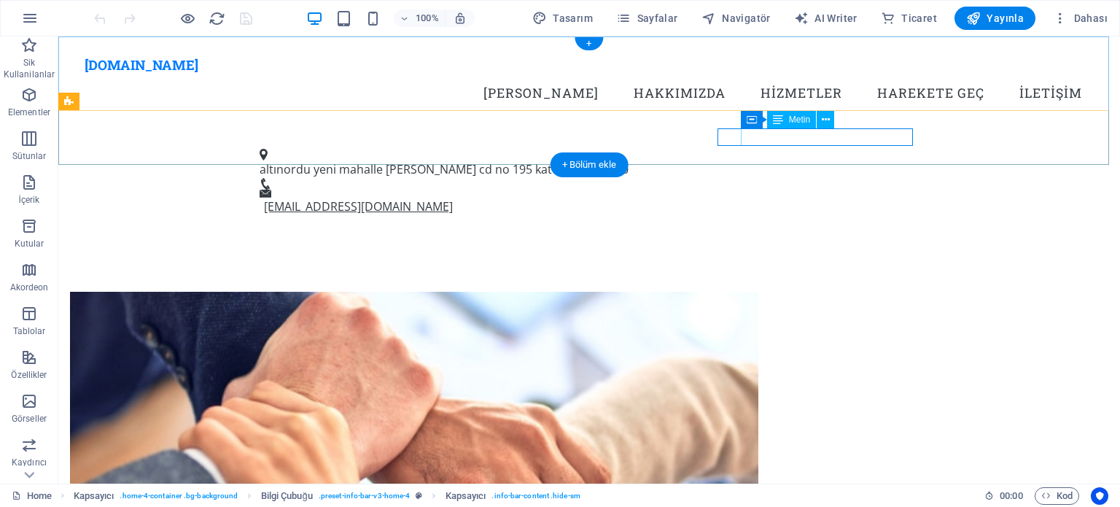
click at [453, 198] on link "[EMAIL_ADDRESS][DOMAIN_NAME]" at bounding box center [358, 206] width 189 height 16
click at [796, 120] on span "Metin" at bounding box center [799, 119] width 21 height 9
click at [827, 121] on icon at bounding box center [826, 119] width 8 height 15
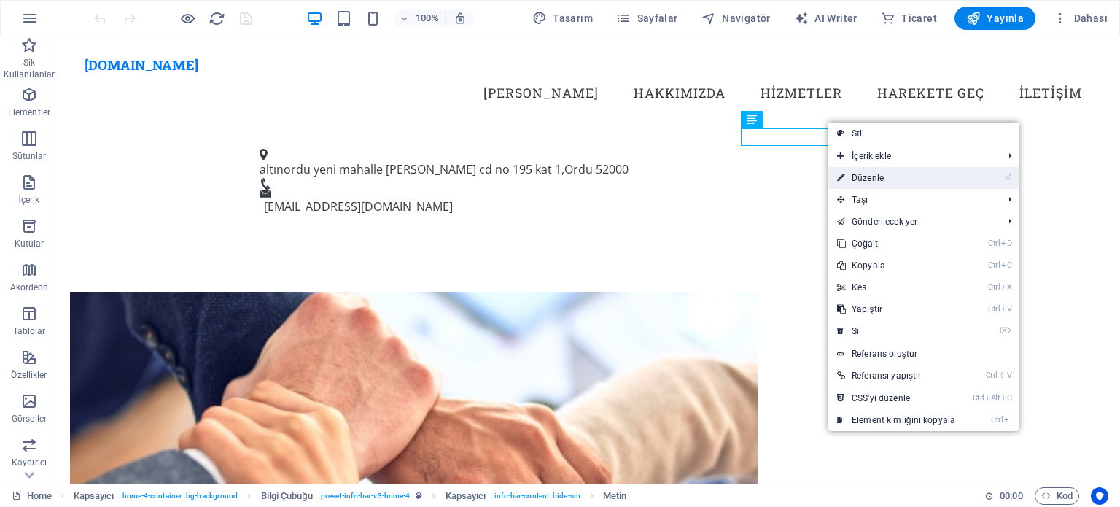
click at [864, 175] on link "⏎ Düzenle" at bounding box center [897, 178] width 136 height 22
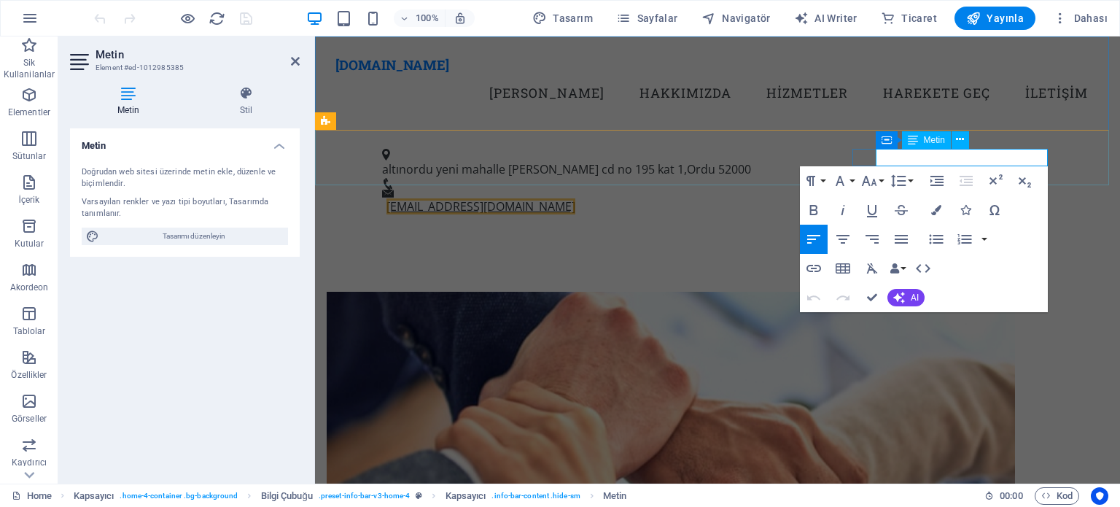
click at [575, 198] on link "info@dunyasigortamerkezi.com" at bounding box center [481, 206] width 189 height 16
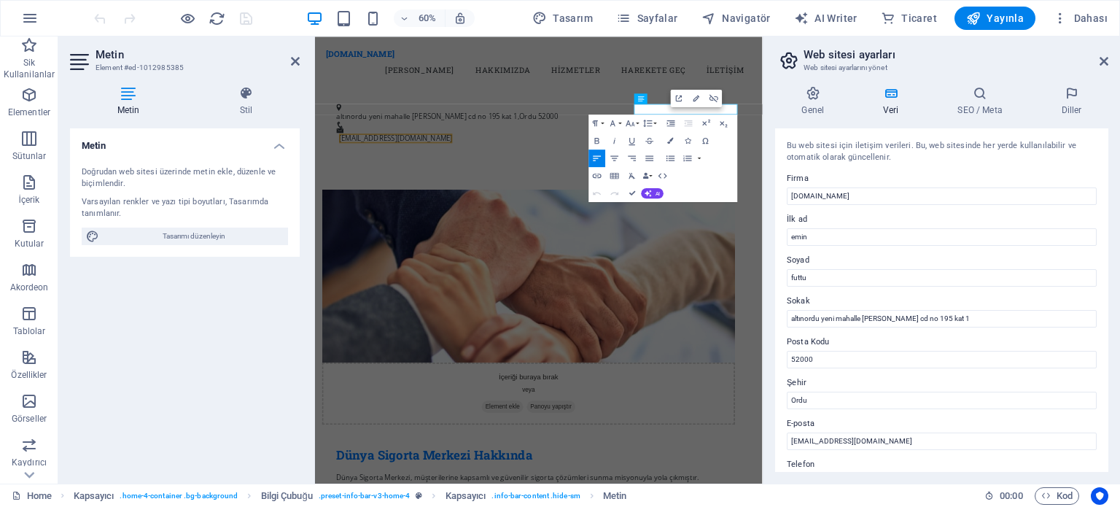
click at [1109, 61] on aside "Web sitesi ayarları Web sitesi ayarlarını yönet Genel Veri SEO / Meta Diller We…" at bounding box center [941, 259] width 357 height 447
click at [1103, 61] on icon at bounding box center [1104, 61] width 9 height 12
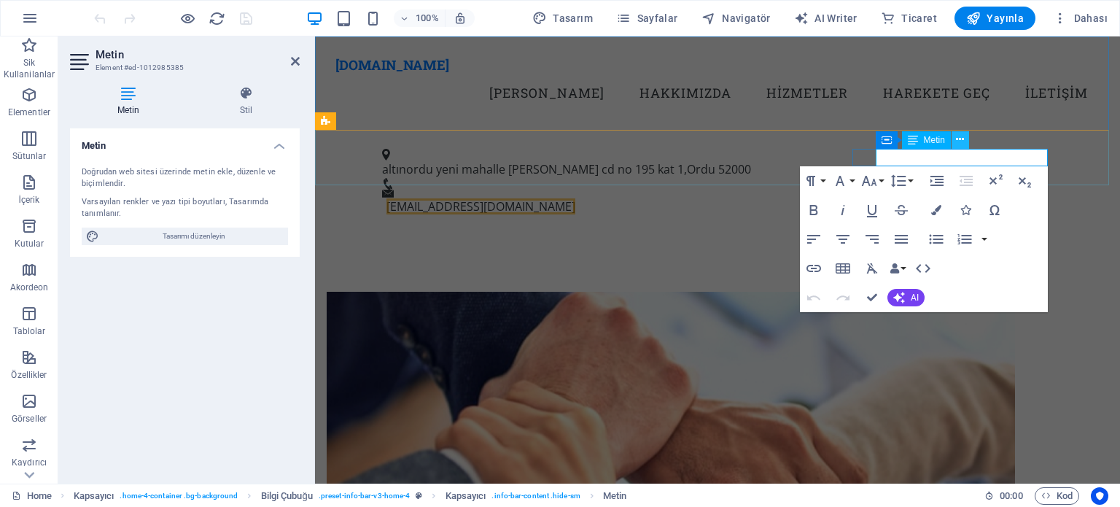
click at [961, 139] on icon at bounding box center [960, 139] width 8 height 15
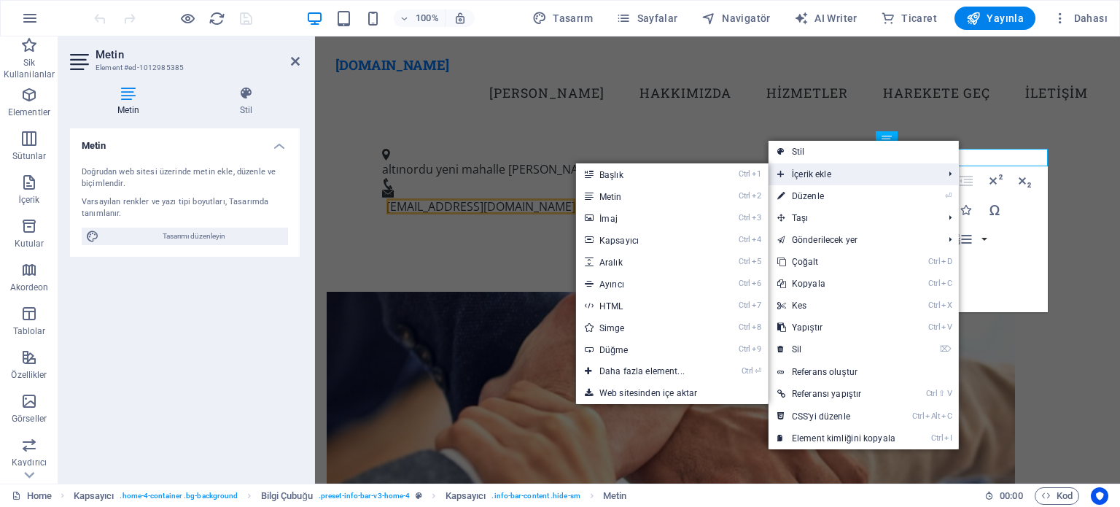
click at [860, 172] on span "İçerik ekle" at bounding box center [853, 174] width 168 height 22
click at [686, 195] on link "Ctrl 2 Metin" at bounding box center [645, 196] width 138 height 22
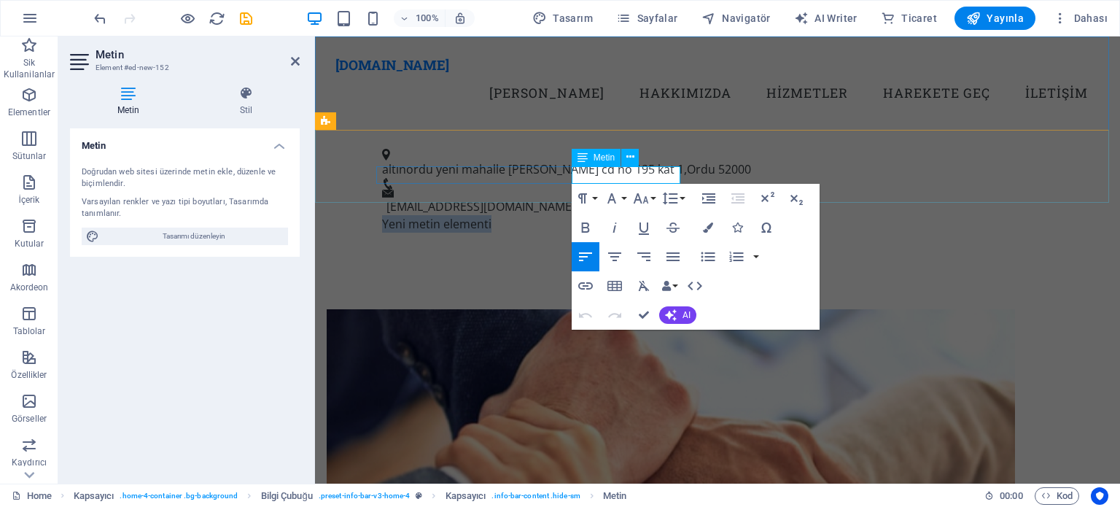
click at [596, 157] on span "Metin" at bounding box center [604, 157] width 21 height 9
click at [629, 160] on icon at bounding box center [630, 157] width 8 height 15
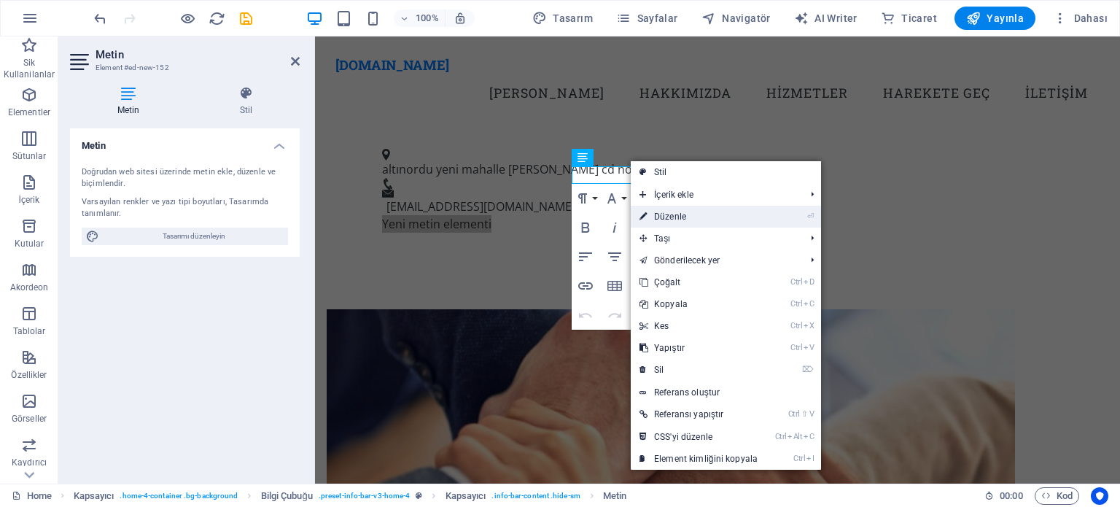
click at [664, 210] on link "⏎ Düzenle" at bounding box center [699, 217] width 136 height 22
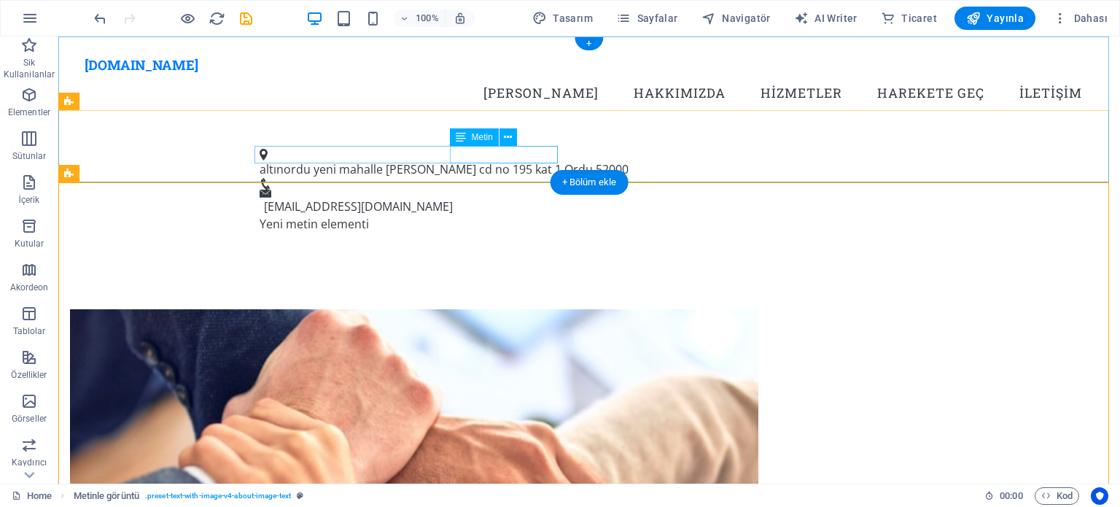
click at [546, 215] on div "Yeni metin elementi" at bounding box center [589, 224] width 659 height 18
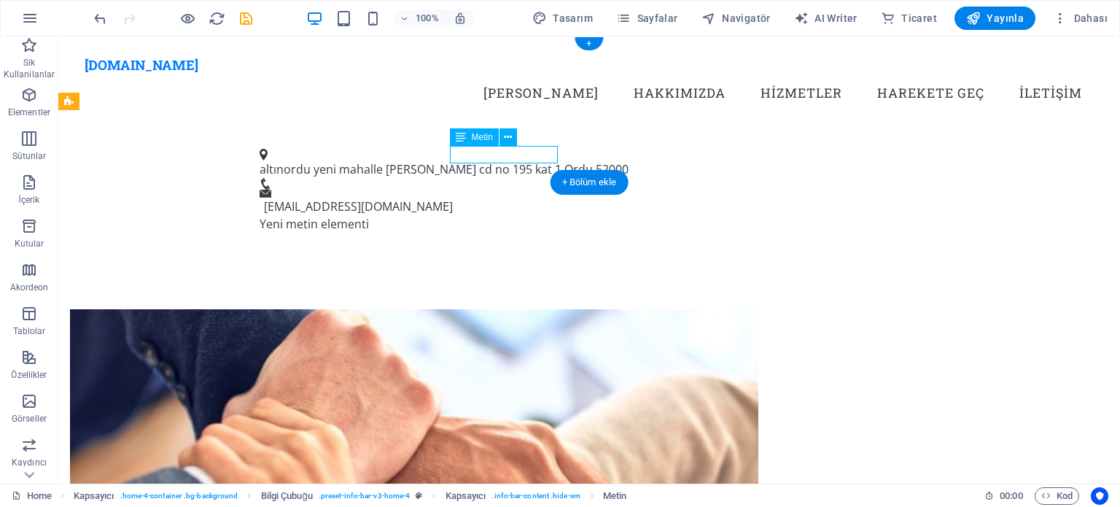
click at [543, 215] on div "Yeni metin elementi" at bounding box center [589, 224] width 659 height 18
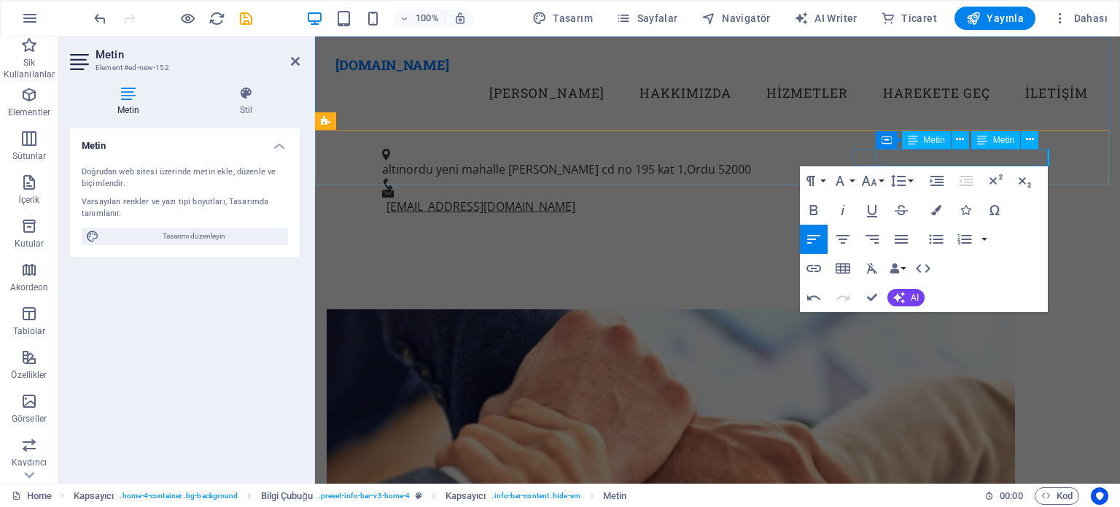
click at [575, 198] on link "info@dunyasigortamerkezi.com" at bounding box center [481, 206] width 189 height 16
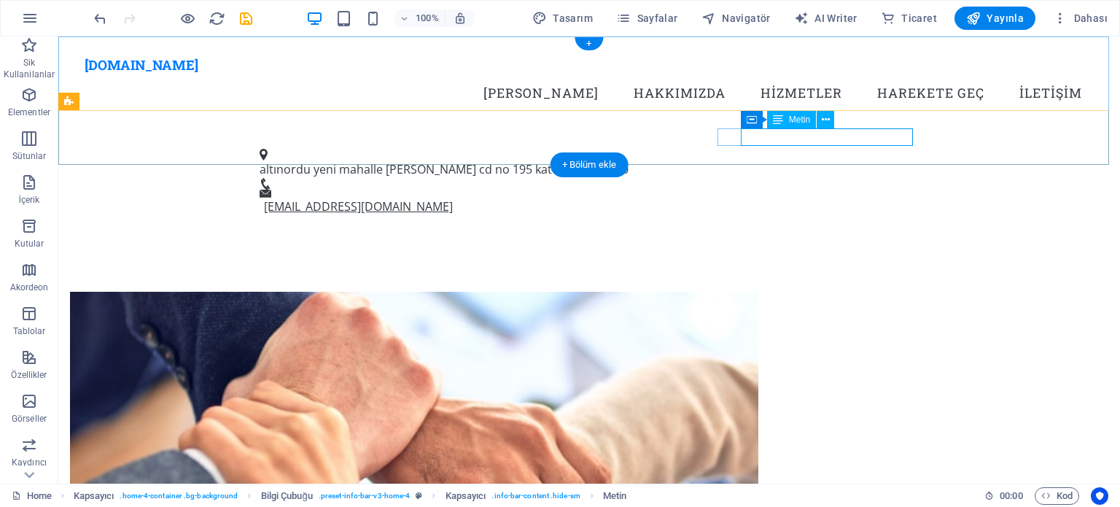
click at [453, 198] on link "info@dunyasigortamerkezi.com" at bounding box center [358, 206] width 189 height 16
click at [798, 121] on span "Metin" at bounding box center [799, 119] width 21 height 9
click at [823, 118] on icon at bounding box center [826, 119] width 8 height 15
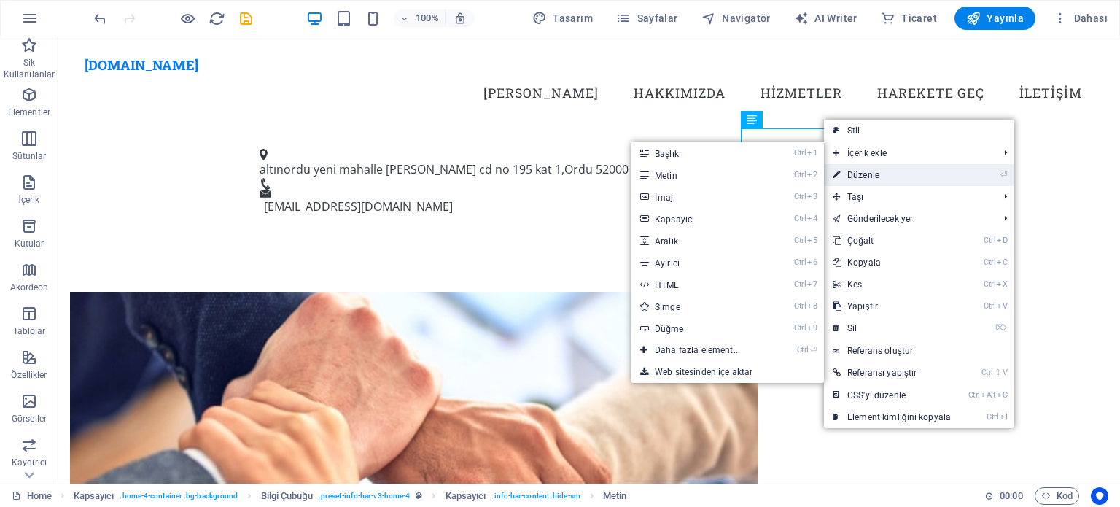
click at [859, 174] on link "⏎ Düzenle" at bounding box center [892, 175] width 136 height 22
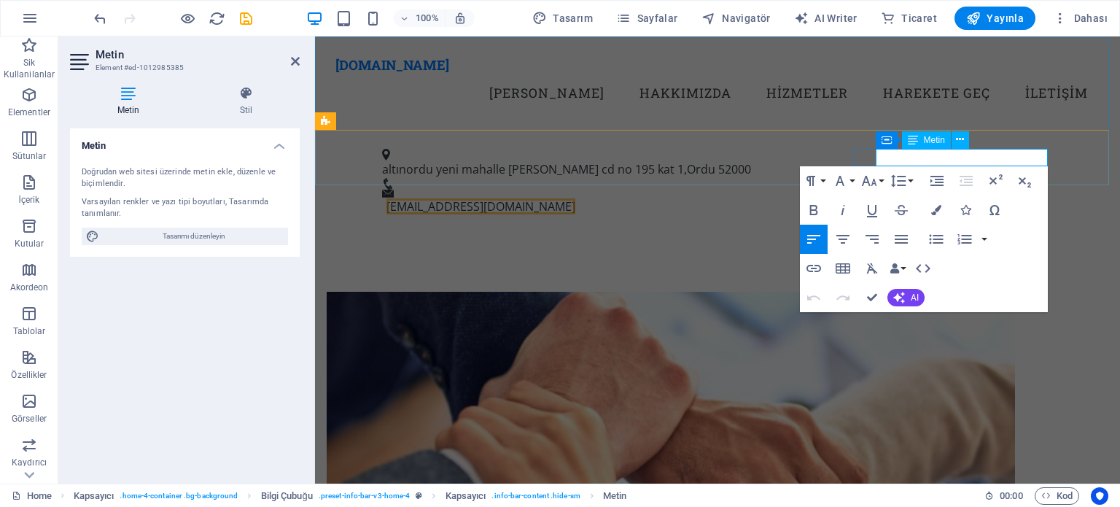
click at [923, 142] on div "Metin" at bounding box center [926, 140] width 49 height 18
click at [959, 139] on icon at bounding box center [960, 139] width 8 height 15
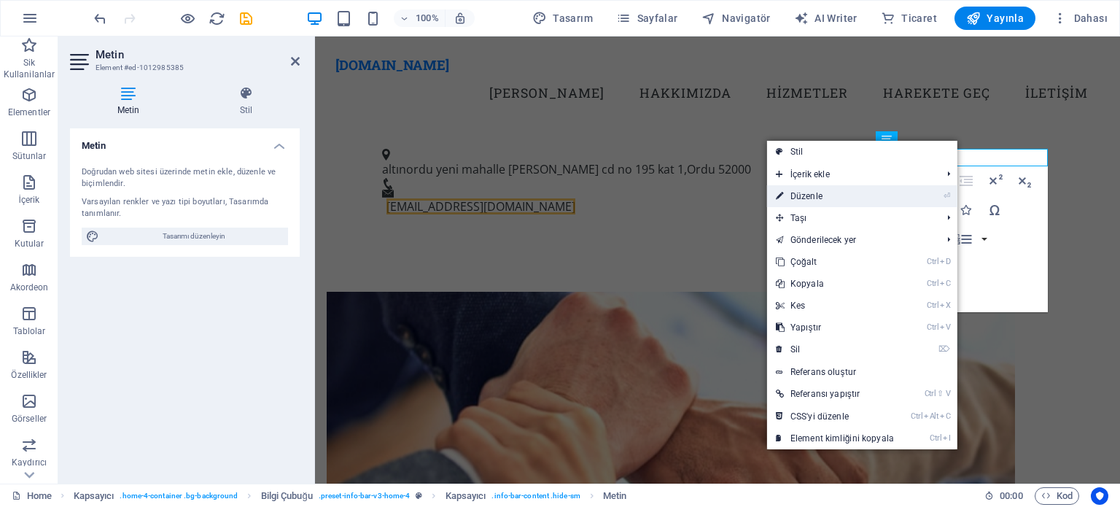
click at [859, 195] on link "⏎ Düzenle" at bounding box center [835, 196] width 136 height 22
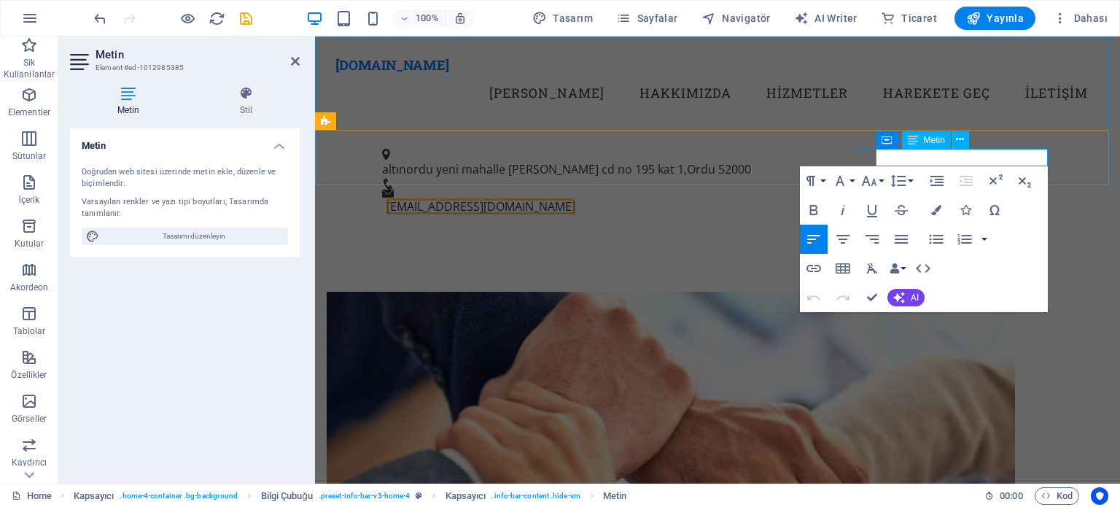
drag, startPoint x: 919, startPoint y: 154, endPoint x: 1033, endPoint y: 357, distance: 233.1
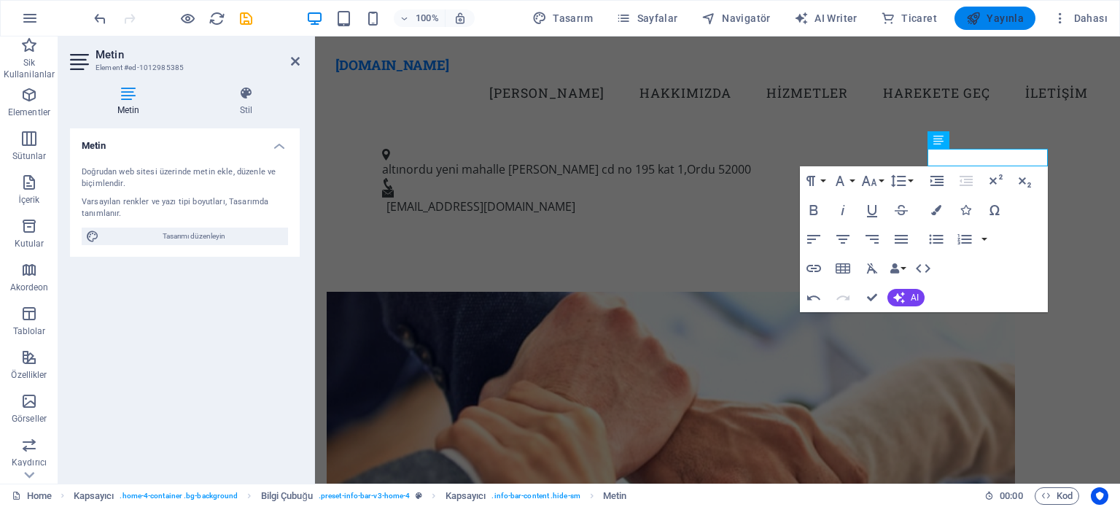
click at [1012, 23] on span "Yayınla" at bounding box center [995, 18] width 58 height 15
checkbox input "false"
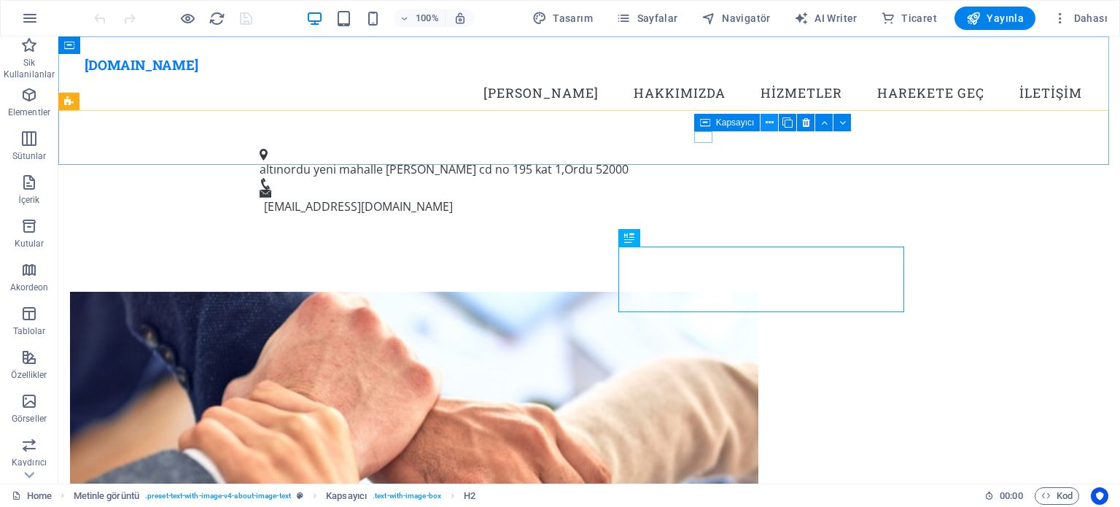
click at [766, 123] on icon at bounding box center [770, 122] width 8 height 15
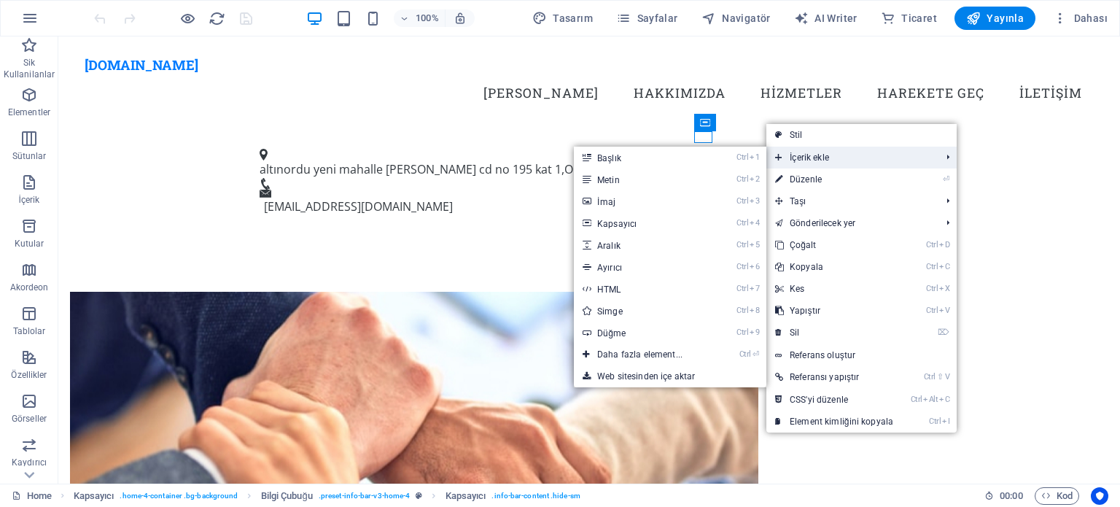
click at [784, 151] on span "İçerik ekle" at bounding box center [851, 158] width 168 height 22
drag, startPoint x: 671, startPoint y: 176, endPoint x: 356, endPoint y: 140, distance: 317.1
click at [671, 176] on link "Ctrl 2 Metin" at bounding box center [643, 179] width 138 height 22
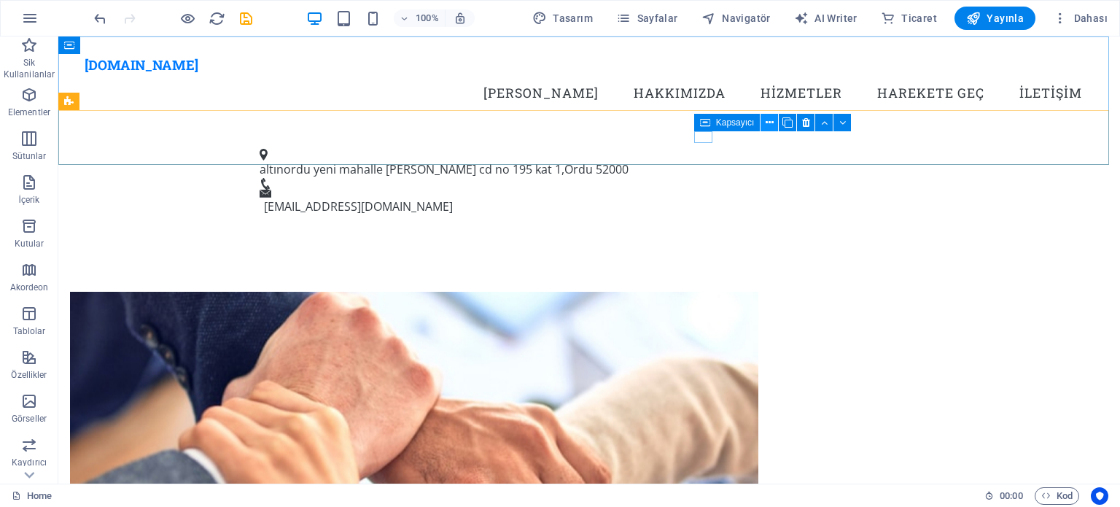
click at [768, 121] on icon at bounding box center [770, 122] width 8 height 15
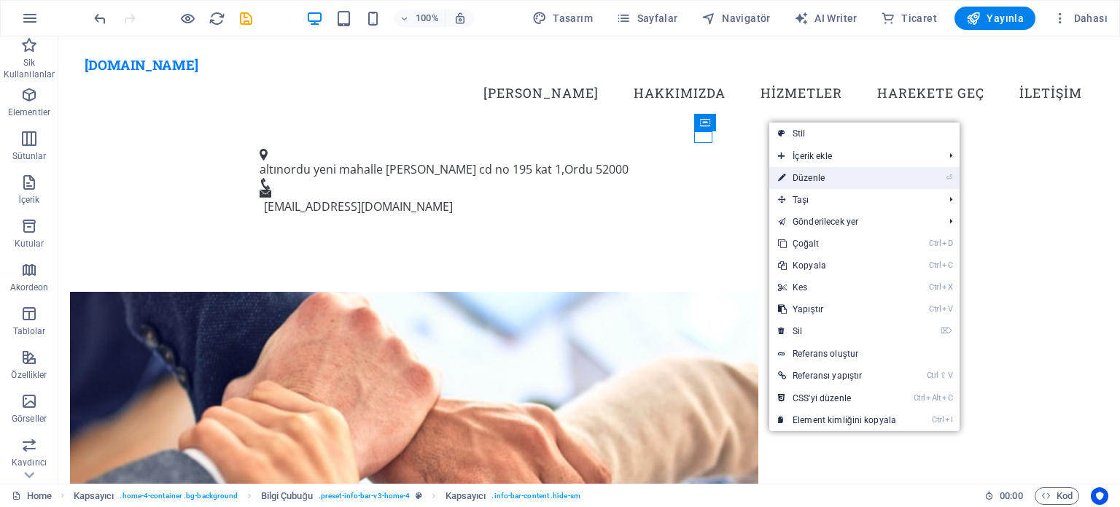
click at [795, 176] on link "⏎ Düzenle" at bounding box center [837, 178] width 136 height 22
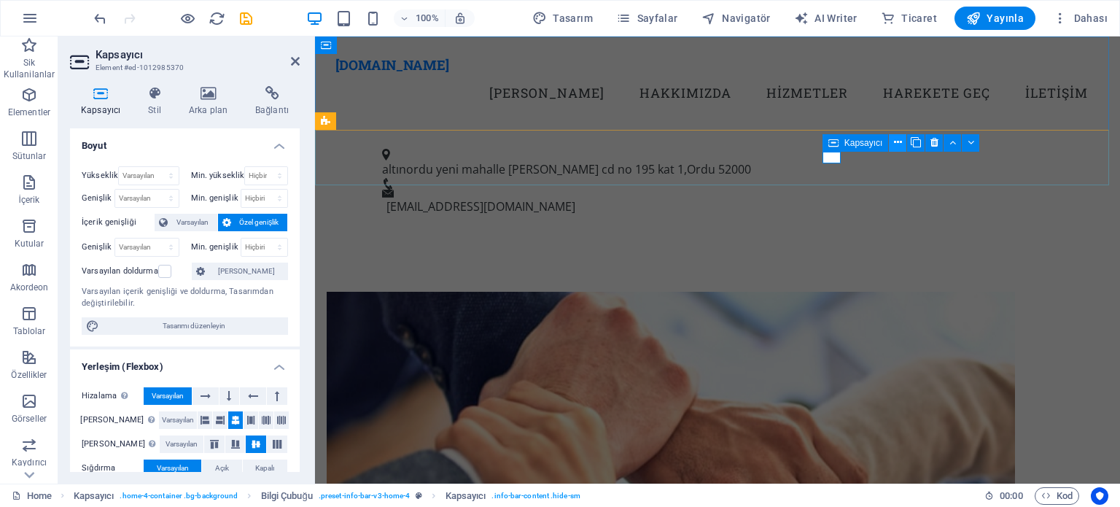
click at [896, 143] on icon at bounding box center [898, 142] width 8 height 15
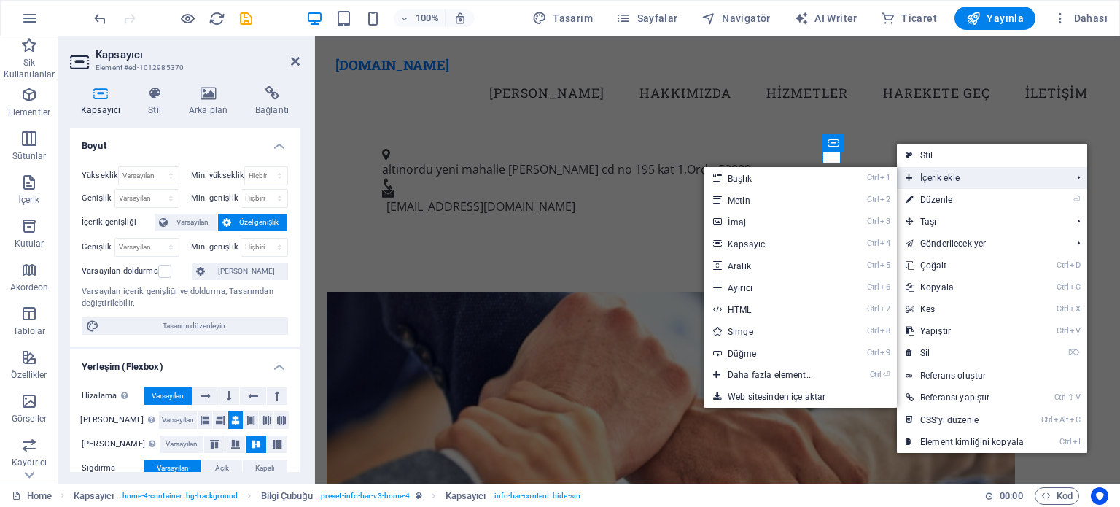
click at [921, 176] on span "İçerik ekle" at bounding box center [981, 178] width 168 height 22
click at [806, 197] on link "Ctrl 2 Metin" at bounding box center [774, 200] width 138 height 22
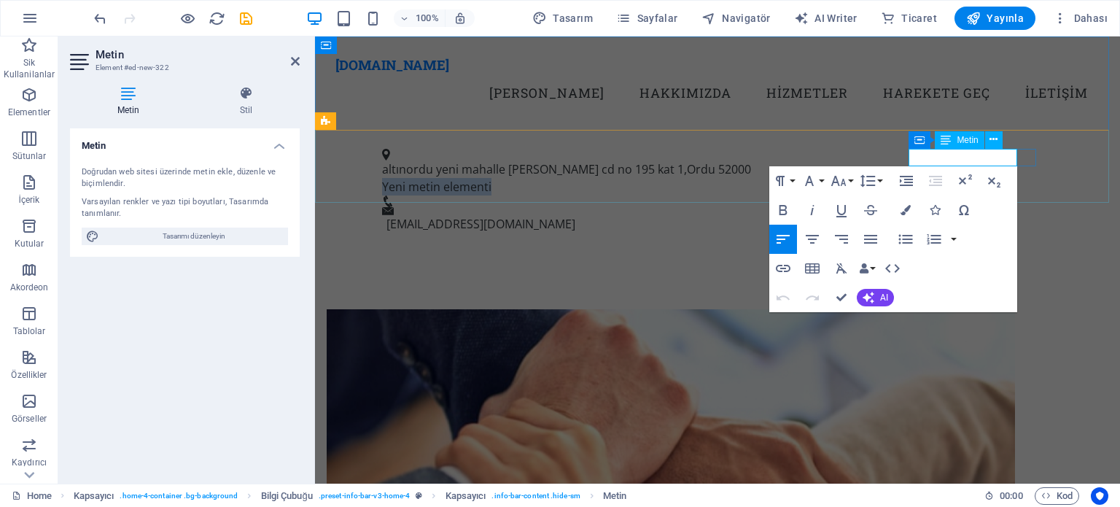
click at [941, 178] on p "Yeni metin elementi" at bounding box center [712, 187] width 660 height 18
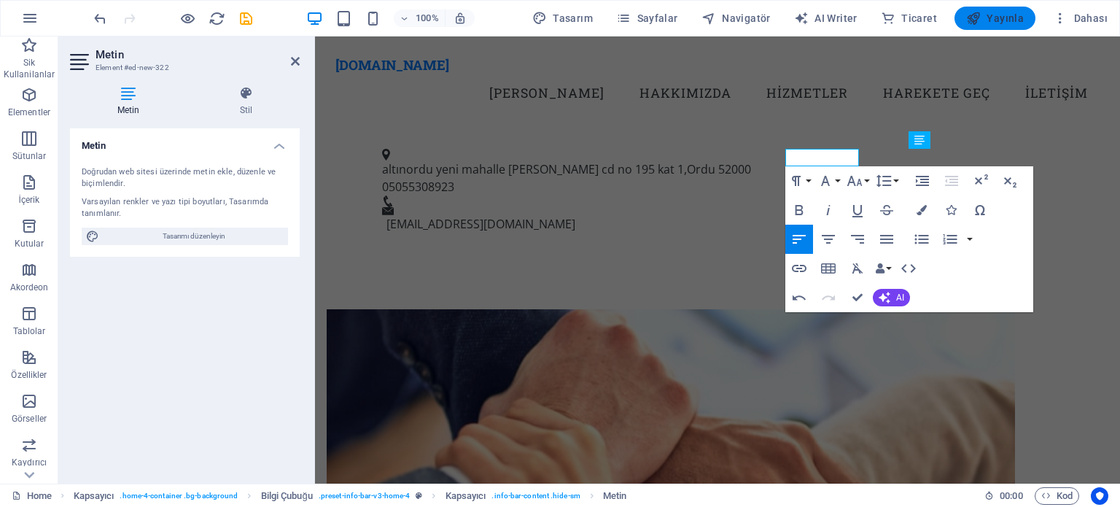
click at [995, 14] on span "Yayınla" at bounding box center [995, 18] width 58 height 15
checkbox input "false"
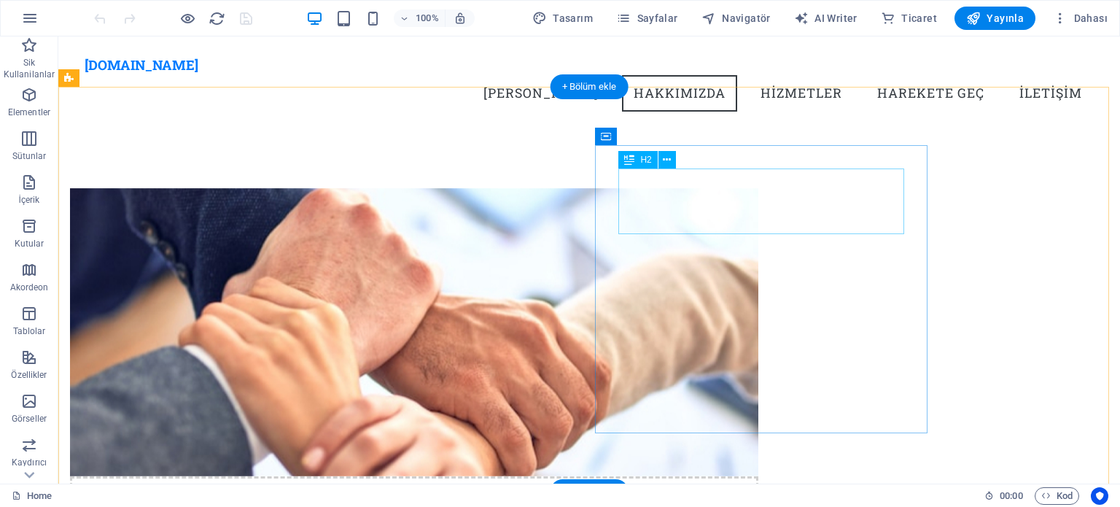
scroll to position [73, 0]
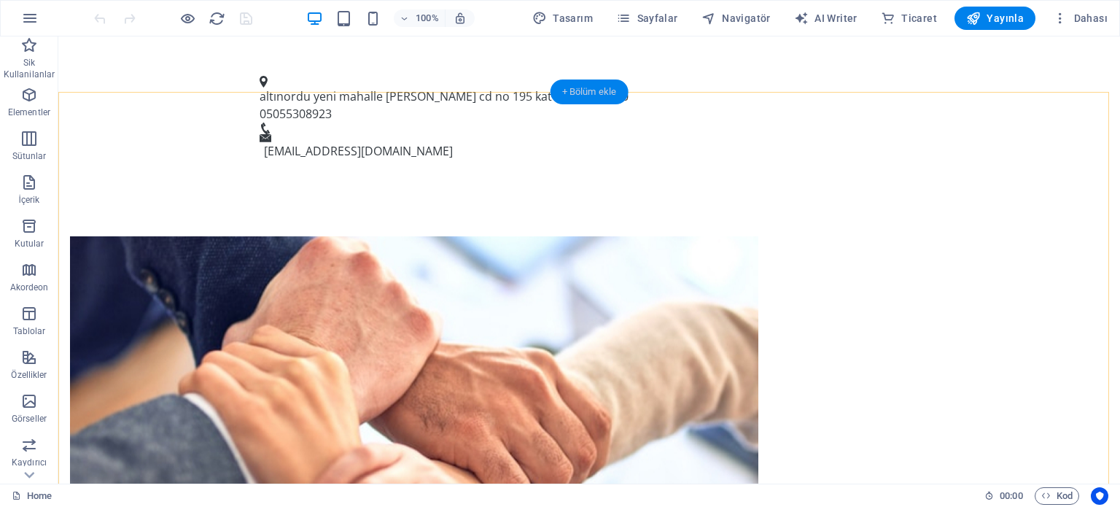
click at [576, 93] on div "+ Bölüm ekle" at bounding box center [590, 91] width 78 height 25
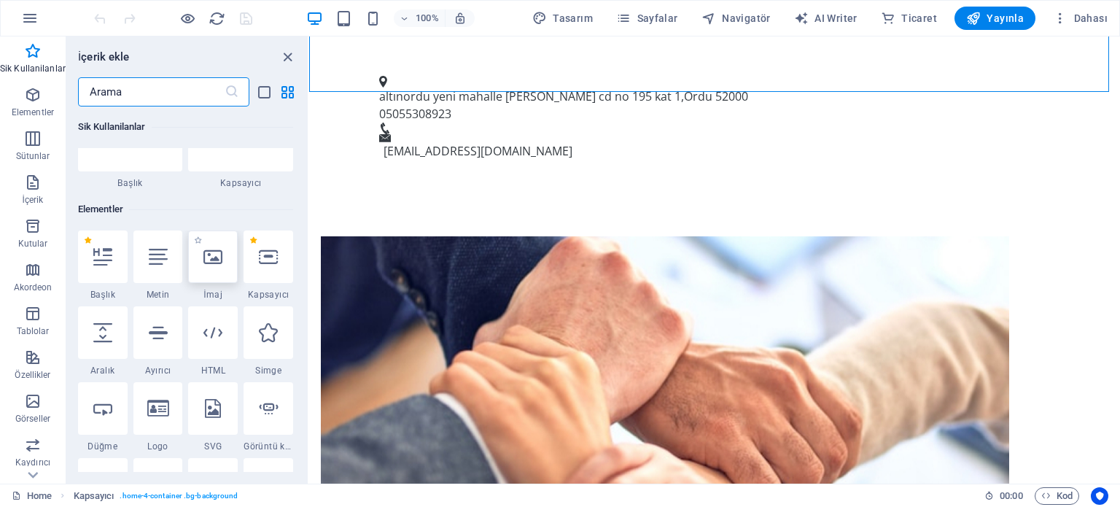
click at [210, 255] on icon at bounding box center [212, 256] width 19 height 19
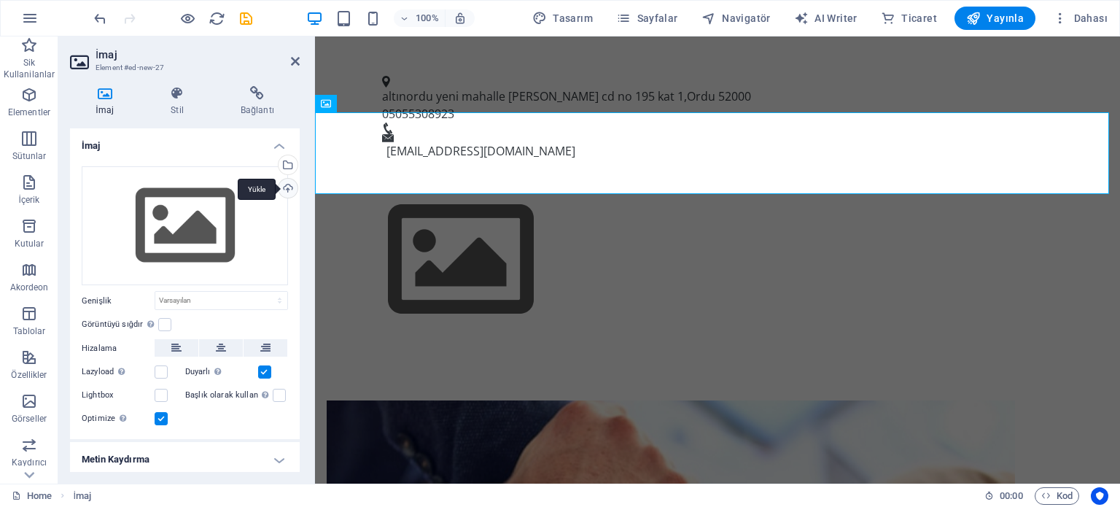
click at [283, 189] on div "Yükle" at bounding box center [287, 190] width 22 height 22
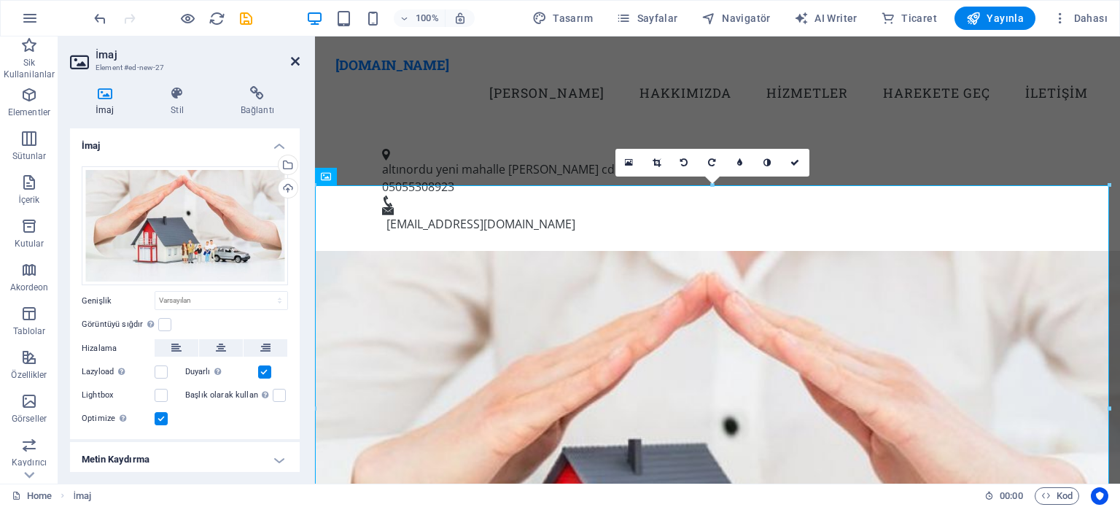
click at [293, 61] on icon at bounding box center [295, 61] width 9 height 12
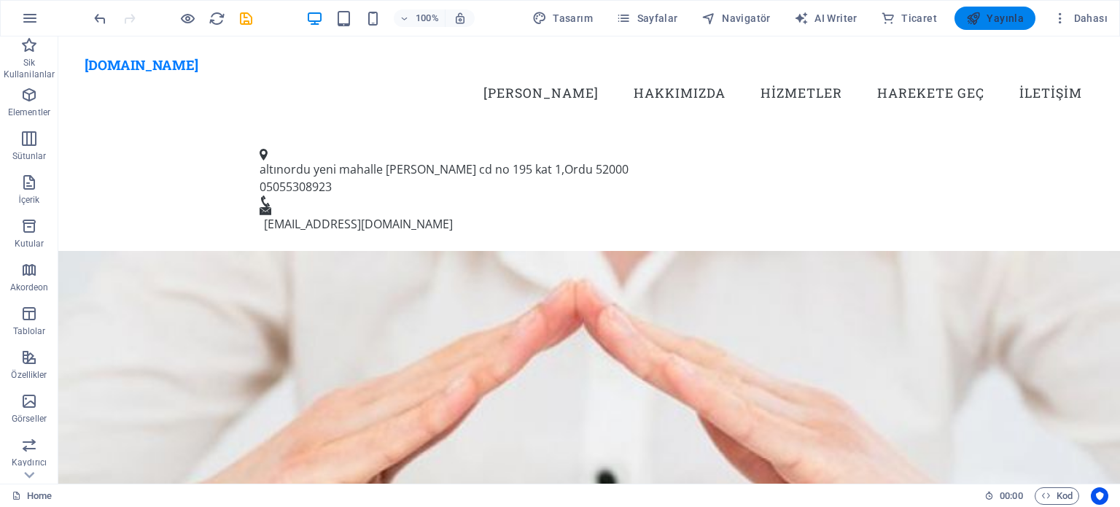
click at [998, 15] on span "Yayınla" at bounding box center [995, 18] width 58 height 15
checkbox input "false"
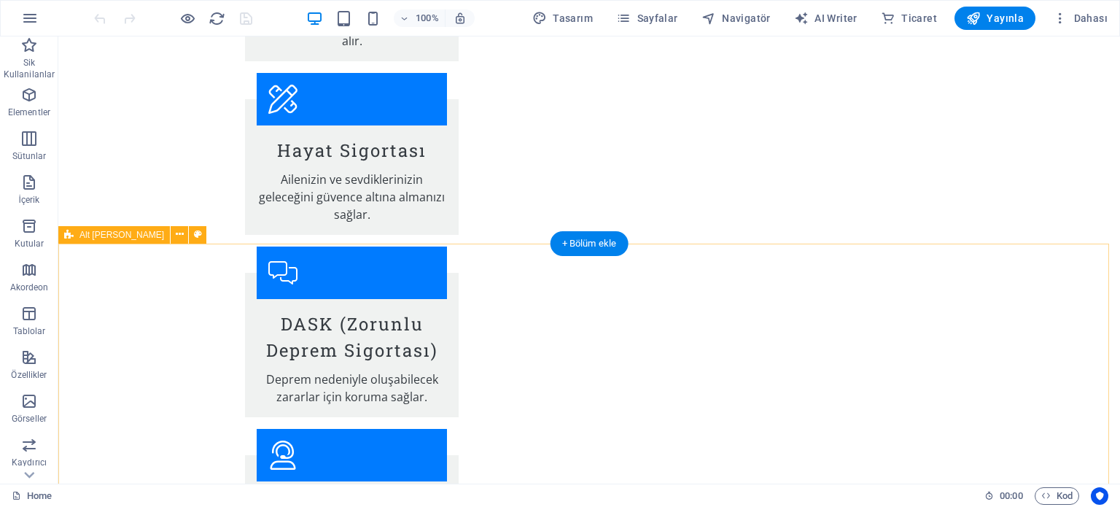
scroll to position [2245, 0]
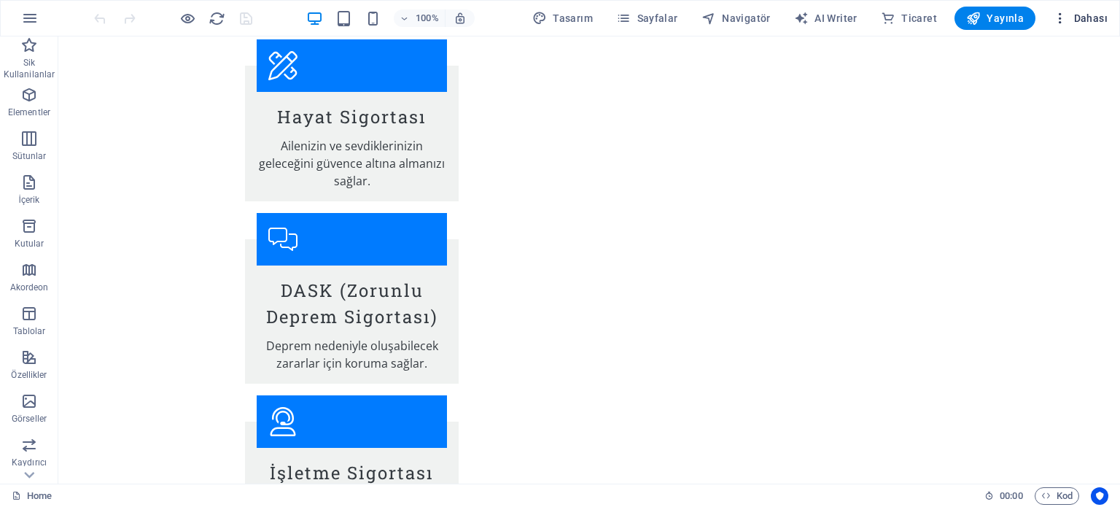
click at [1080, 14] on span "Dahası" at bounding box center [1080, 18] width 55 height 15
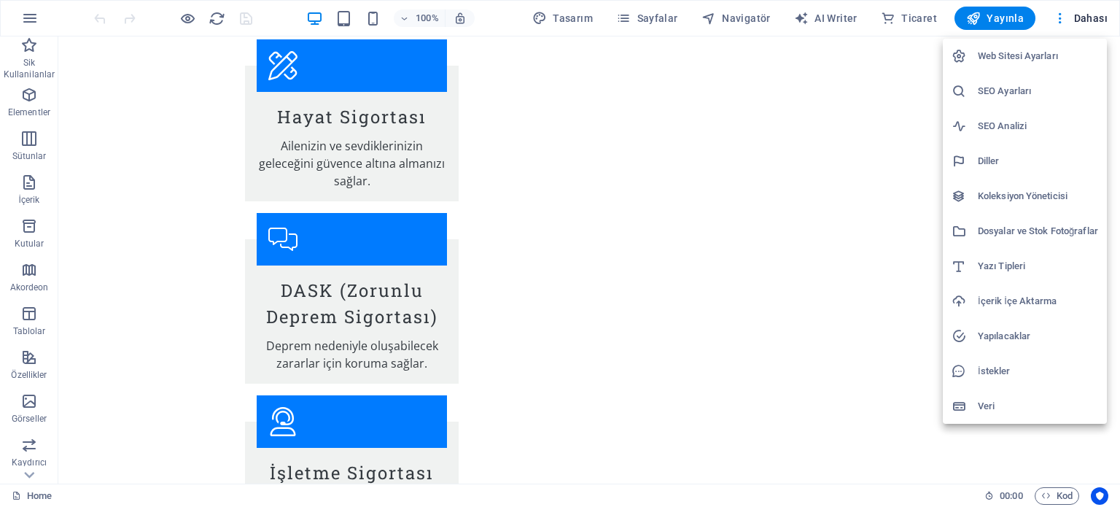
click at [790, 309] on div at bounding box center [560, 253] width 1120 height 507
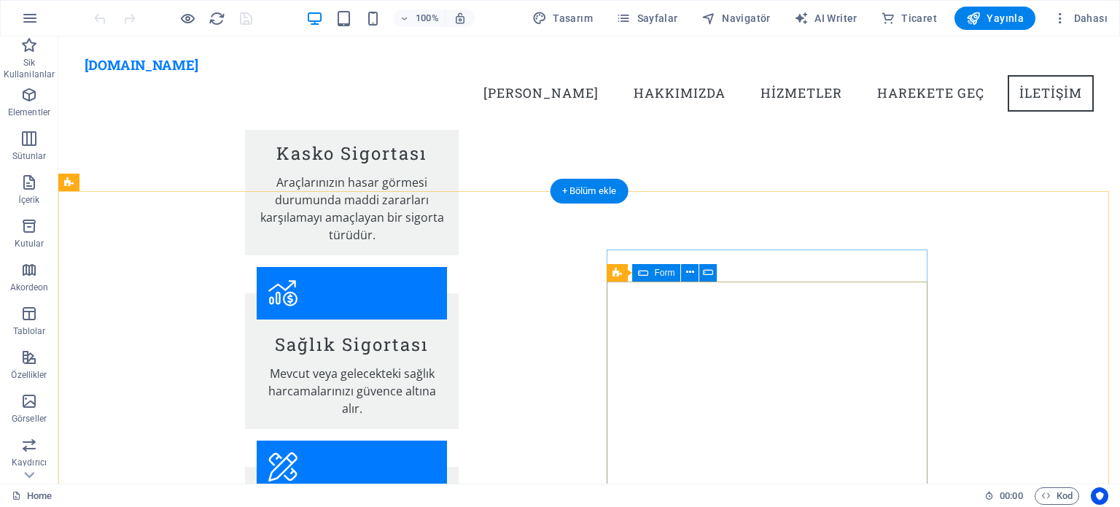
scroll to position [1807, 0]
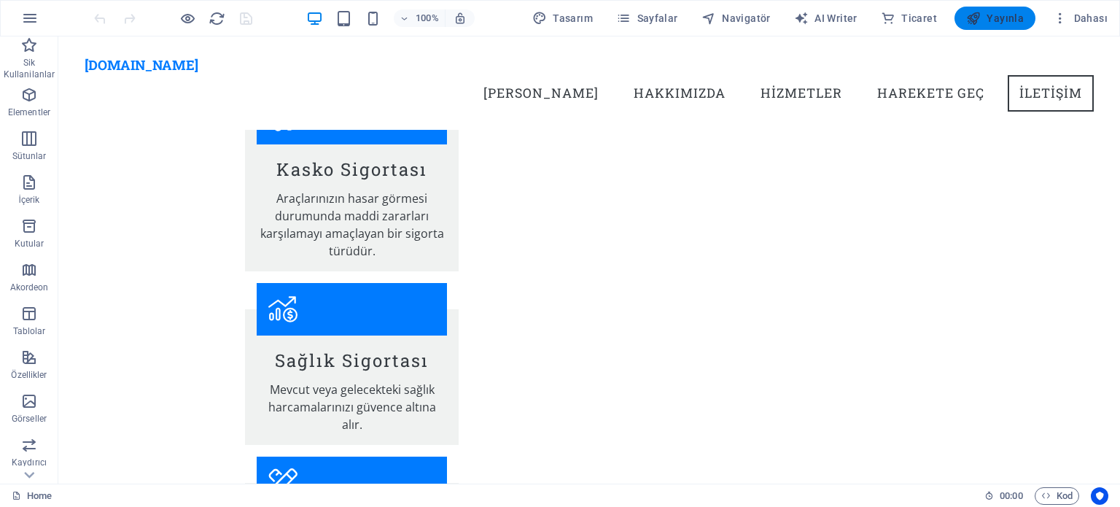
click at [1012, 15] on span "Yayınla" at bounding box center [995, 18] width 58 height 15
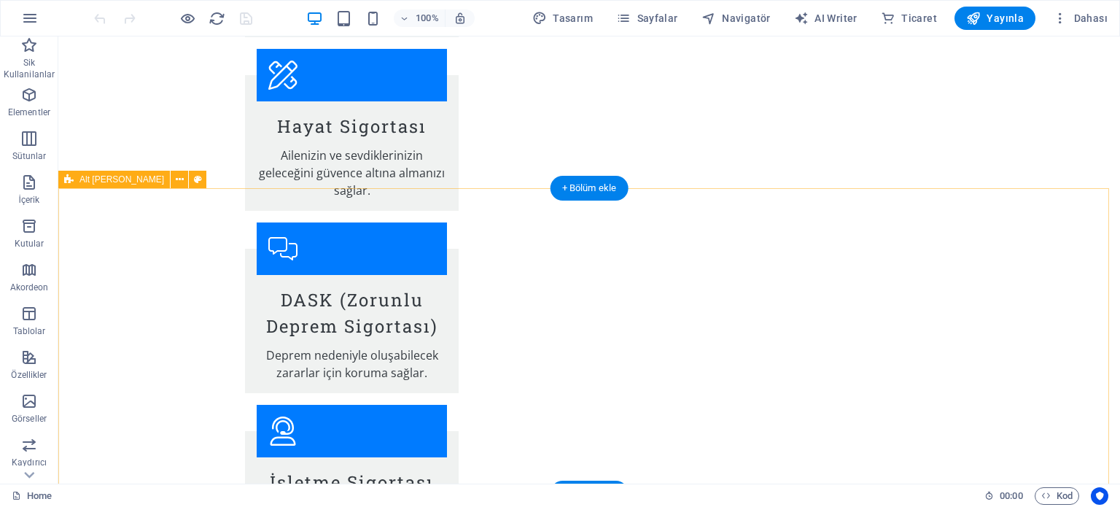
scroll to position [2245, 0]
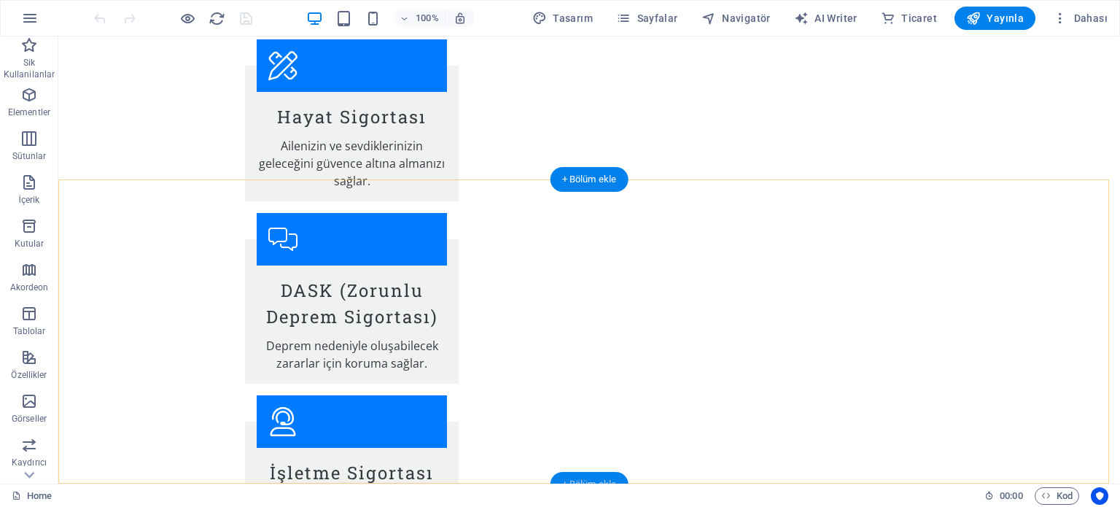
click at [595, 478] on div "+ Bölüm ekle" at bounding box center [590, 484] width 78 height 25
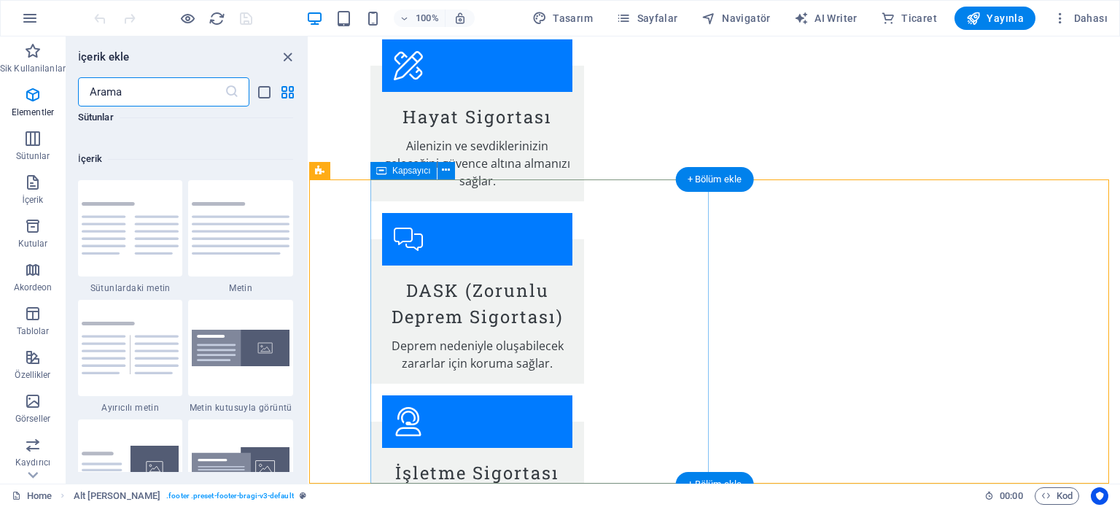
scroll to position [2552, 0]
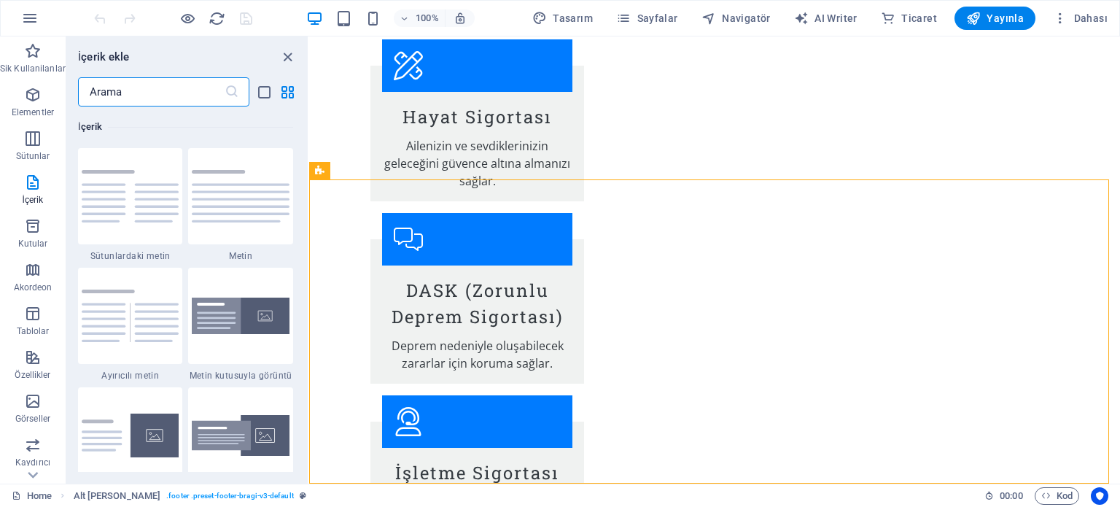
paste input "<a href="https://wa.me/905055308923?text=Merhaba,%20sigorta%20hizmetleriniz%20h…"
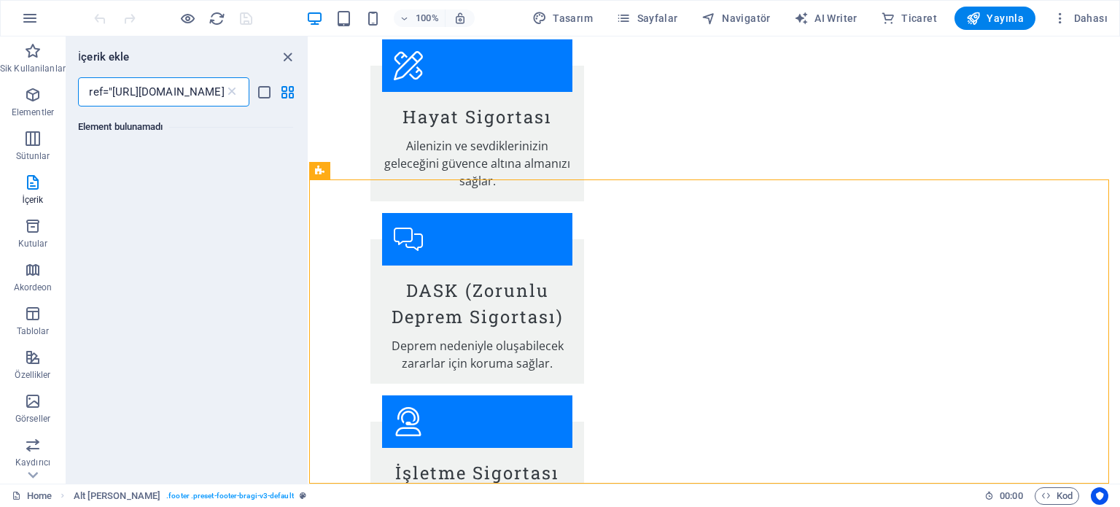
scroll to position [0, 0]
type input "<"
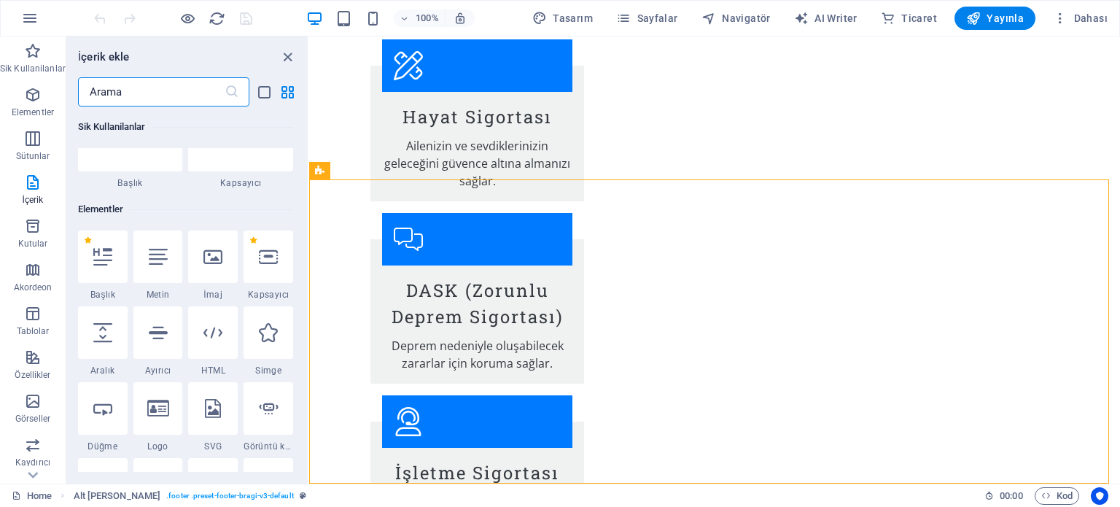
scroll to position [146, 0]
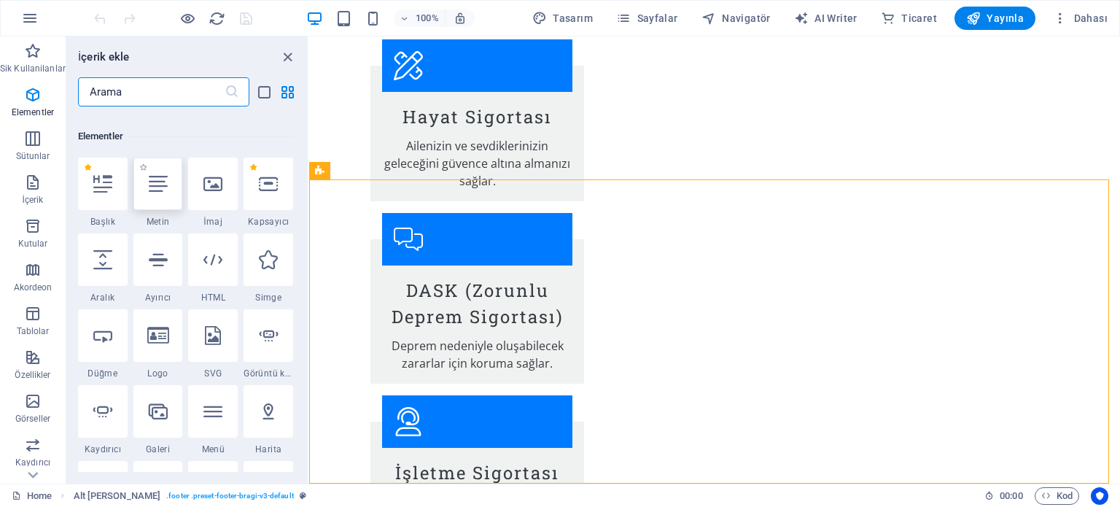
click at [150, 187] on icon at bounding box center [158, 183] width 19 height 19
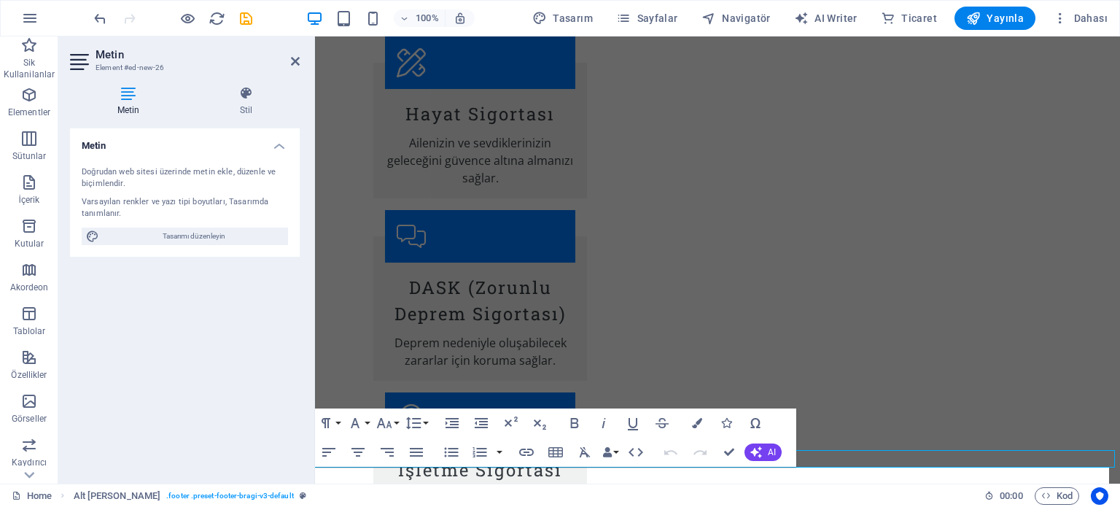
scroll to position [2138, 0]
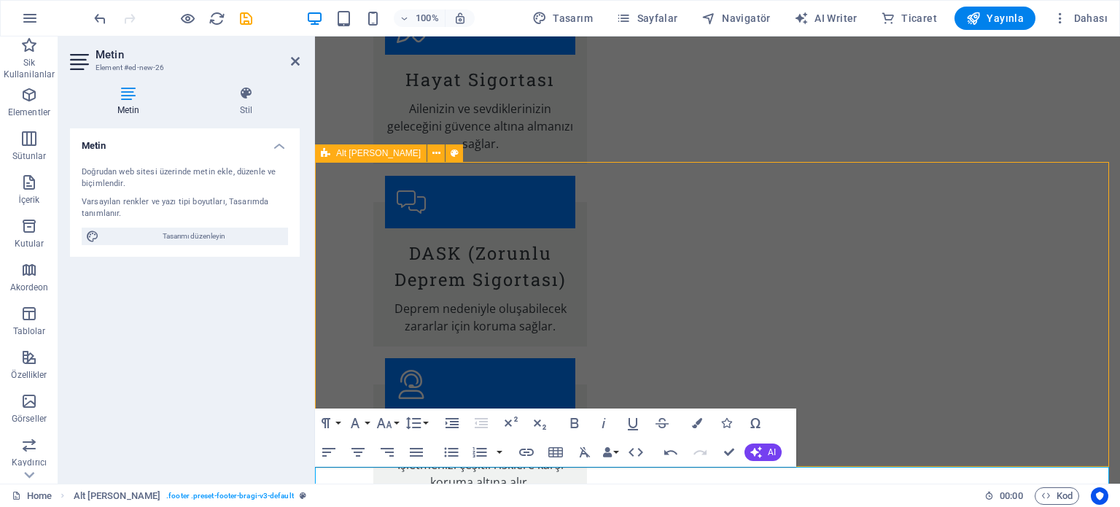
scroll to position [2262, 0]
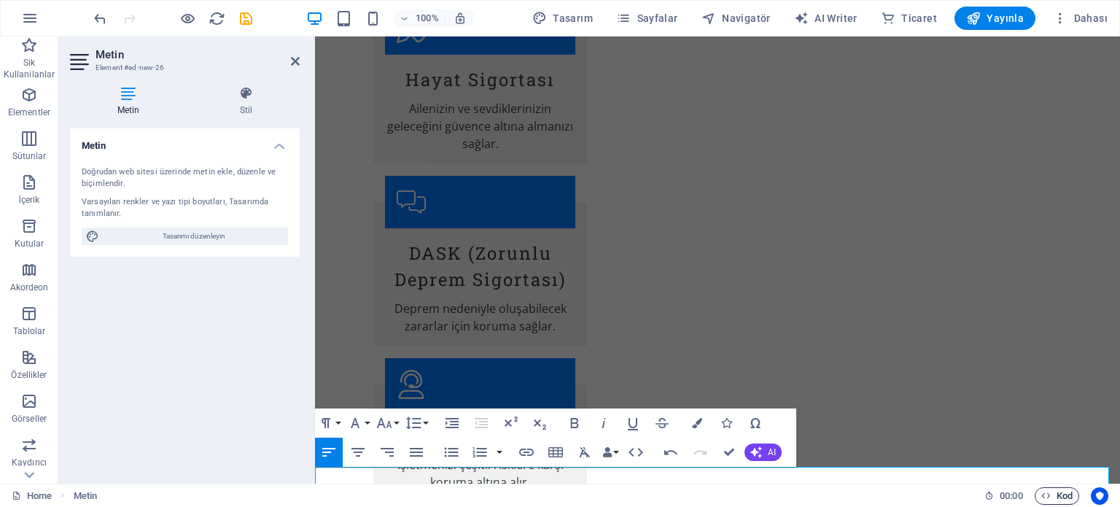
click at [1064, 495] on span "Kod" at bounding box center [1056, 496] width 31 height 18
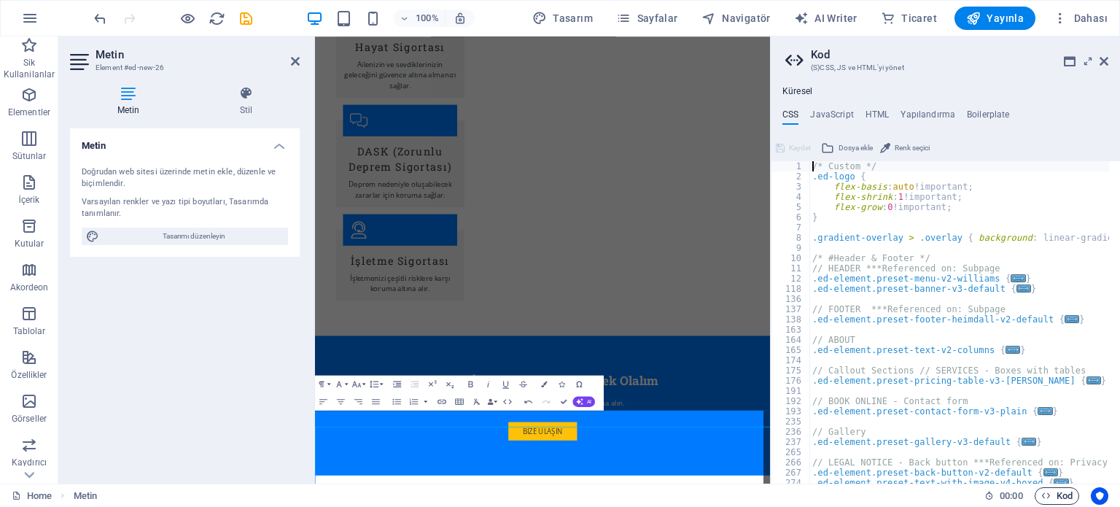
scroll to position [1918, 0]
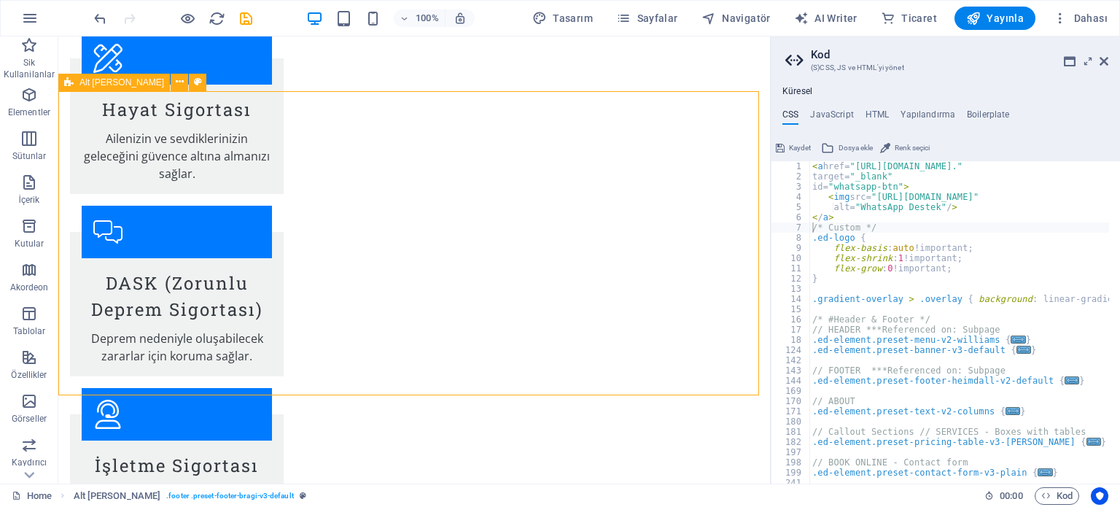
scroll to position [2208, 0]
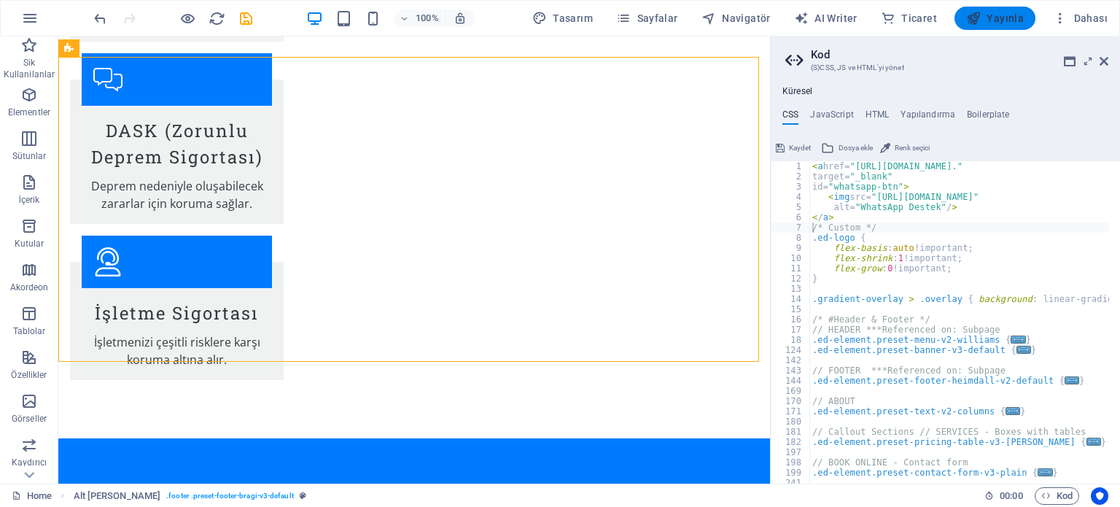
click at [1004, 16] on span "Yayınla" at bounding box center [995, 18] width 58 height 15
checkbox input "false"
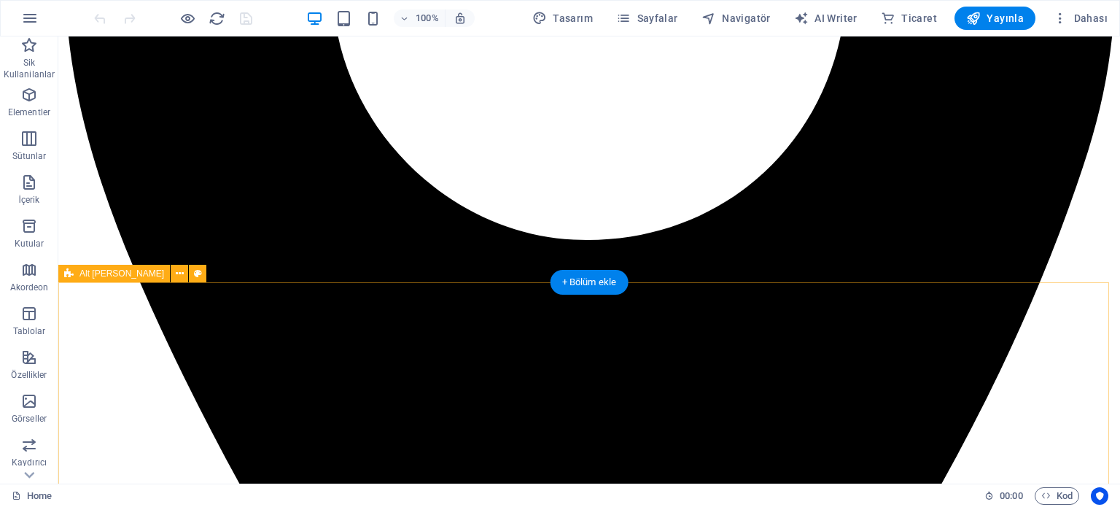
scroll to position [2367, 0]
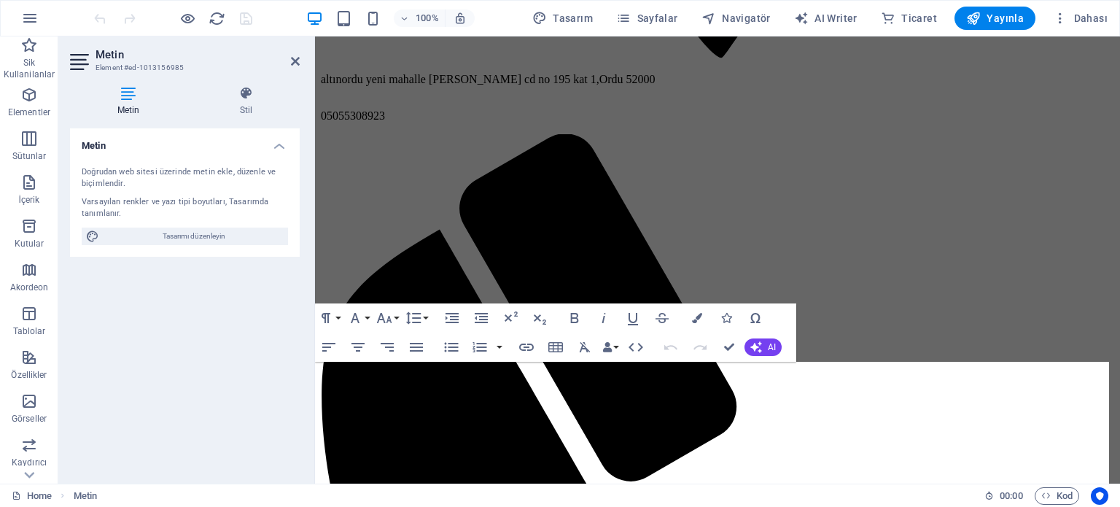
scroll to position [2243, 0]
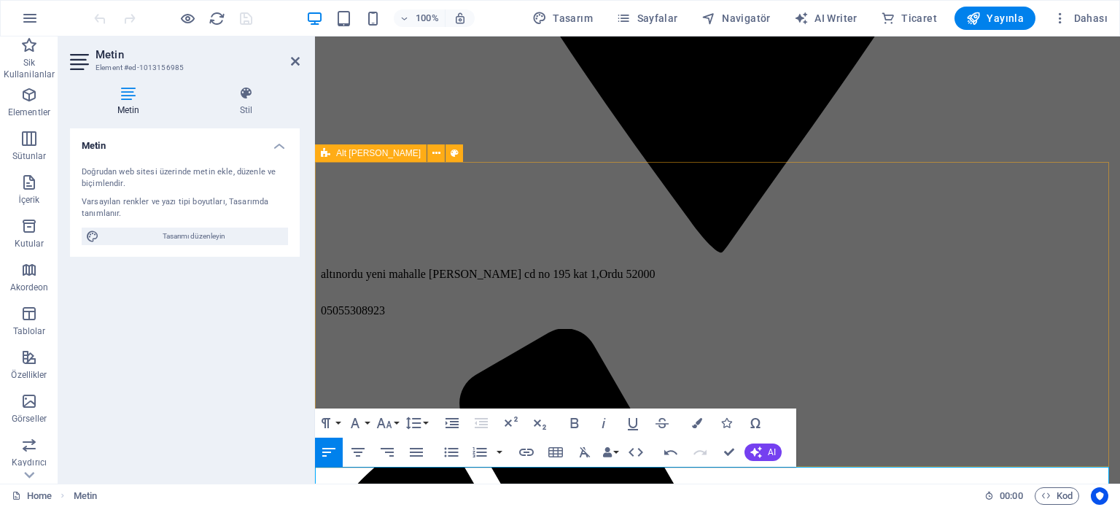
scroll to position [2138, 0]
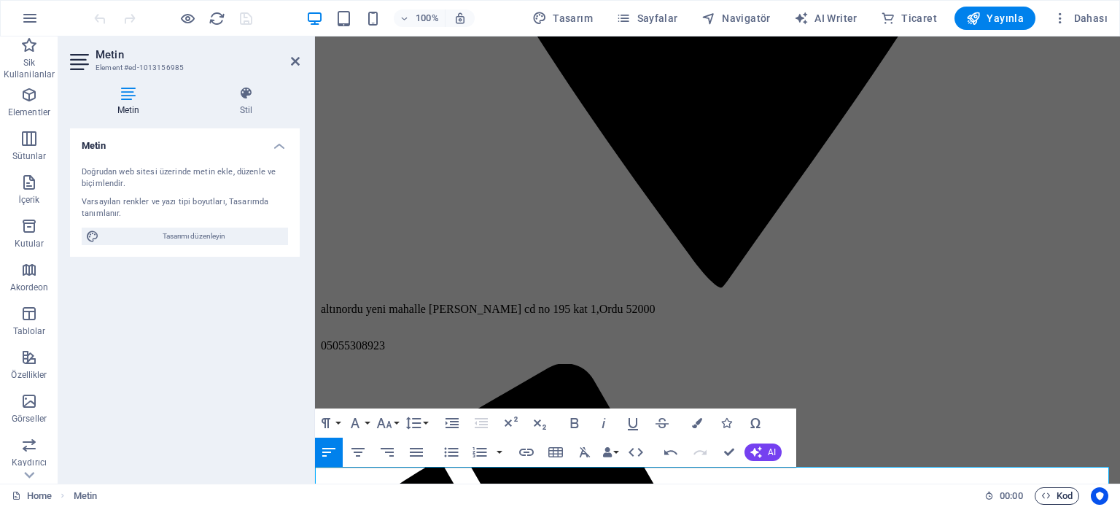
click at [1053, 495] on span "Kod" at bounding box center [1056, 496] width 31 height 18
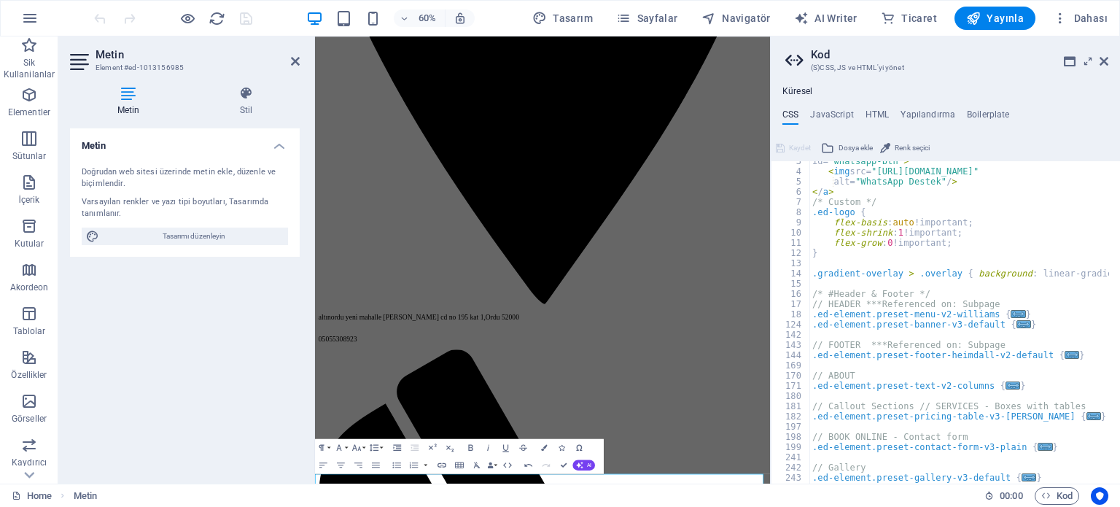
scroll to position [0, 0]
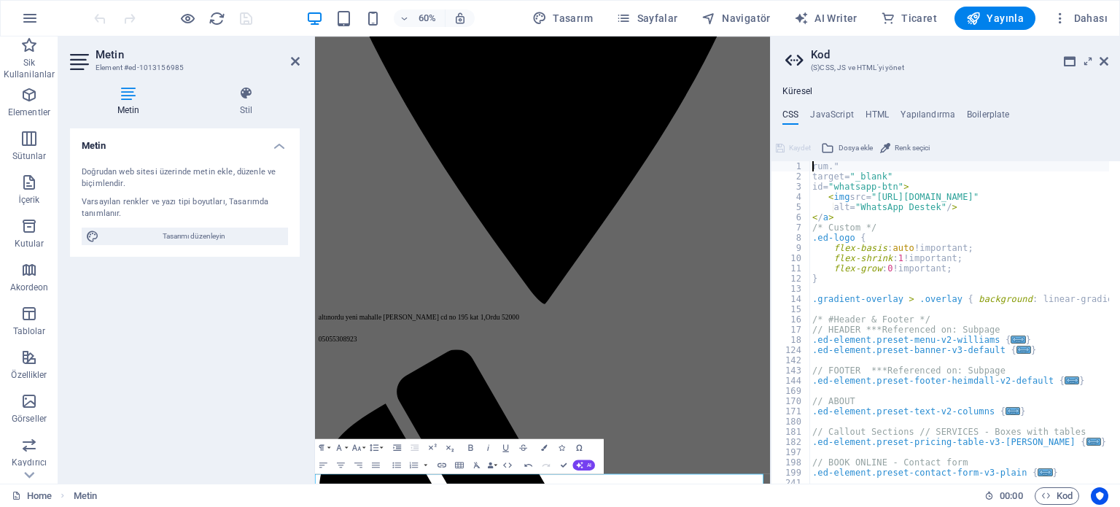
type textarea """
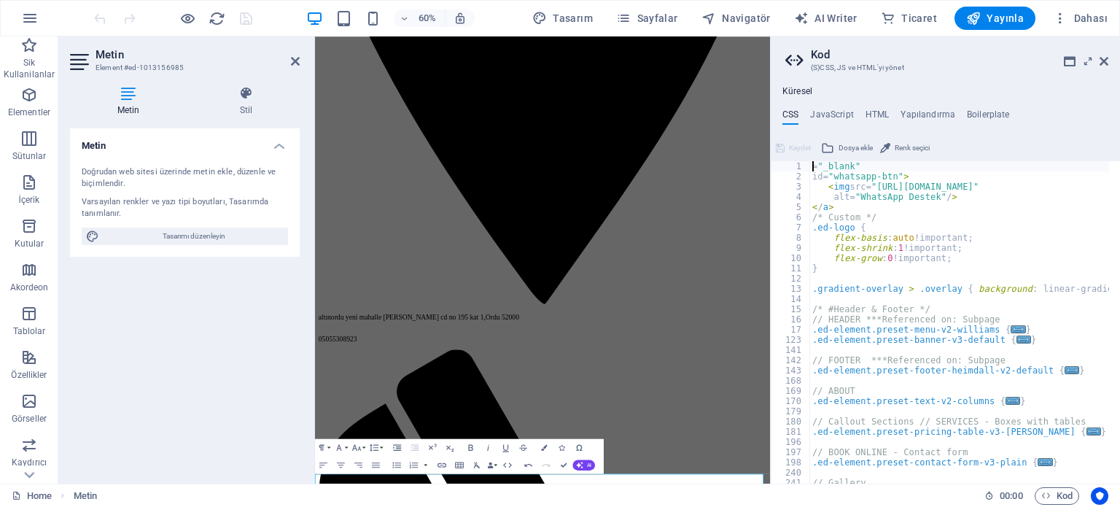
type textarea """
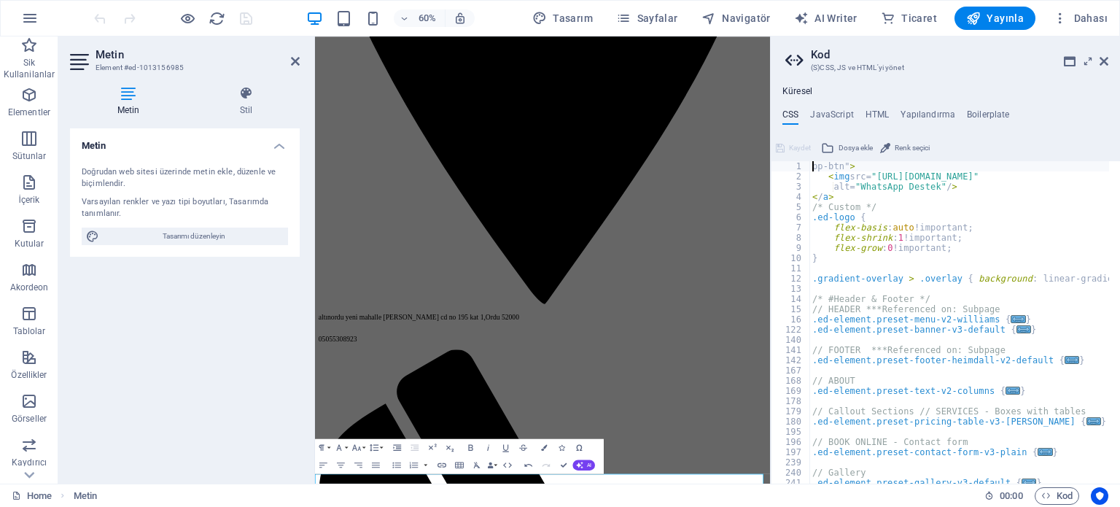
type textarea ">"
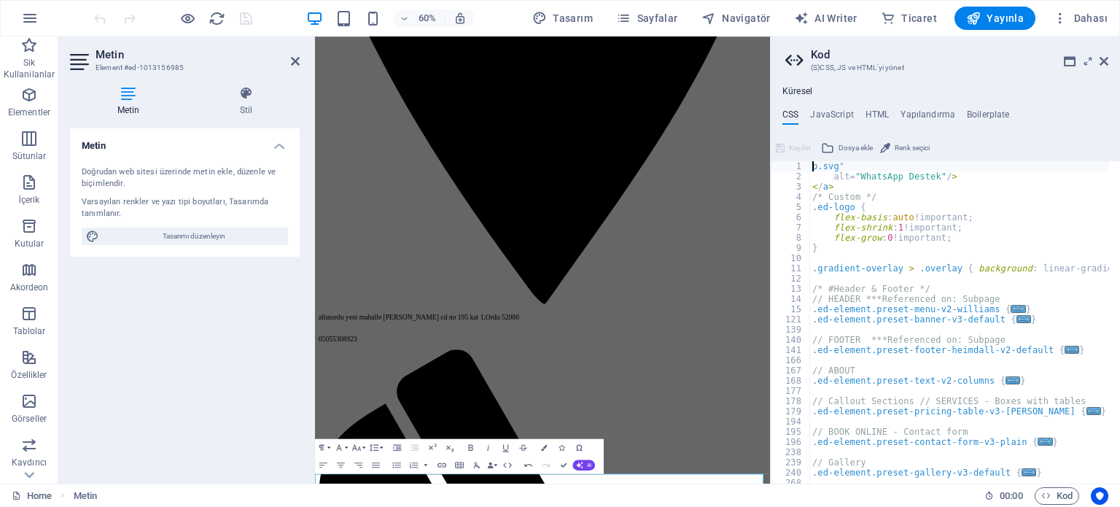
type textarea """
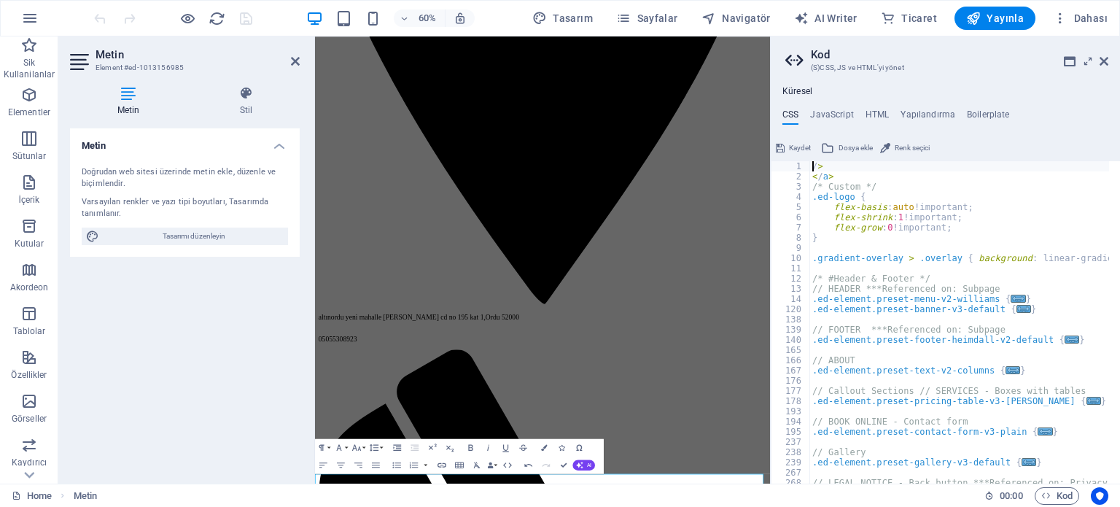
type textarea ">"
type textarea "</a>"
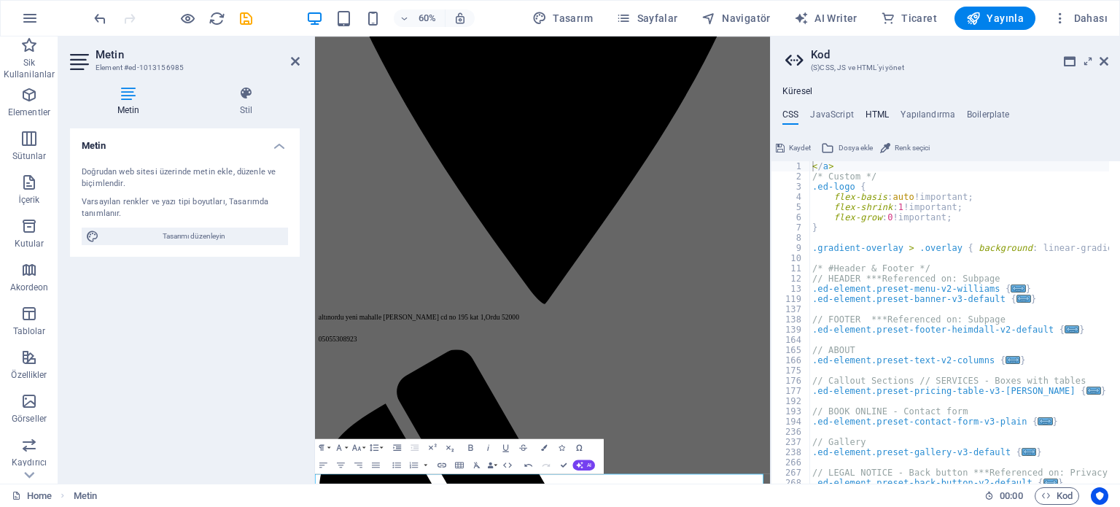
click at [875, 112] on h4 "HTML" at bounding box center [878, 117] width 24 height 16
type textarea "<a href="#main-content" class="wv-link-content button">Skip to main content</a>"
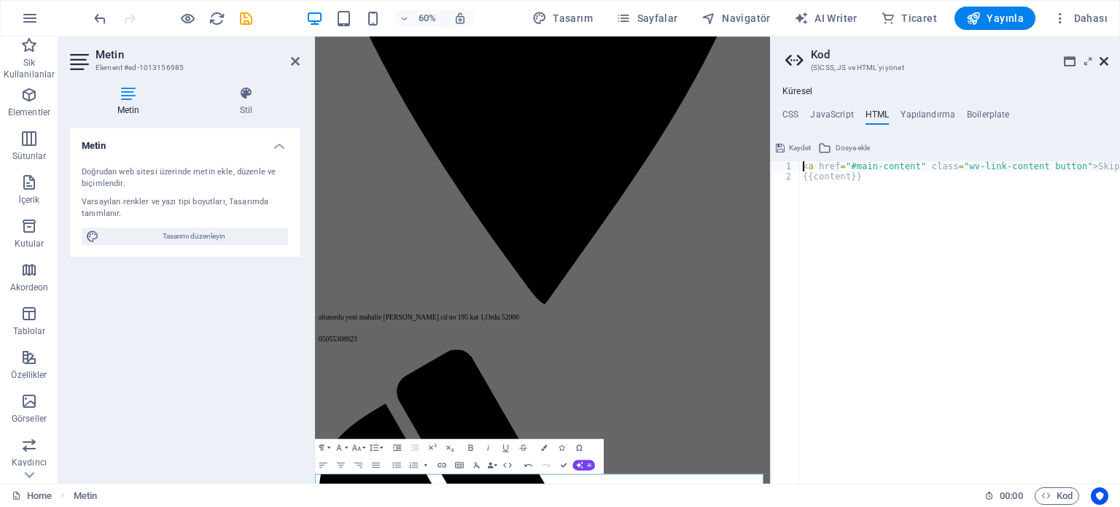
click at [1103, 61] on icon at bounding box center [1104, 61] width 9 height 12
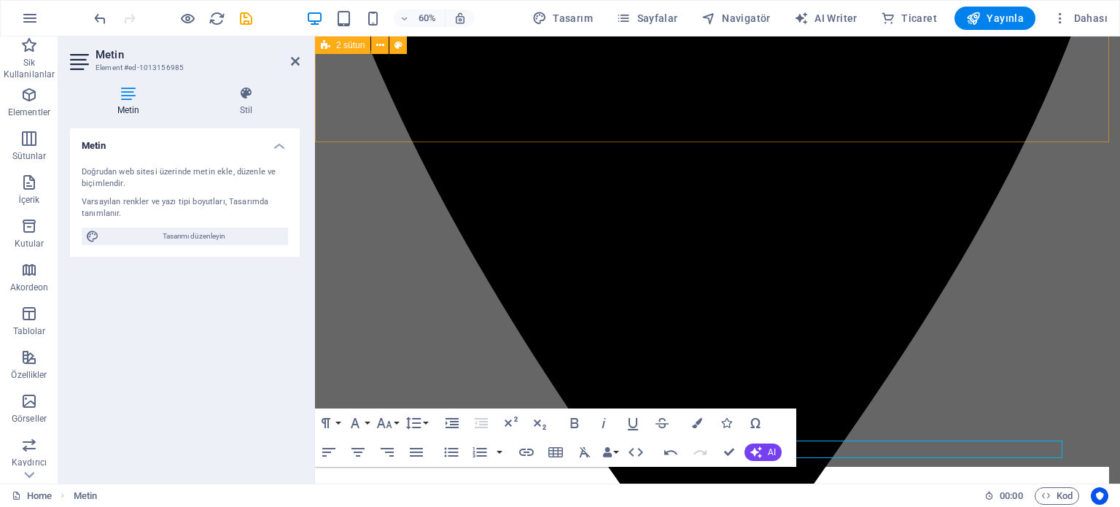
scroll to position [2138, 0]
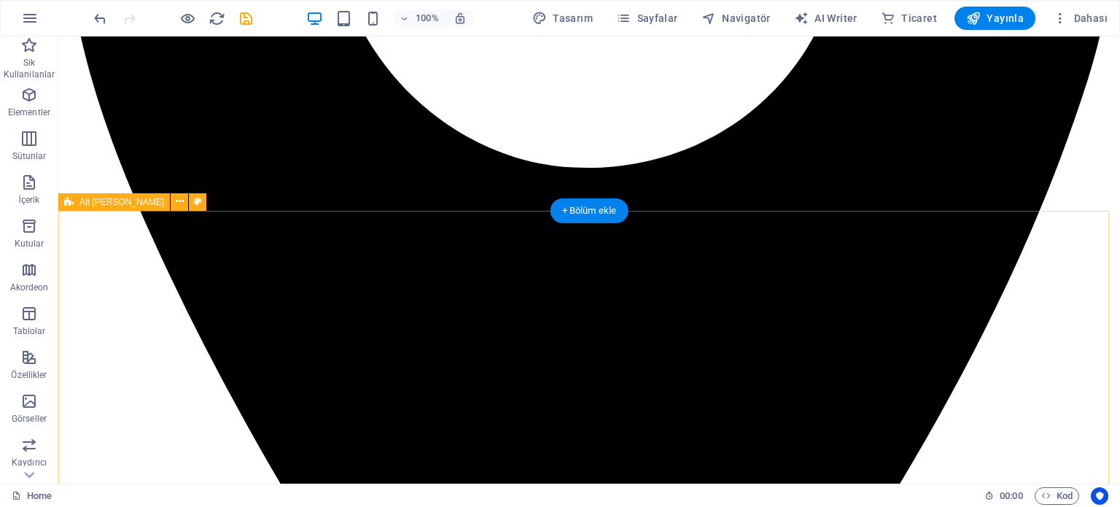
scroll to position [2262, 0]
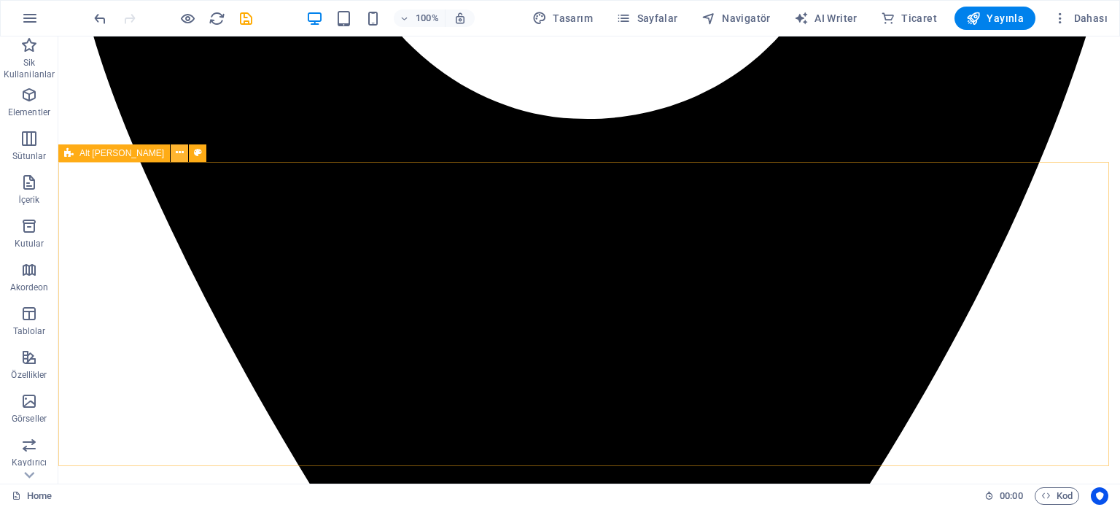
click at [176, 152] on icon at bounding box center [180, 152] width 8 height 15
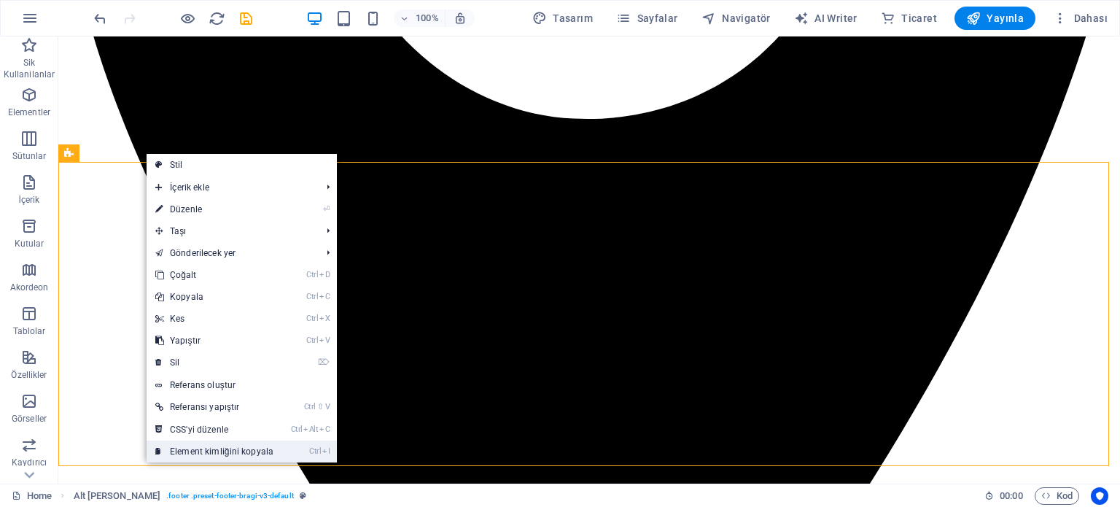
click at [220, 447] on link "Ctrl I Element kimliğini kopyala" at bounding box center [215, 452] width 136 height 22
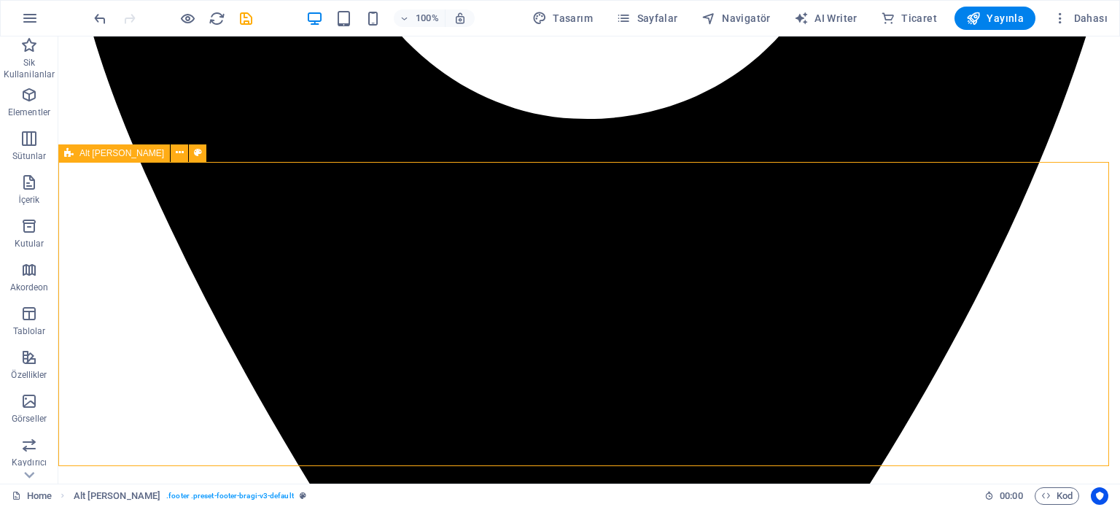
click at [98, 150] on span "Alt [PERSON_NAME]" at bounding box center [121, 153] width 85 height 9
click at [176, 151] on icon at bounding box center [180, 152] width 8 height 15
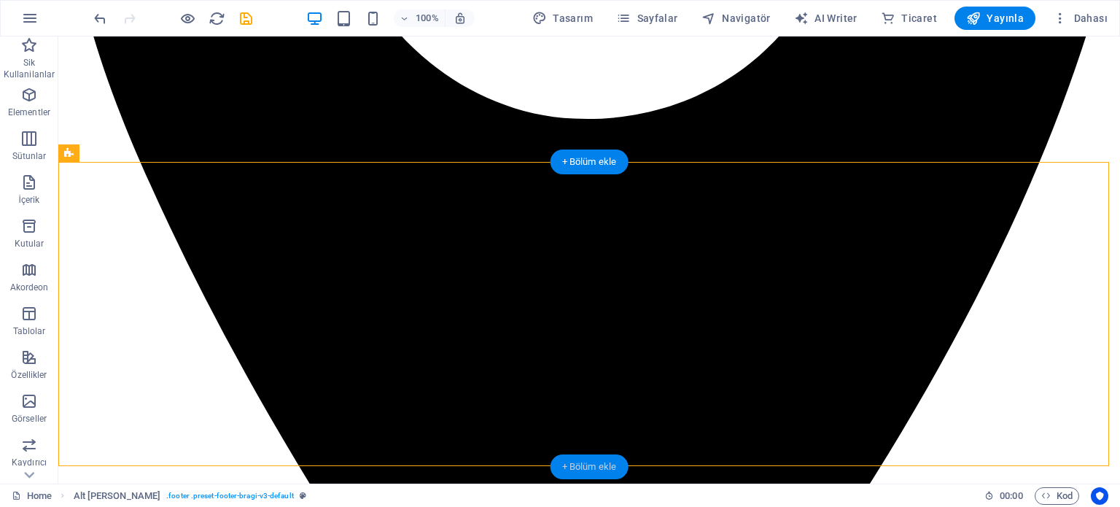
click at [591, 464] on div "+ Bölüm ekle" at bounding box center [590, 466] width 78 height 25
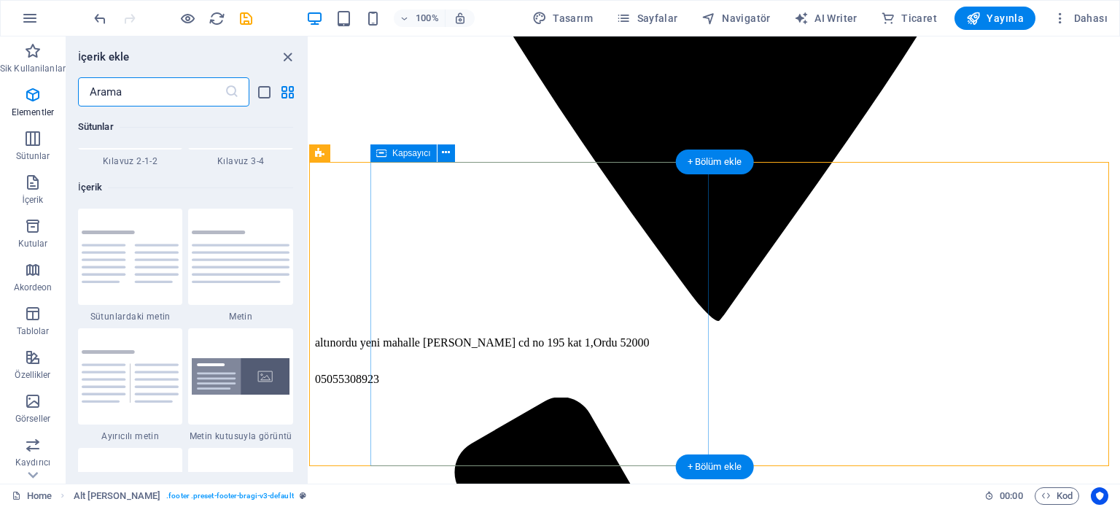
scroll to position [2552, 0]
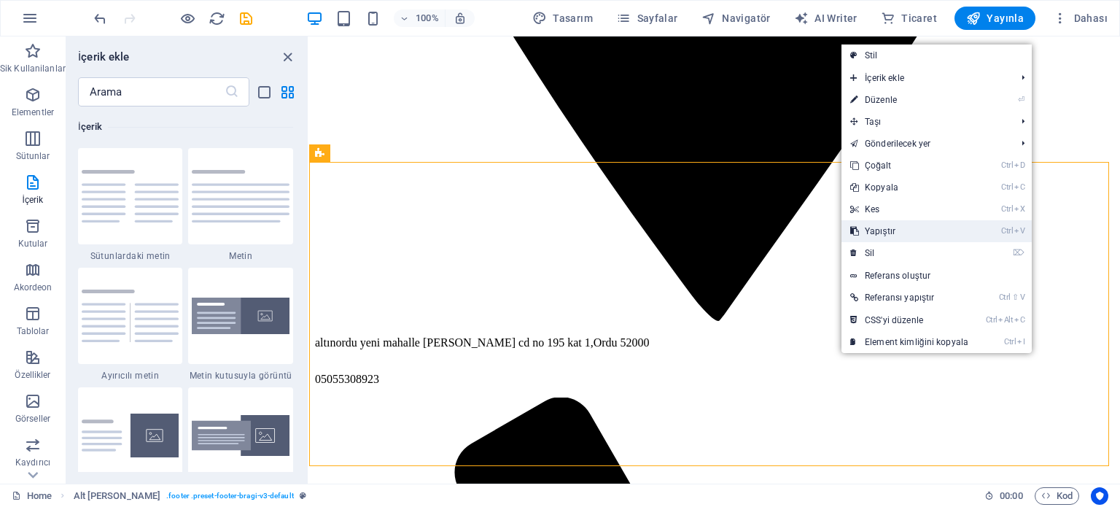
click at [886, 233] on link "Ctrl V Yapıştır" at bounding box center [910, 231] width 136 height 22
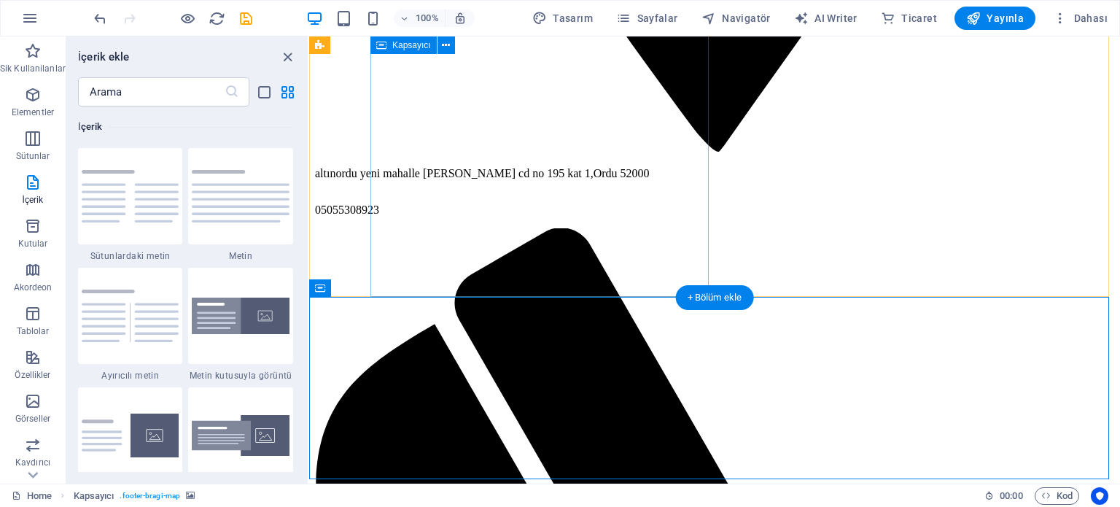
scroll to position [2303, 0]
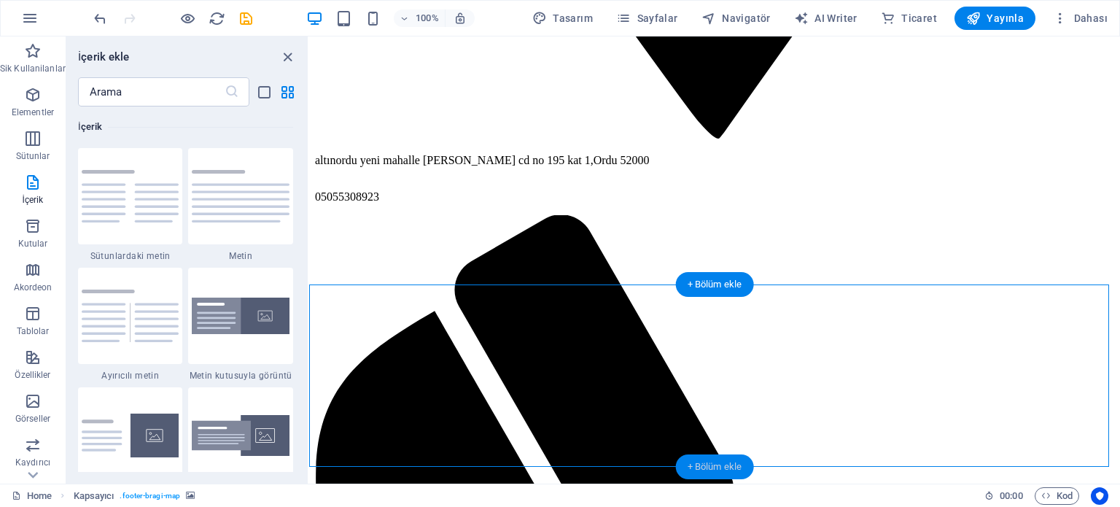
click at [709, 462] on div "+ Bölüm ekle" at bounding box center [715, 466] width 78 height 25
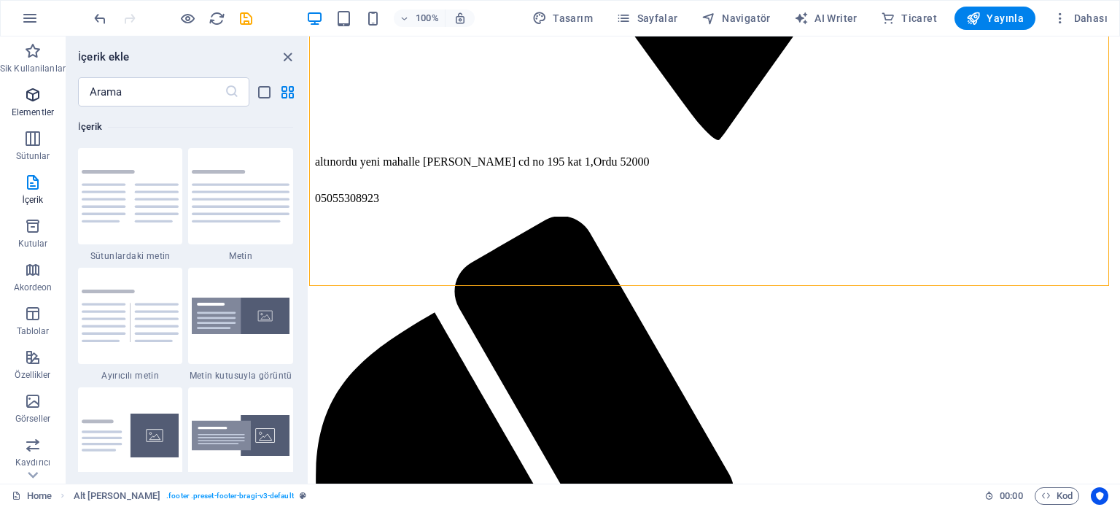
click at [29, 90] on icon "button" at bounding box center [33, 95] width 18 height 18
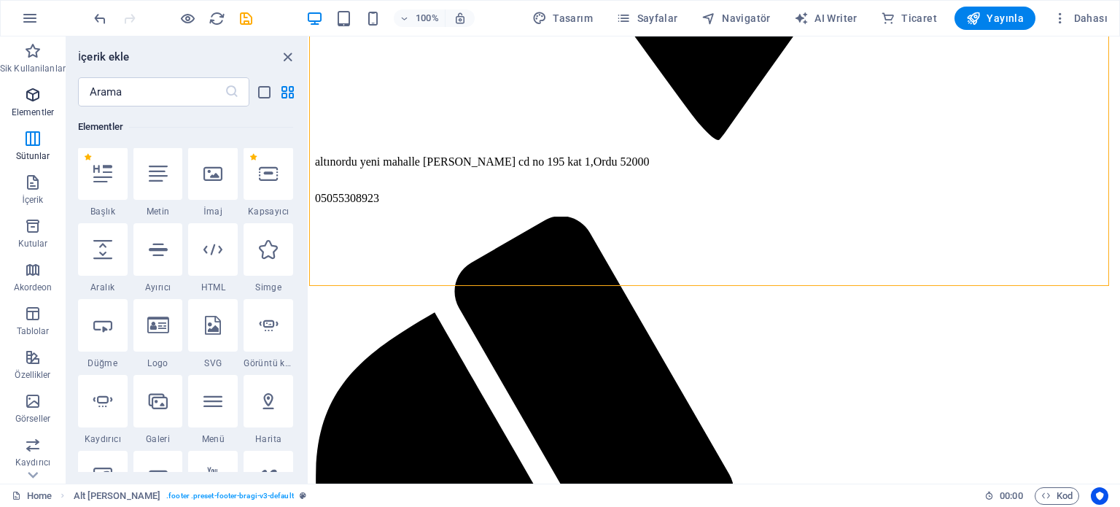
scroll to position [155, 0]
click at [218, 249] on icon at bounding box center [212, 250] width 19 height 19
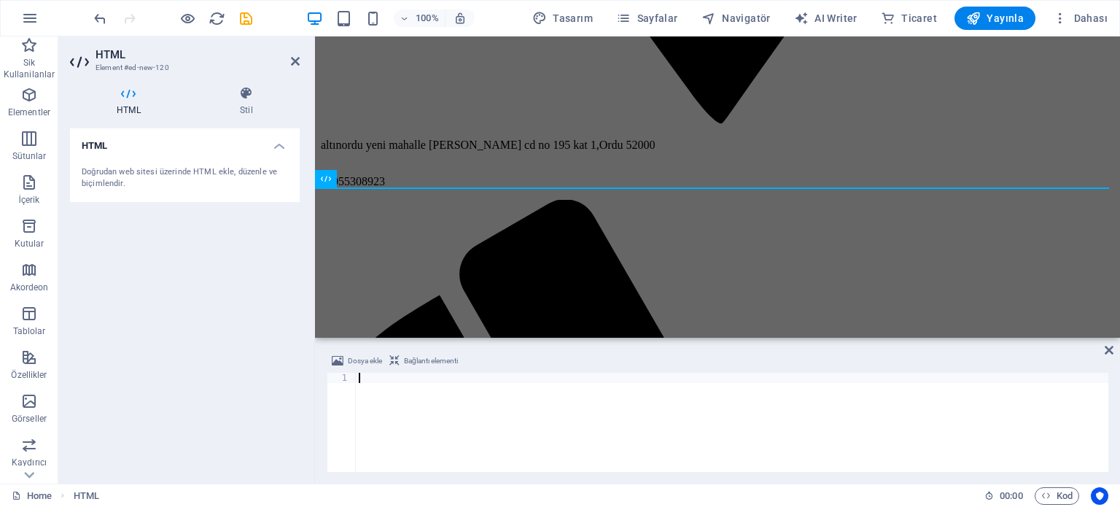
scroll to position [2417, 0]
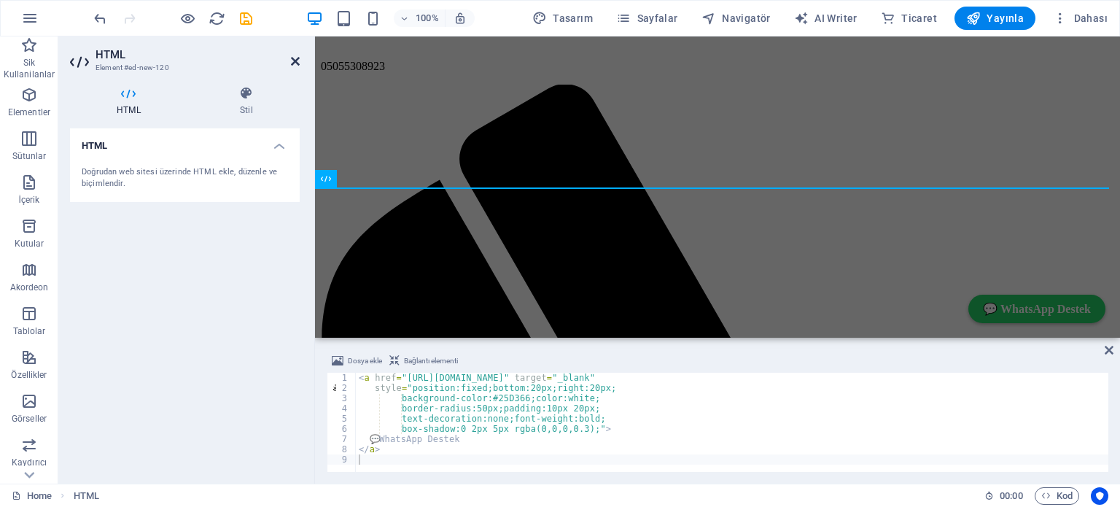
click at [293, 57] on icon at bounding box center [295, 61] width 9 height 12
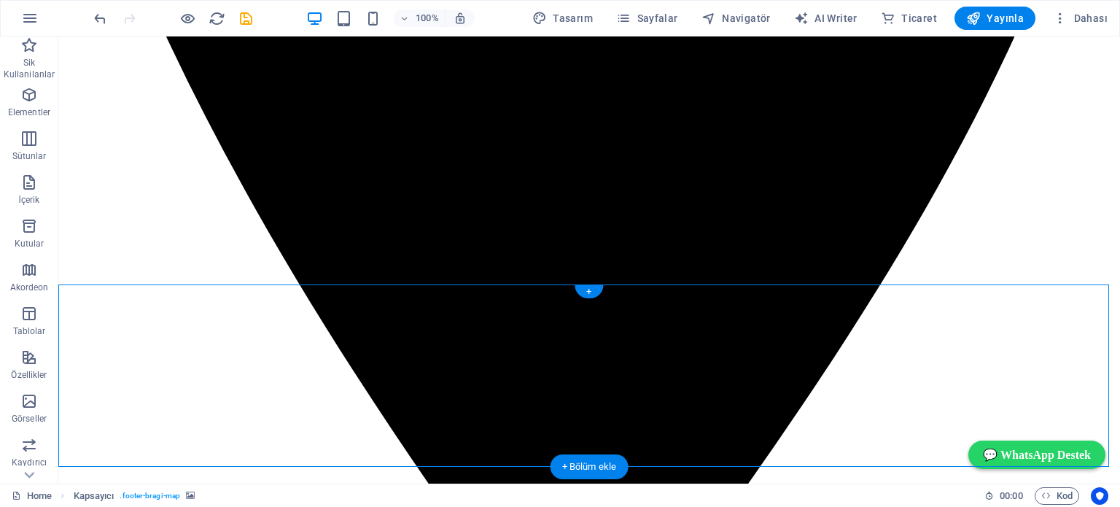
select select "px"
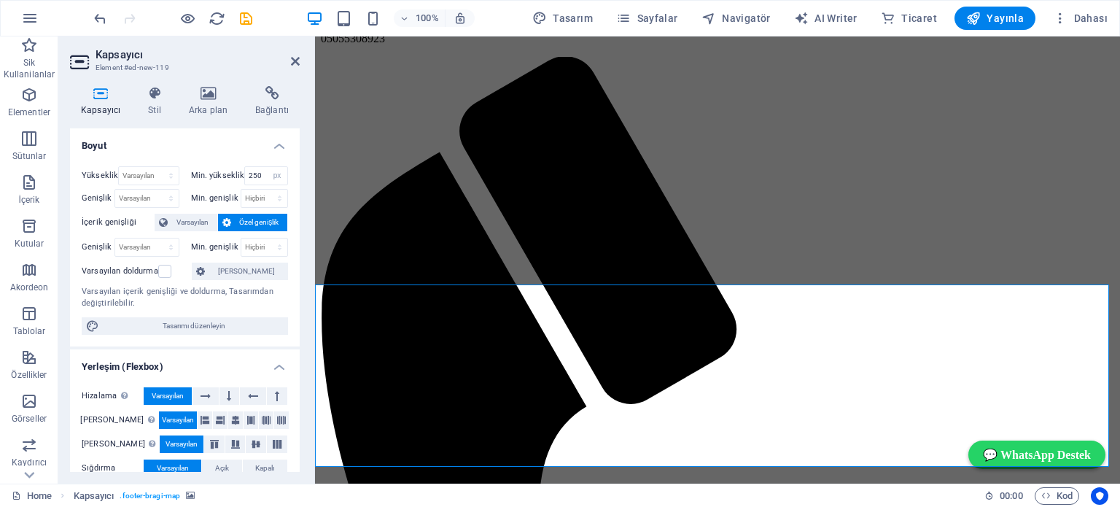
scroll to position [2320, 0]
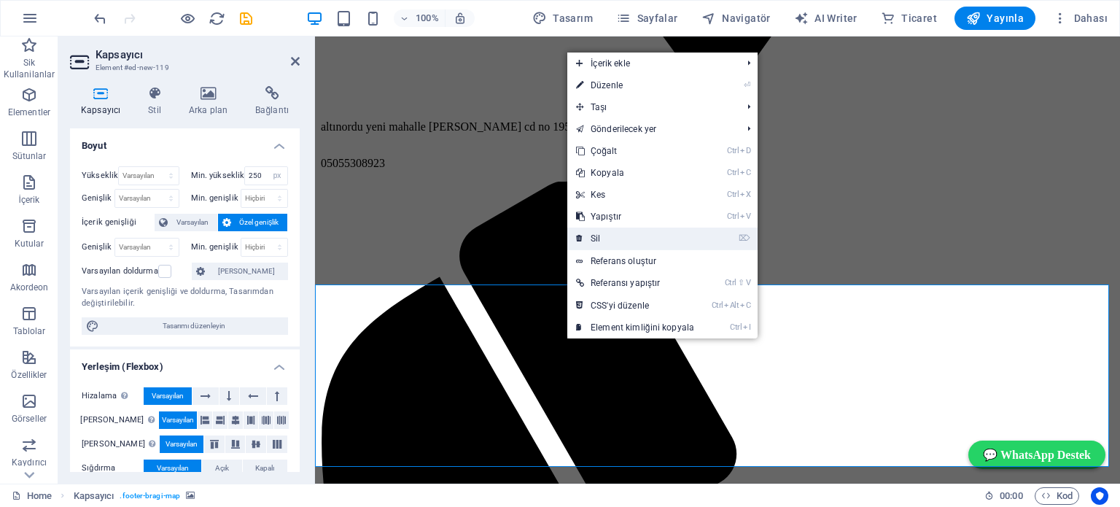
click at [610, 237] on link "⌦ Sil" at bounding box center [635, 239] width 136 height 22
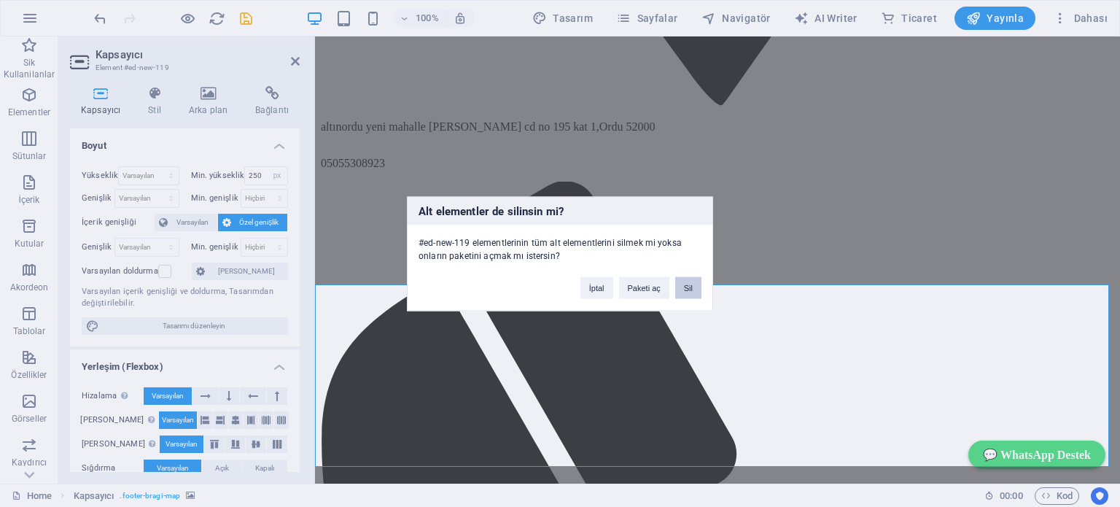
click at [688, 286] on button "Sil" at bounding box center [688, 287] width 26 height 22
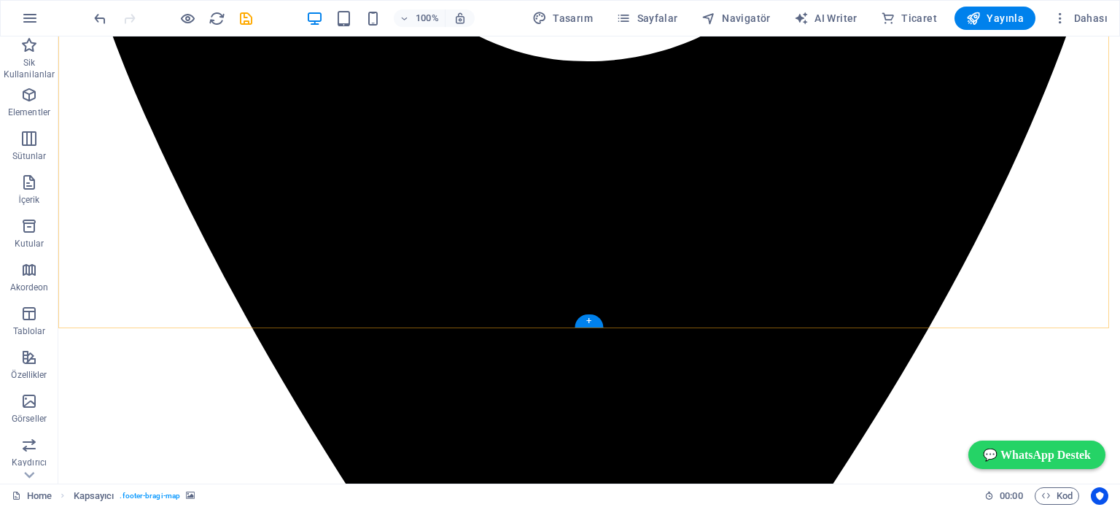
scroll to position [2262, 0]
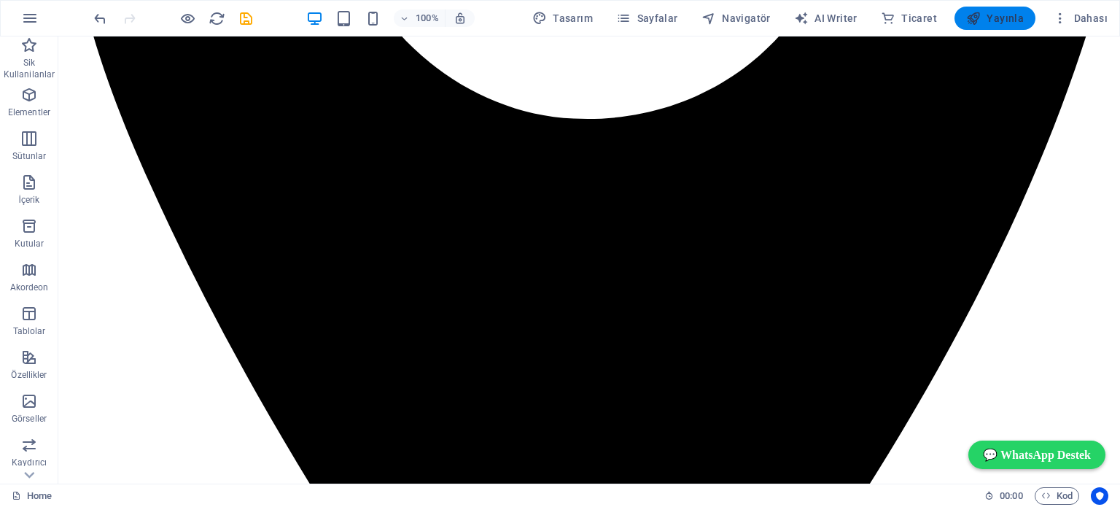
click at [995, 17] on span "Yayınla" at bounding box center [995, 18] width 58 height 15
checkbox input "false"
